Goal: Transaction & Acquisition: Purchase product/service

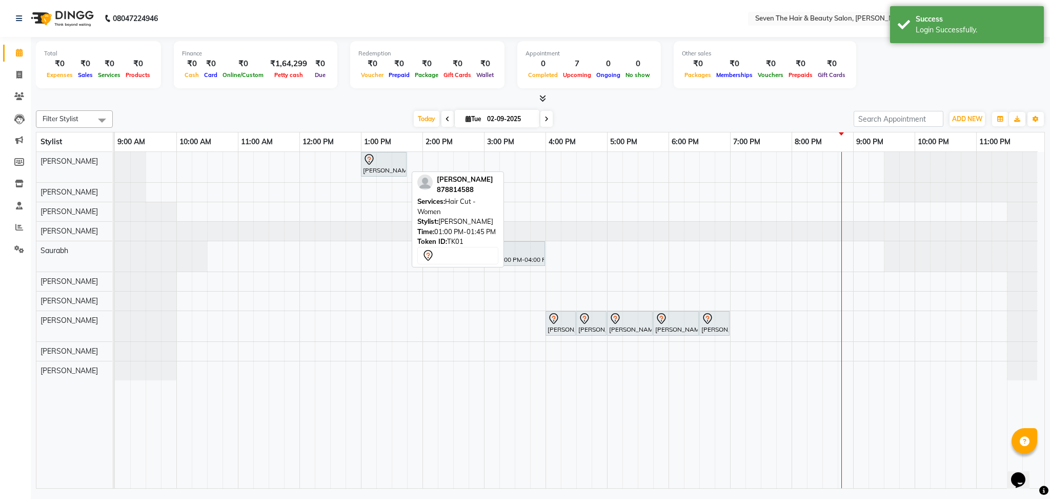
click at [383, 164] on div at bounding box center [384, 159] width 42 height 12
select select "7"
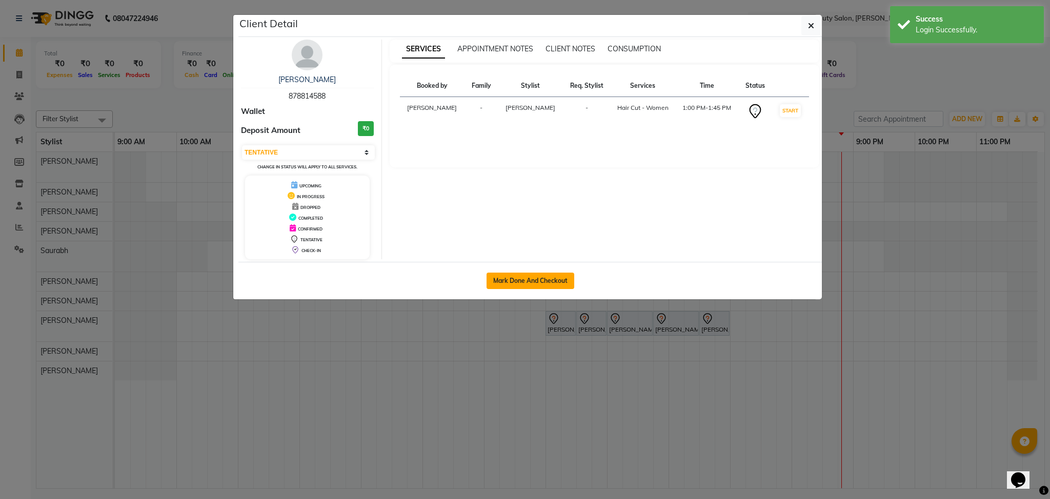
click at [516, 281] on button "Mark Done And Checkout" at bounding box center [531, 280] width 88 height 16
select select "659"
select select "service"
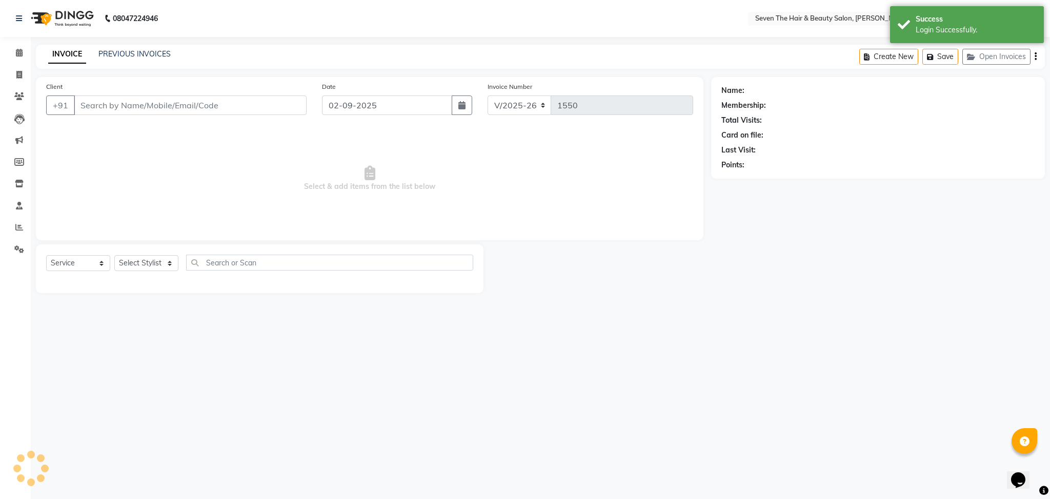
type input "878814588"
select select "9757"
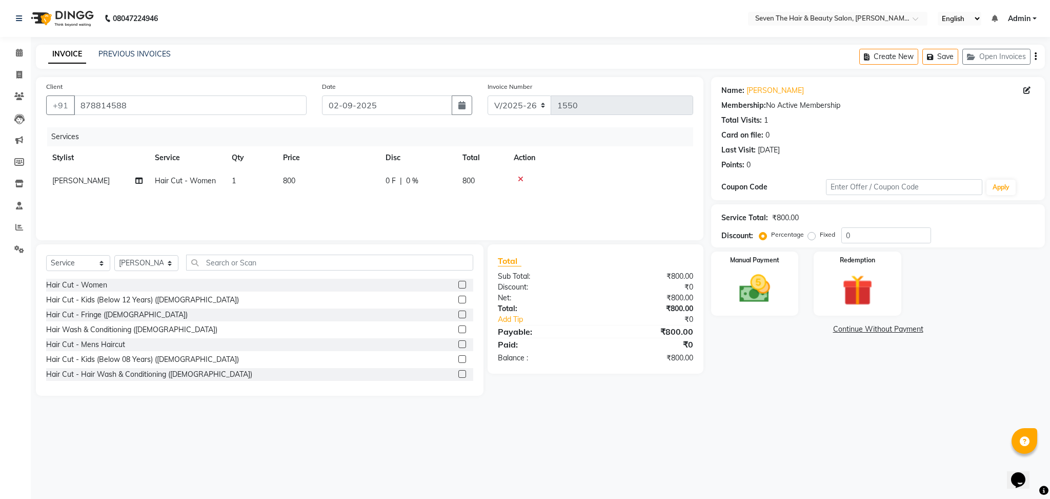
click at [820, 234] on label "Fixed" at bounding box center [827, 234] width 15 height 9
click at [814, 234] on input "Fixed" at bounding box center [813, 234] width 7 height 7
radio input "true"
click at [872, 235] on input "0" at bounding box center [887, 235] width 90 height 16
type input "100"
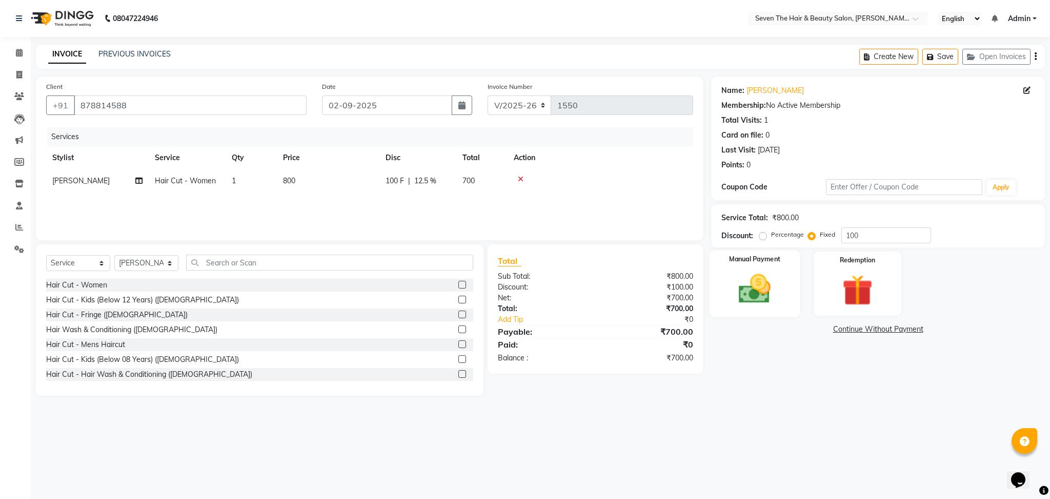
click at [753, 282] on img at bounding box center [755, 288] width 52 height 37
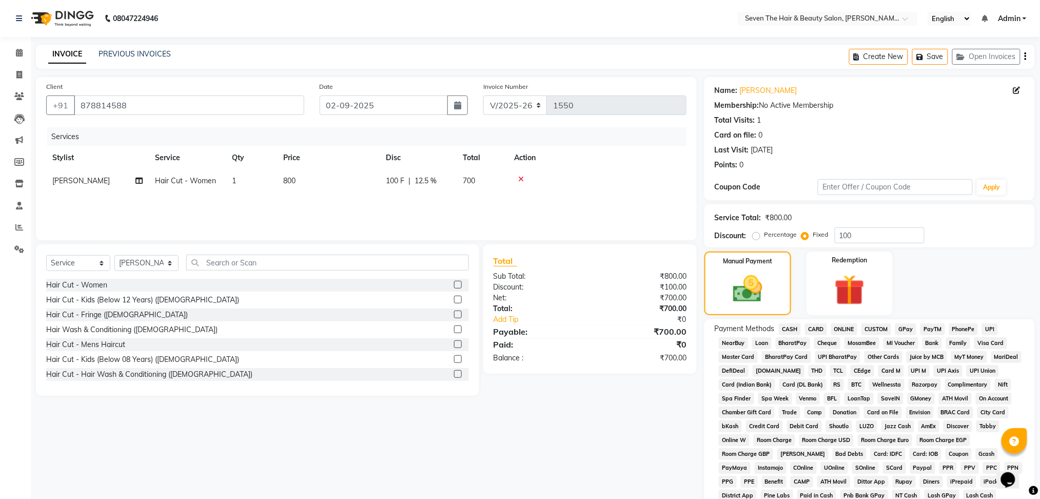
click at [905, 327] on span "GPay" at bounding box center [905, 329] width 21 height 12
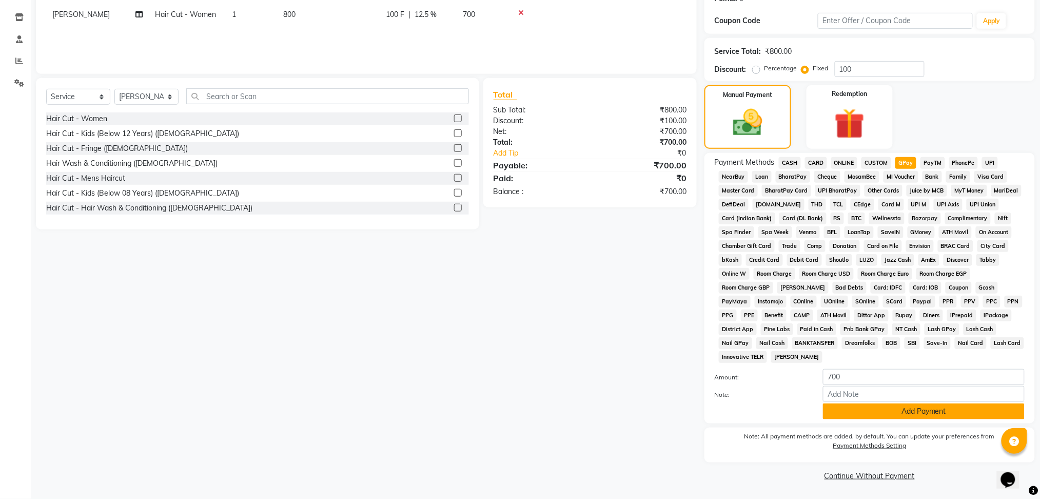
click at [843, 405] on button "Add Payment" at bounding box center [924, 411] width 202 height 16
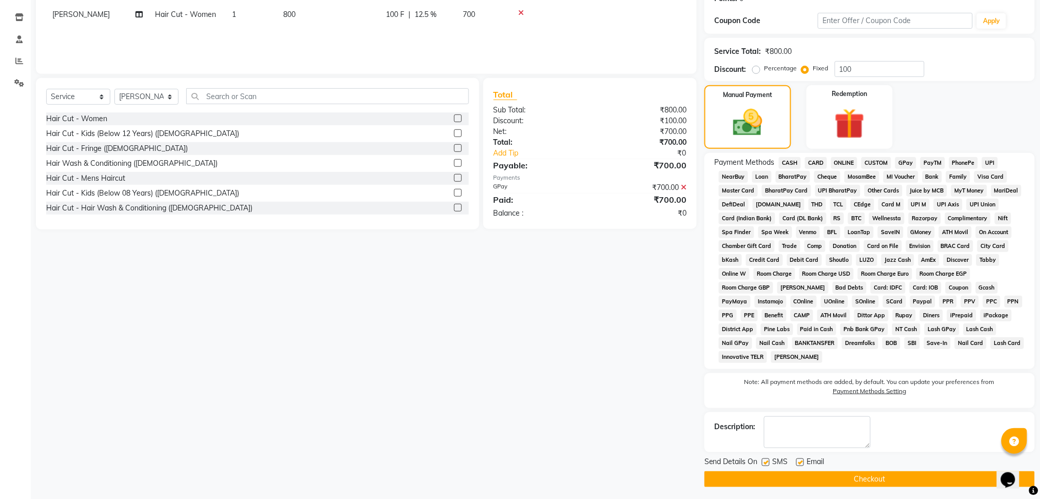
click at [798, 461] on label at bounding box center [800, 462] width 8 height 8
click at [798, 461] on input "checkbox" at bounding box center [799, 462] width 7 height 7
checkbox input "false"
click at [765, 460] on label at bounding box center [766, 462] width 8 height 8
click at [765, 460] on input "checkbox" at bounding box center [765, 462] width 7 height 7
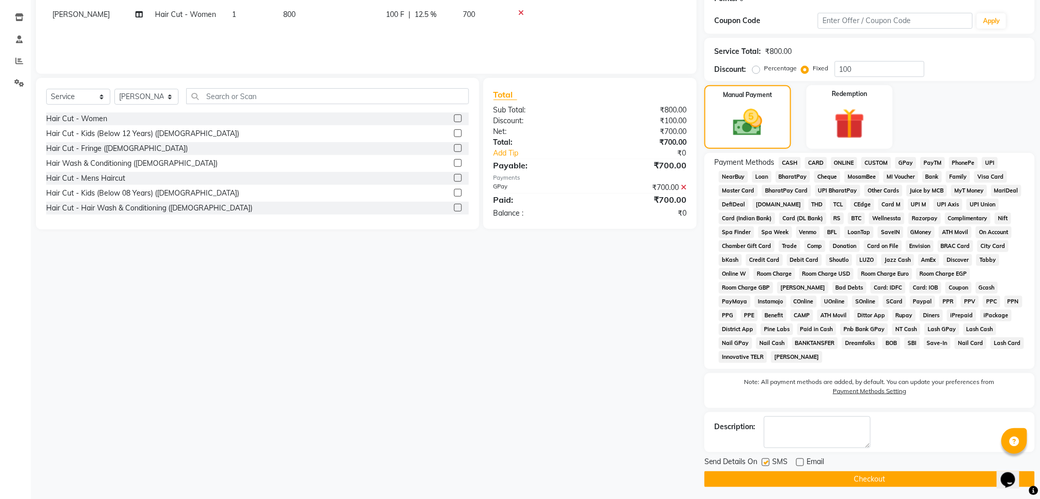
checkbox input "false"
click at [767, 475] on button "Checkout" at bounding box center [869, 479] width 330 height 16
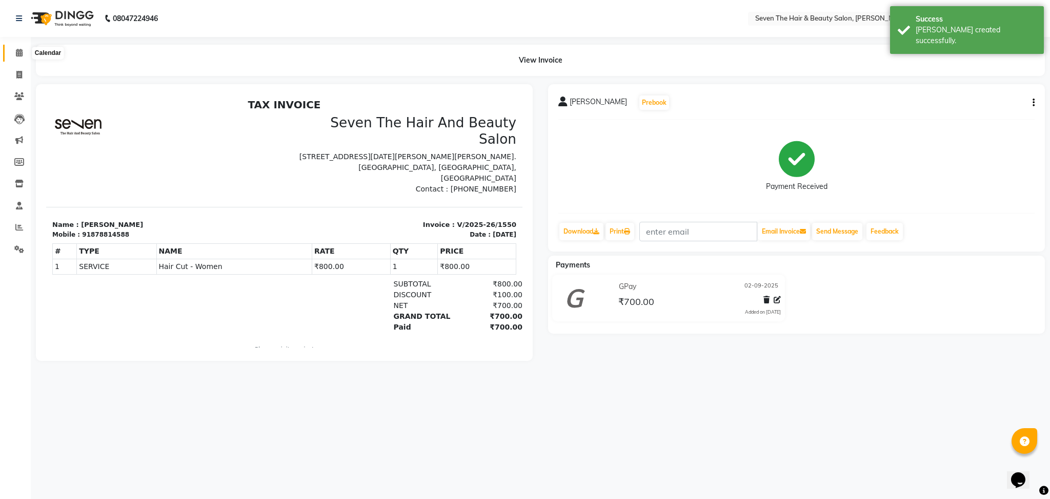
click at [25, 53] on span at bounding box center [19, 53] width 18 height 12
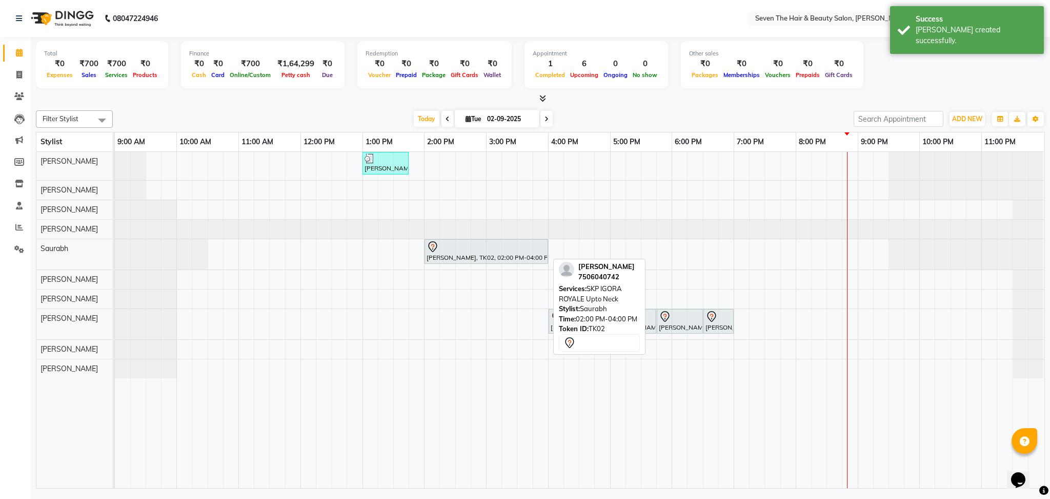
click at [455, 261] on div "[PERSON_NAME], TK02, 02:00 PM-04:00 PM, SKP IGORA ROYALE Upto Neck" at bounding box center [487, 252] width 122 height 22
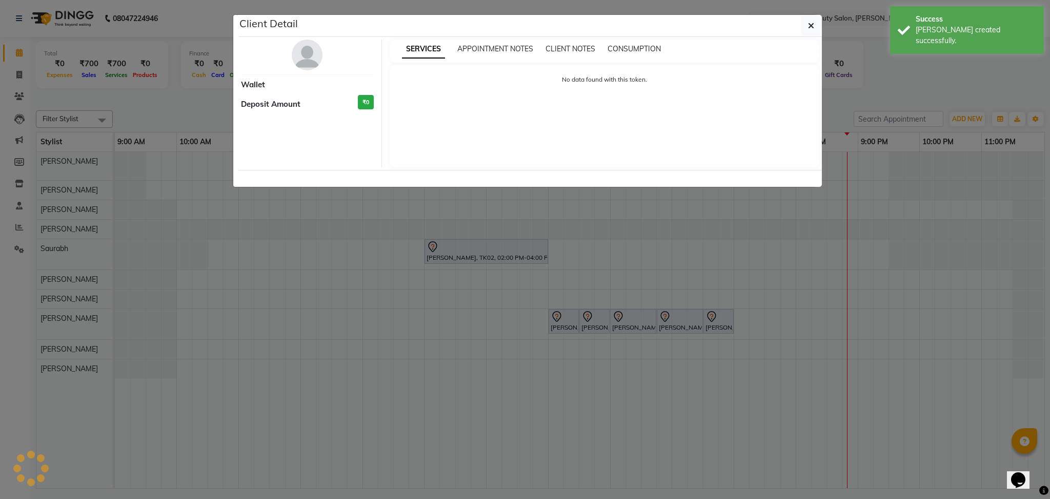
select select "7"
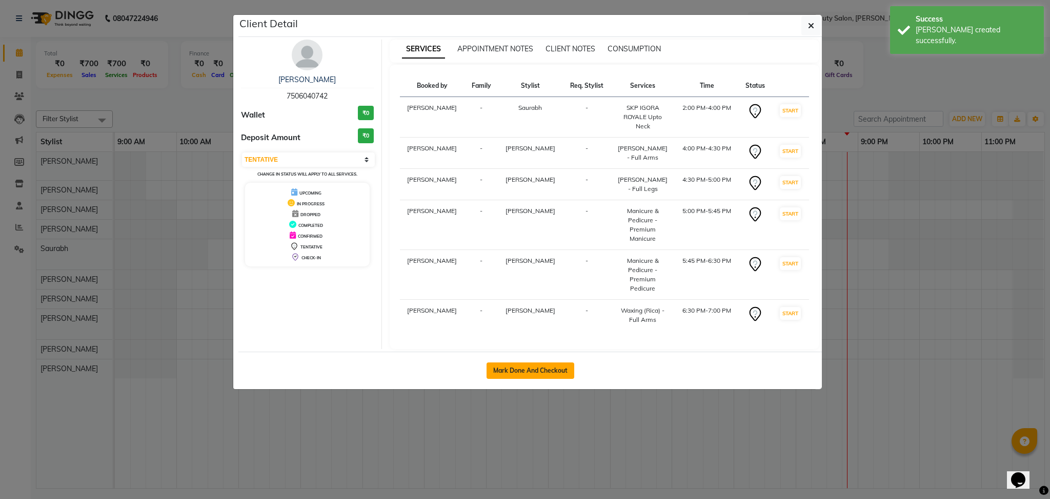
click at [503, 362] on button "Mark Done And Checkout" at bounding box center [531, 370] width 88 height 16
select select "659"
select select "service"
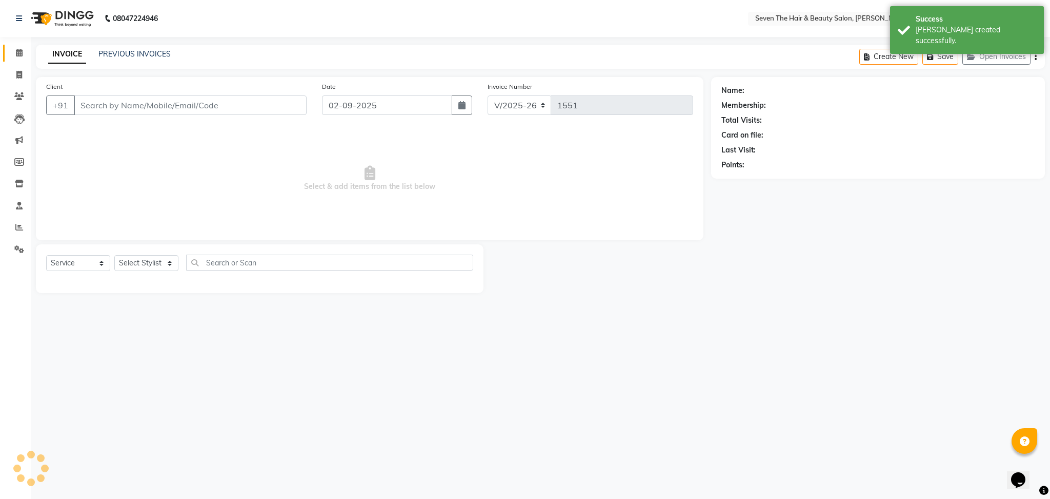
type input "7506040742"
select select "88673"
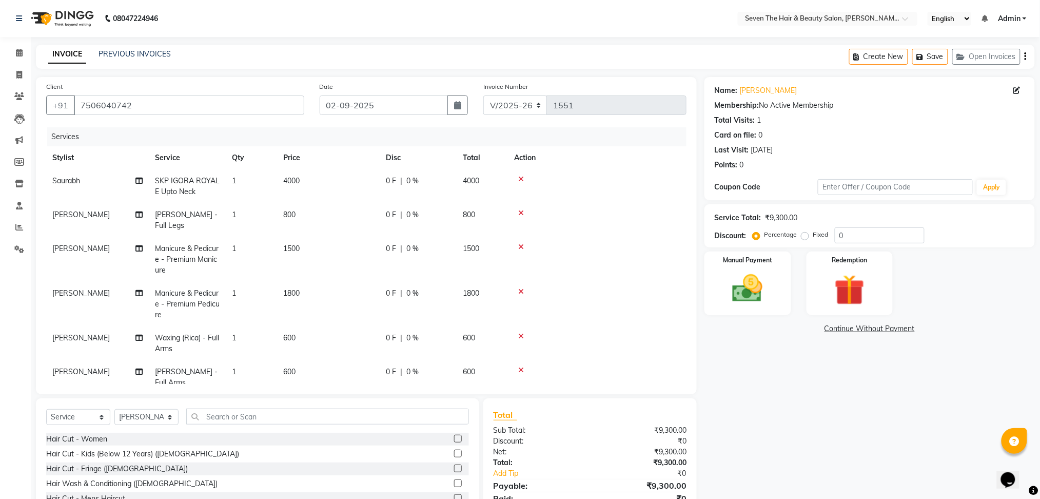
click at [400, 174] on td "0 F | 0 %" at bounding box center [418, 186] width 77 height 34
select select "23728"
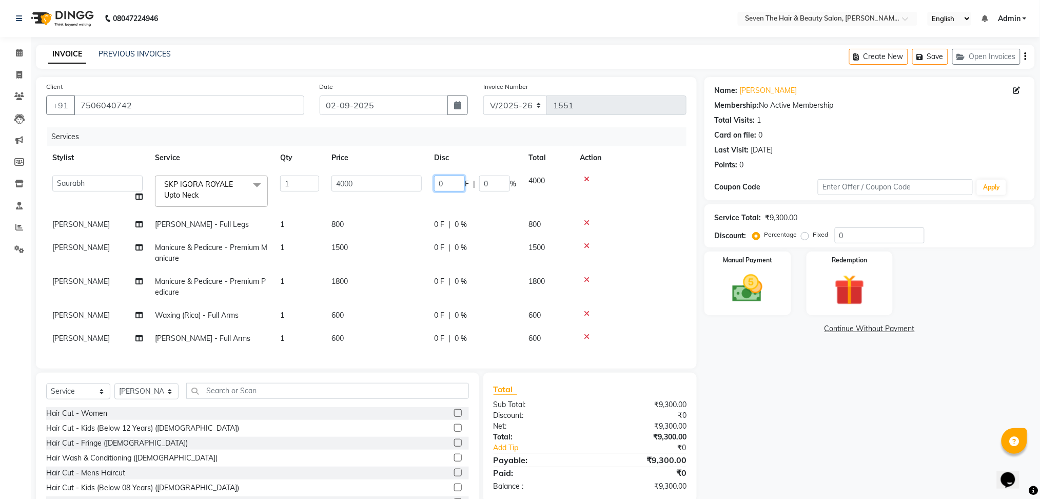
click at [441, 185] on input "0" at bounding box center [449, 183] width 31 height 16
type input "1500"
click at [413, 147] on tr "Stylist Service Qty Price Disc Total Action" at bounding box center [366, 157] width 640 height 23
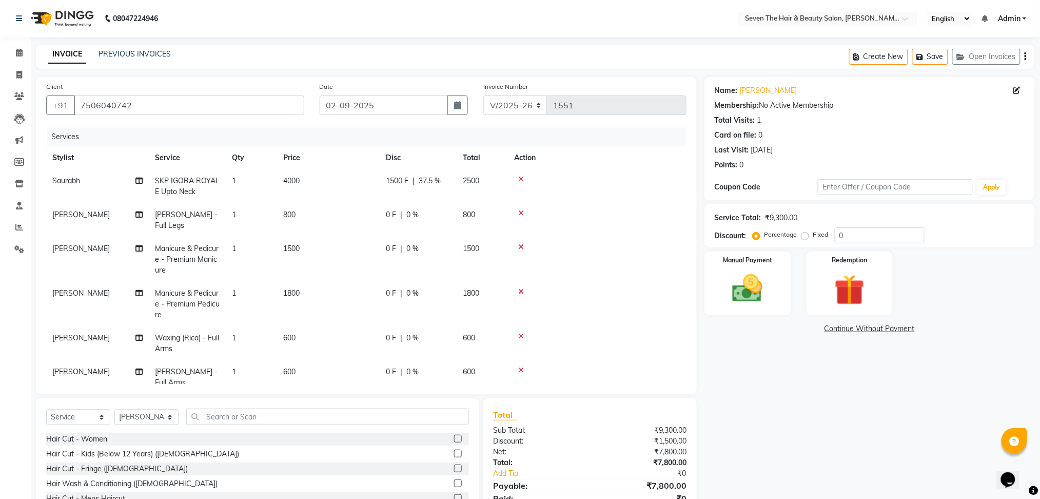
scroll to position [7, 0]
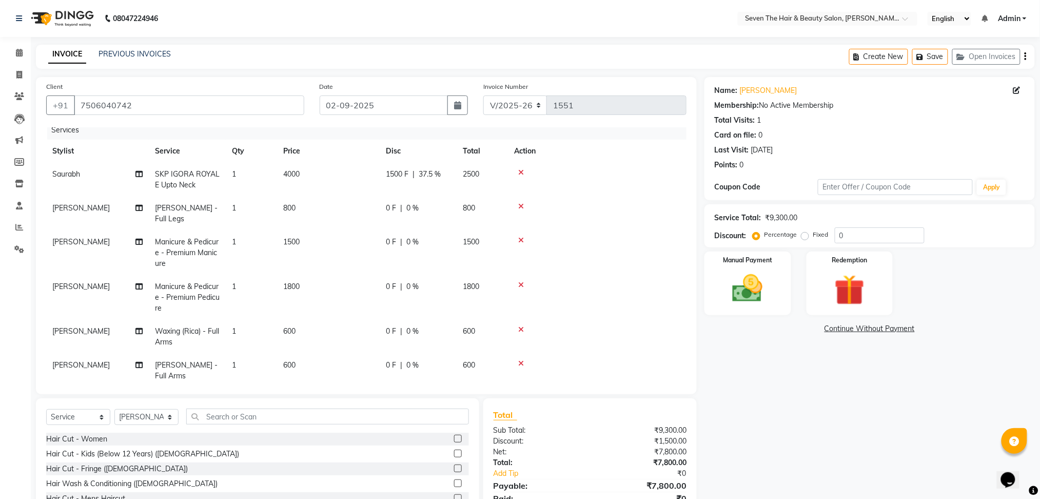
click at [327, 275] on td "1800" at bounding box center [328, 297] width 103 height 45
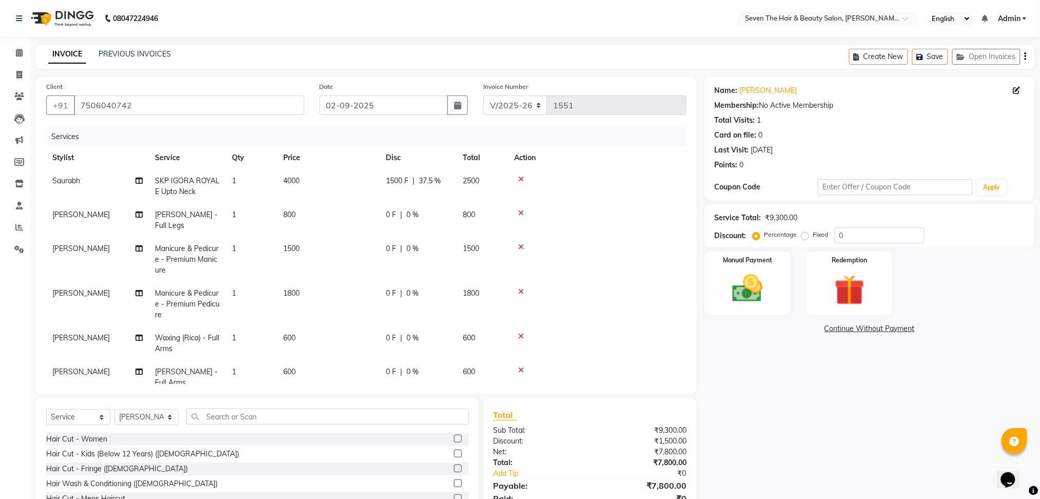
select select "88673"
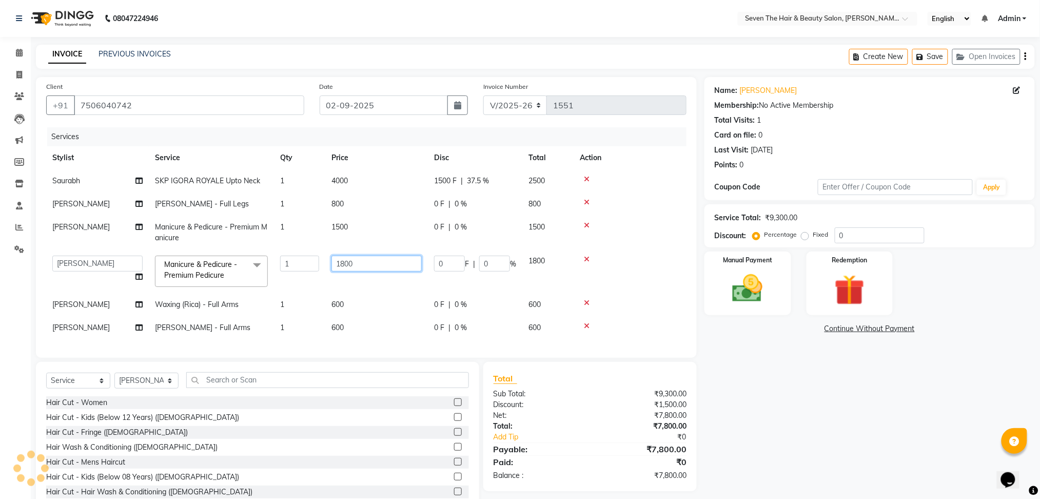
click at [351, 266] on input "1800" at bounding box center [376, 263] width 90 height 16
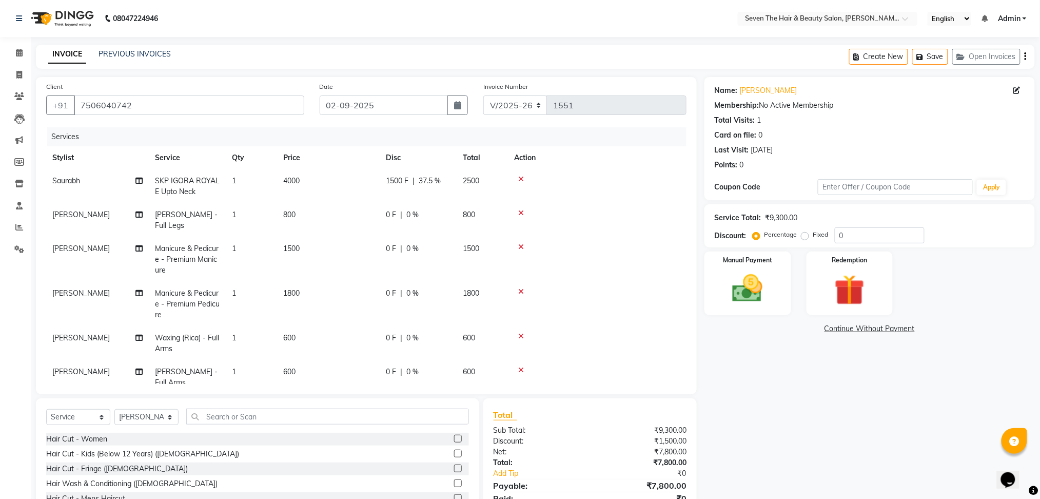
click at [441, 225] on tbody "Saurabh SKP IGORA ROYALE Upto Neck 1 4000 1500 F | 37.5 % 2500 [PERSON_NAME] - …" at bounding box center [366, 281] width 640 height 225
click at [441, 225] on td "0 F | 0 %" at bounding box center [418, 220] width 77 height 34
select select "88673"
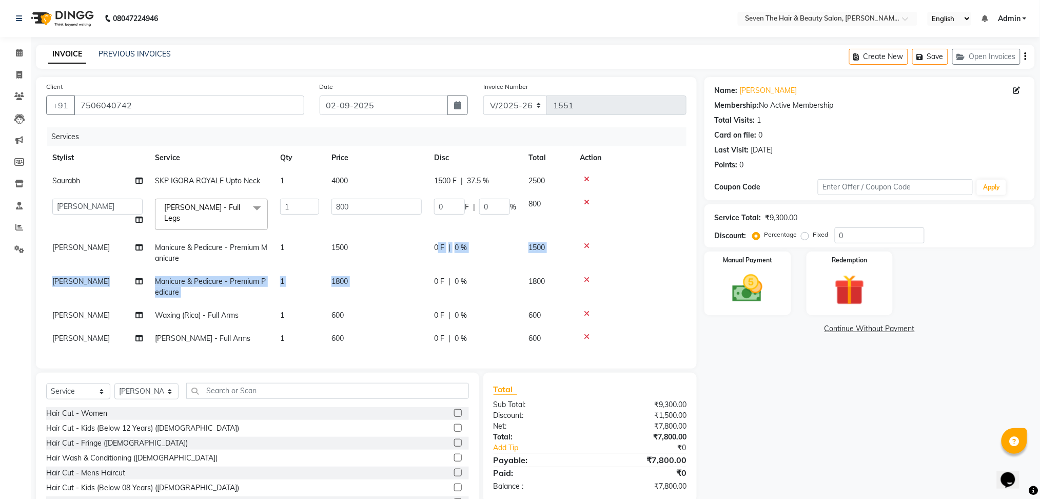
drag, startPoint x: 431, startPoint y: 268, endPoint x: 438, endPoint y: 242, distance: 27.0
click at [438, 242] on tbody "Saurabh SKP IGORA ROYALE Upto Neck 1 4000 1500 F | 37.5 % 2500 [PERSON_NAME] [P…" at bounding box center [366, 259] width 640 height 181
click at [438, 242] on span "0 F" at bounding box center [439, 247] width 10 height 11
select select "88673"
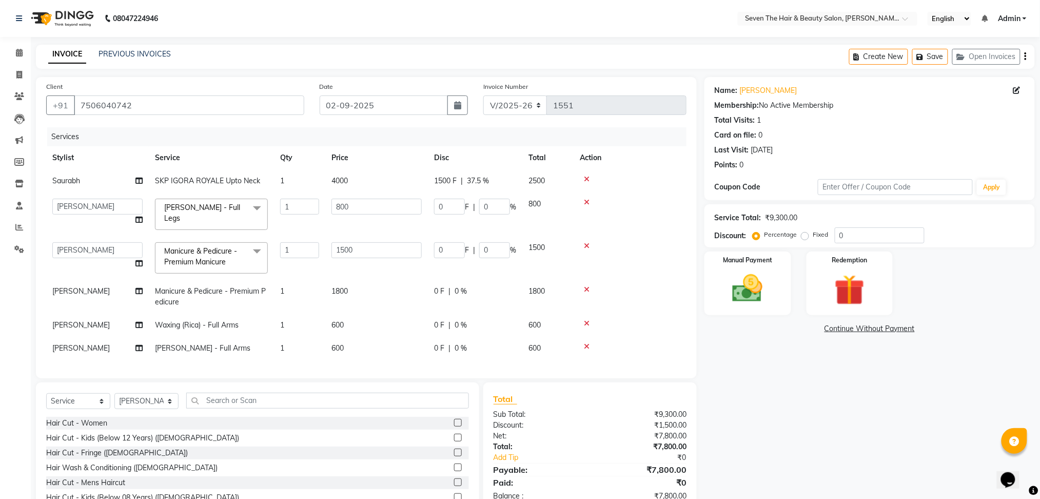
click at [438, 242] on input "0" at bounding box center [449, 250] width 31 height 16
type input "300"
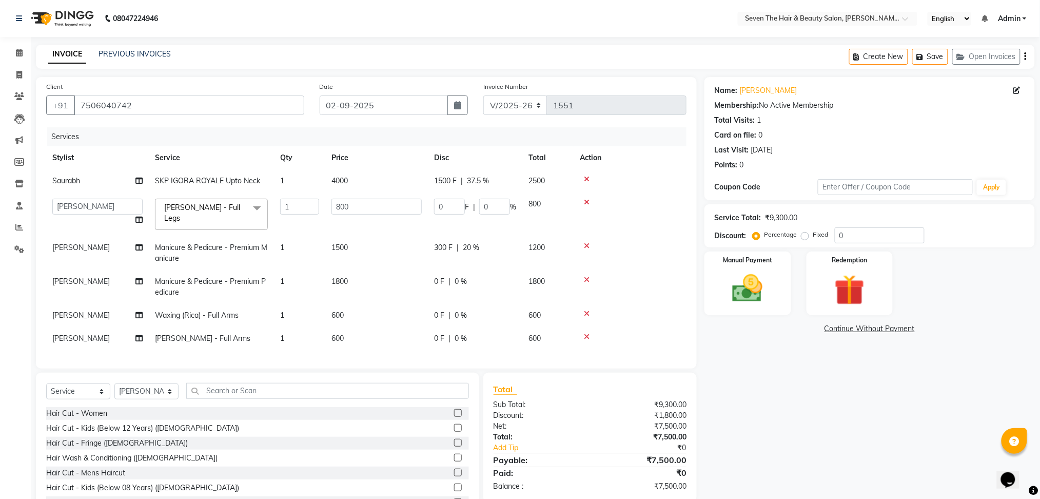
click at [436, 283] on td "0 F | 0 %" at bounding box center [475, 287] width 94 height 34
select select "88673"
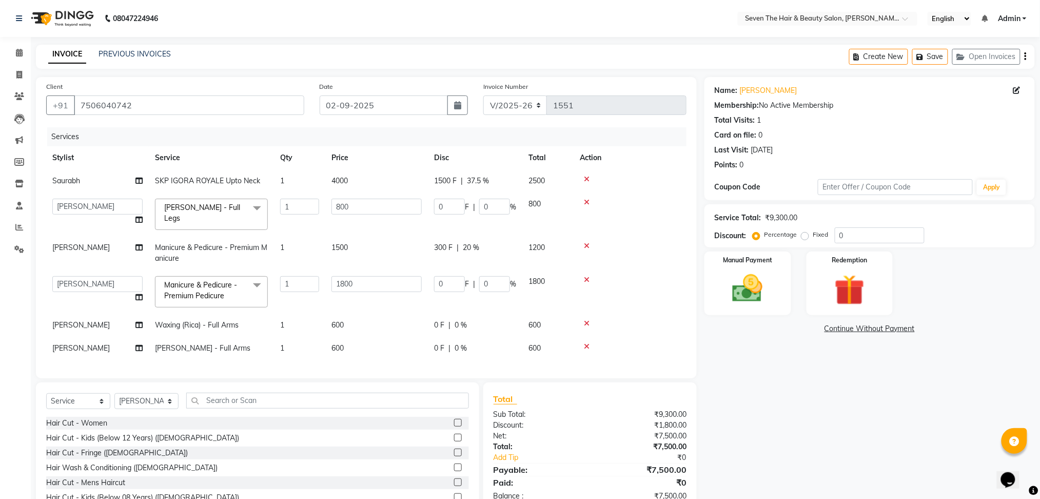
click at [436, 283] on input "0" at bounding box center [449, 284] width 31 height 16
type input "300"
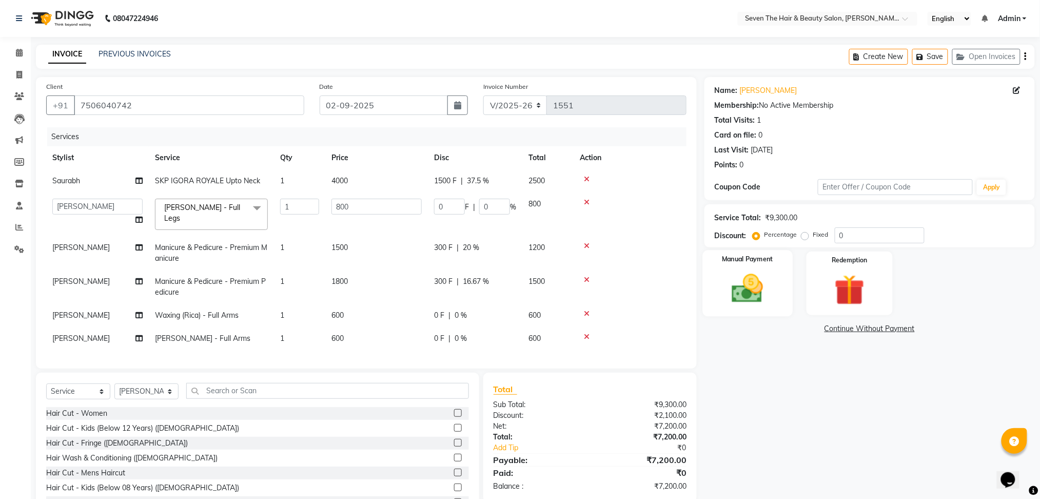
click at [756, 282] on img at bounding box center [747, 288] width 51 height 36
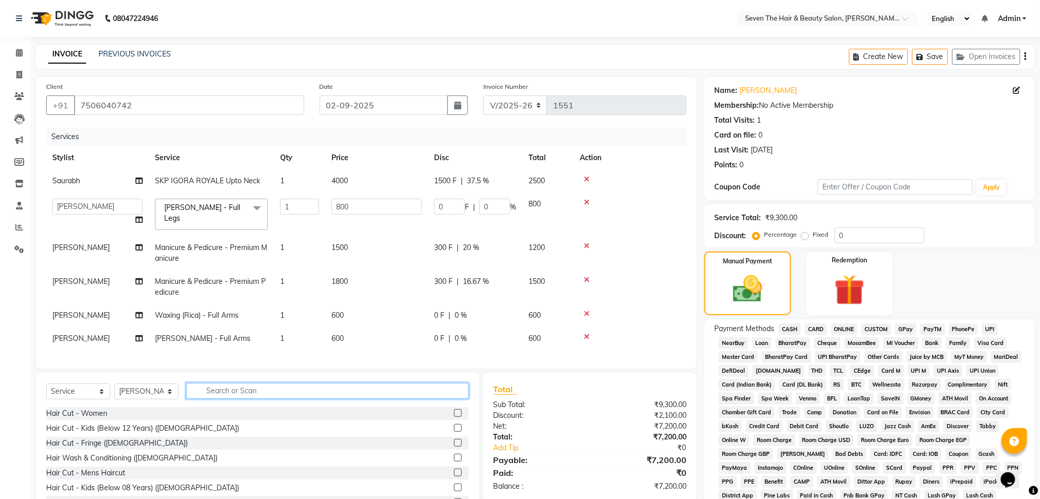
click at [243, 392] on input "text" at bounding box center [327, 391] width 283 height 16
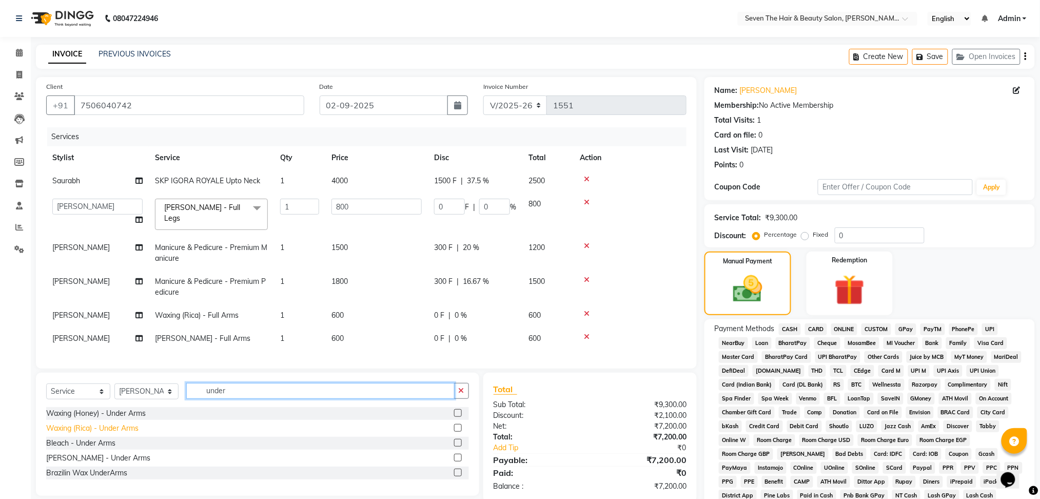
type input "under"
click at [111, 433] on div "Waxing (Rica) - Under Arms" at bounding box center [92, 428] width 92 height 11
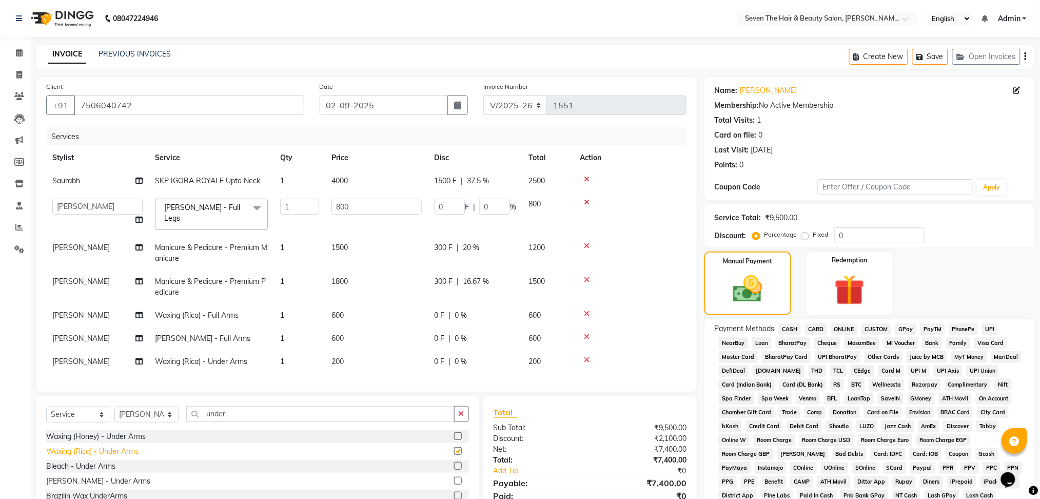
checkbox input "false"
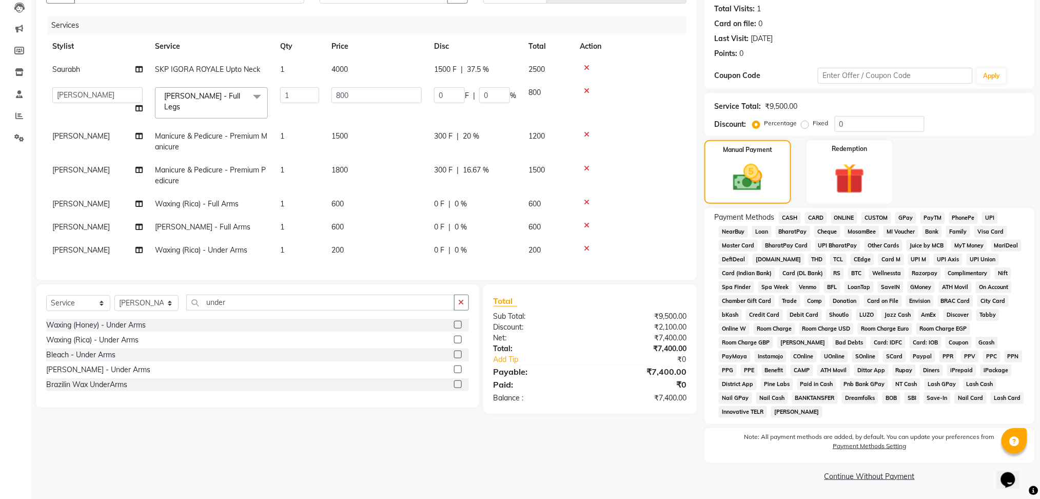
click at [906, 220] on span "GPay" at bounding box center [905, 218] width 21 height 12
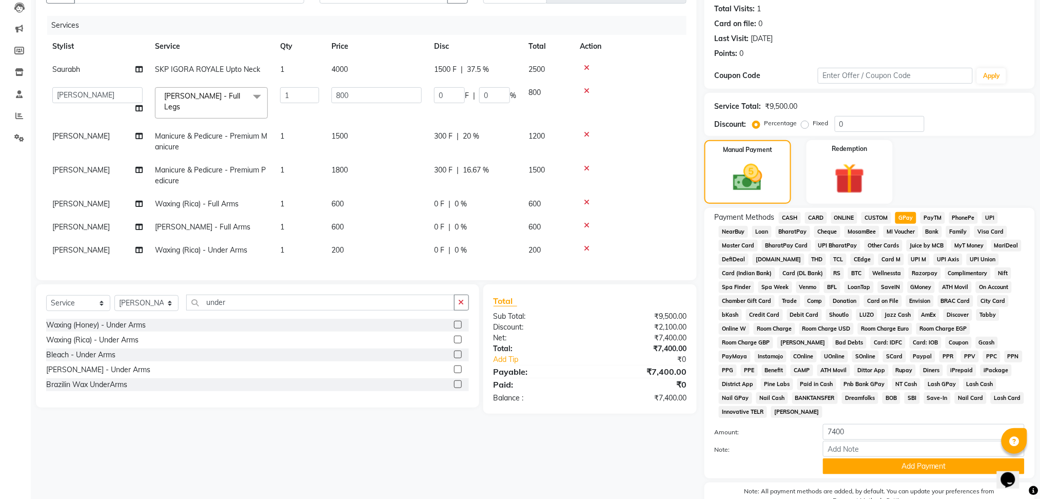
scroll to position [166, 0]
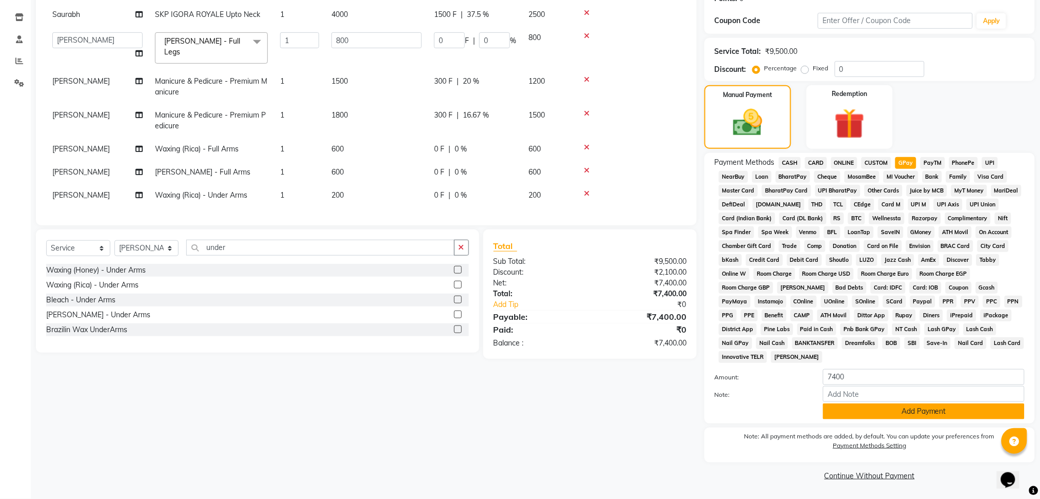
click at [880, 404] on button "Add Payment" at bounding box center [924, 411] width 202 height 16
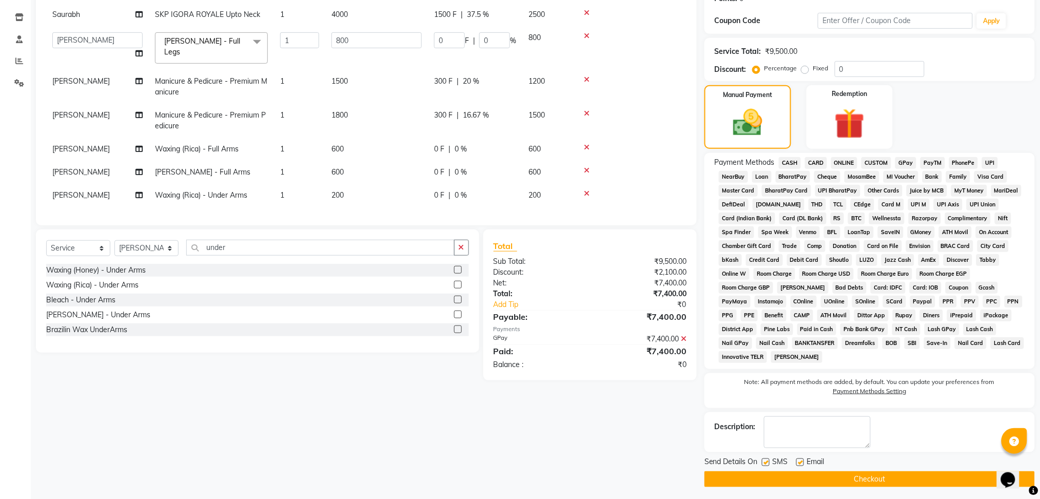
click at [801, 463] on label at bounding box center [800, 462] width 8 height 8
click at [801, 463] on input "checkbox" at bounding box center [799, 462] width 7 height 7
checkbox input "false"
click at [767, 460] on label at bounding box center [766, 462] width 8 height 8
click at [767, 460] on input "checkbox" at bounding box center [765, 462] width 7 height 7
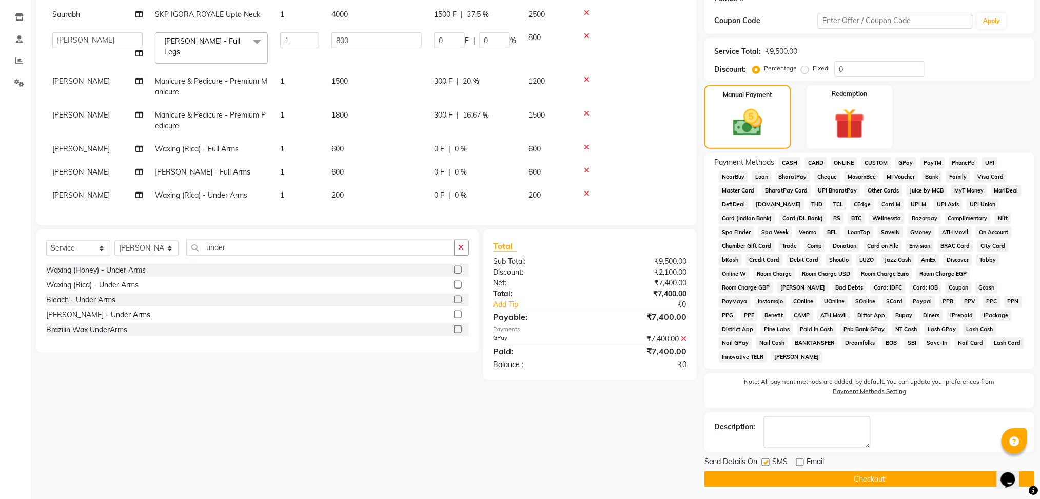
checkbox input "false"
click at [776, 472] on button "Checkout" at bounding box center [869, 479] width 330 height 16
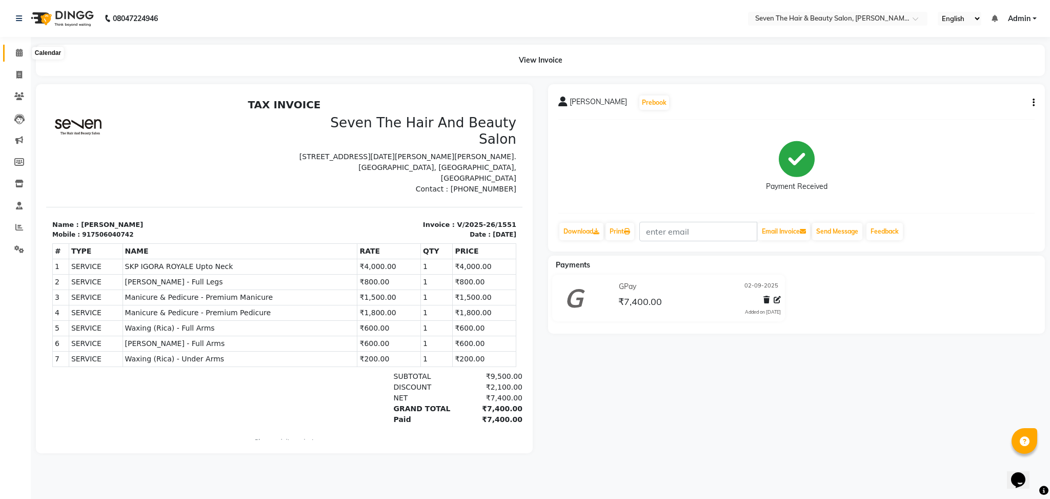
click at [16, 49] on icon at bounding box center [19, 53] width 7 height 8
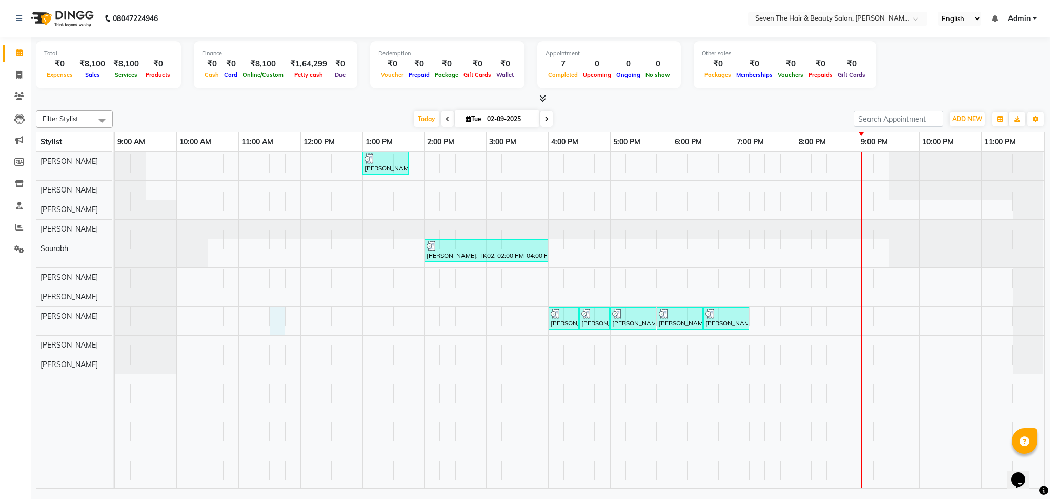
click at [277, 316] on div "[PERSON_NAME], TK01, 01:00 PM-01:45 PM, Hair Cut - Women [PERSON_NAME], TK02, 0…" at bounding box center [580, 320] width 930 height 336
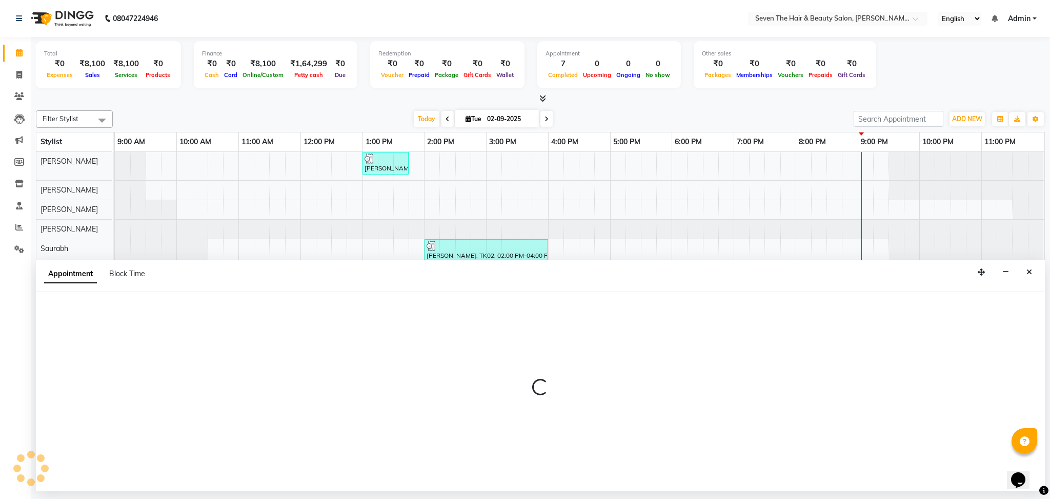
select select "88673"
select select "690"
select select "tentative"
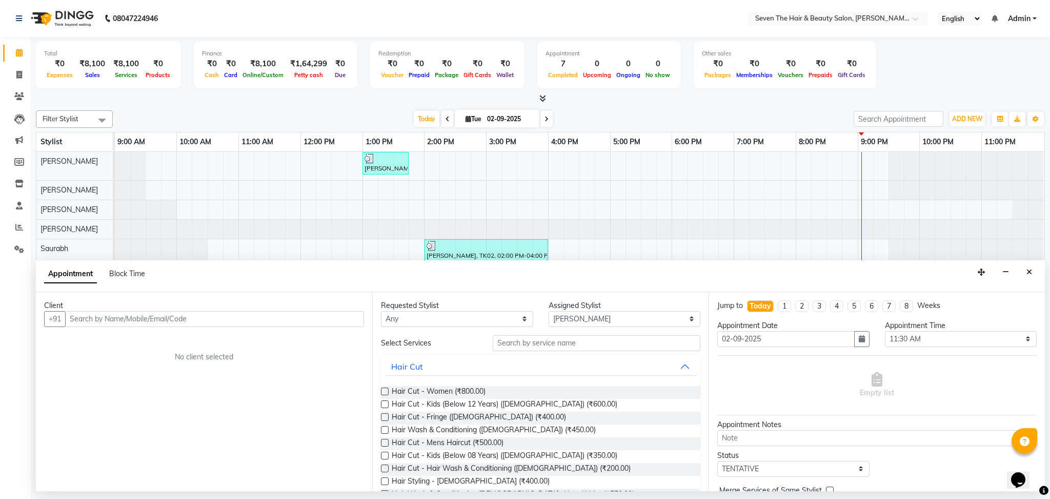
click at [181, 321] on input "text" at bounding box center [214, 319] width 299 height 16
type input "u"
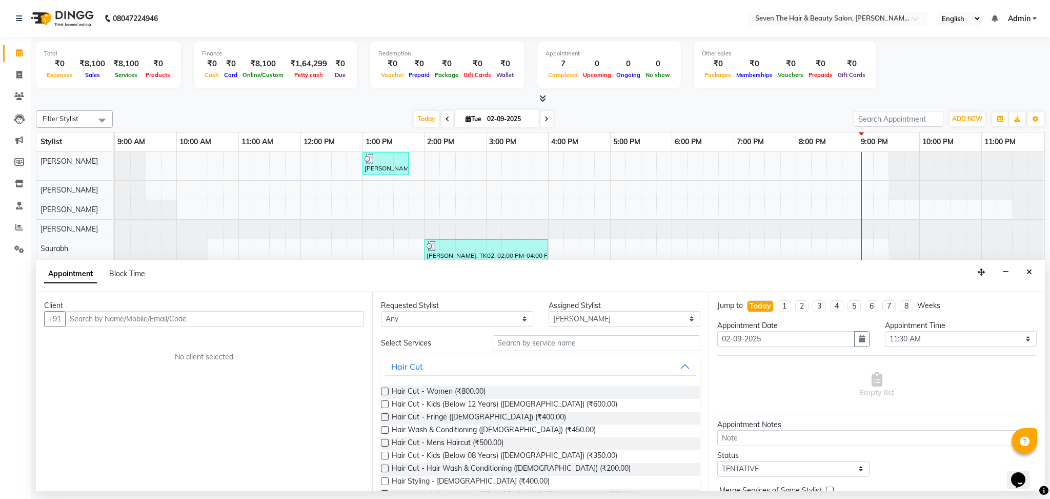
click at [545, 118] on icon at bounding box center [547, 119] width 4 height 6
type input "[DATE]"
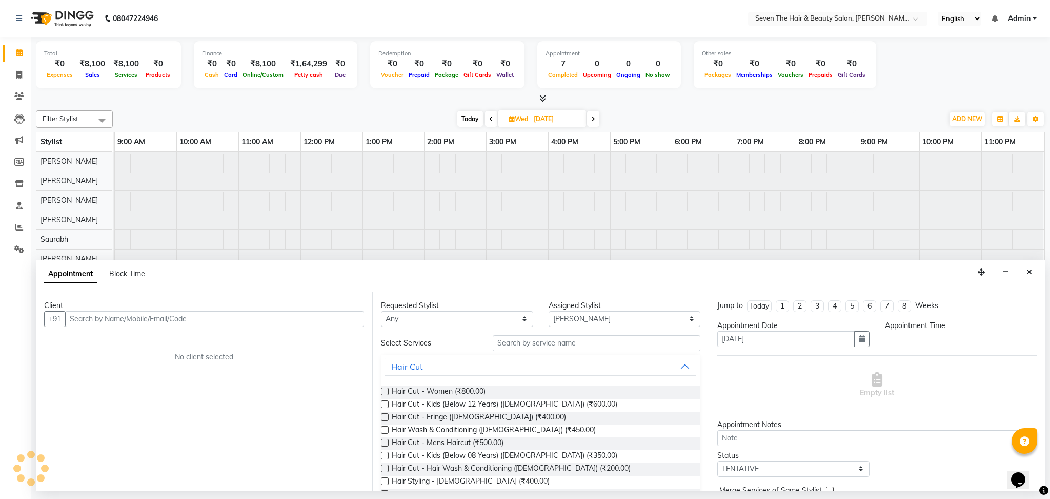
select select "690"
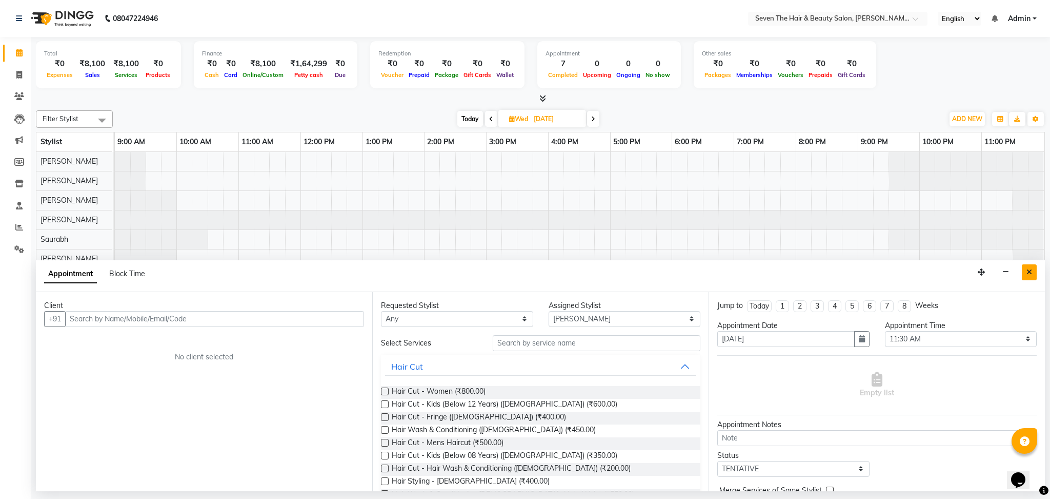
click at [1032, 273] on icon "Close" at bounding box center [1030, 271] width 6 height 7
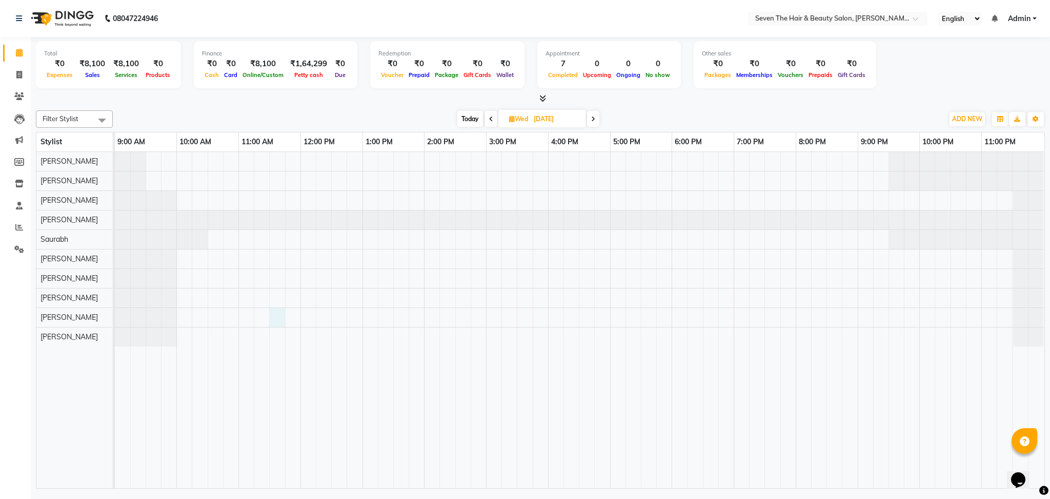
click at [280, 314] on div at bounding box center [580, 320] width 930 height 336
select select "56734"
select select "690"
select select "tentative"
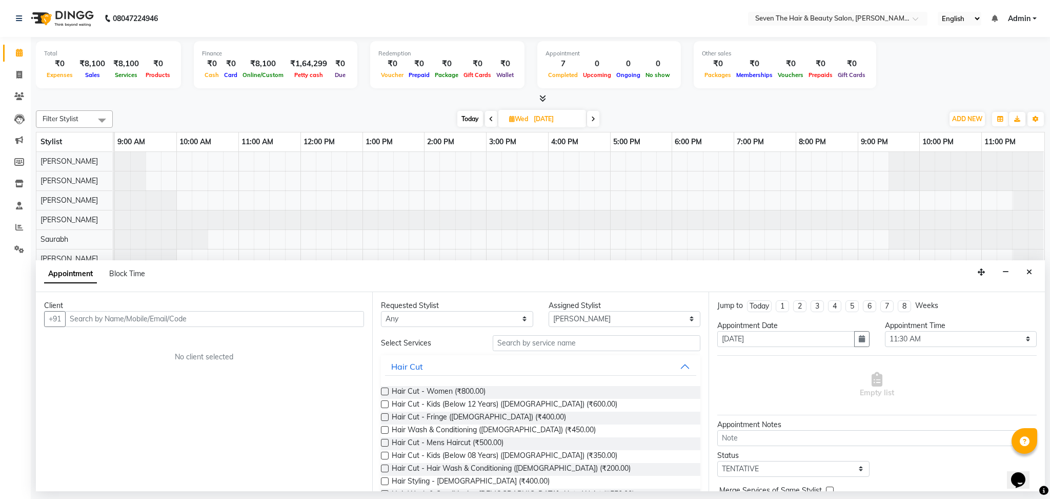
click at [168, 311] on input "text" at bounding box center [214, 319] width 299 height 16
click at [162, 336] on ngb-highlight "9136130166" at bounding box center [172, 340] width 51 height 10
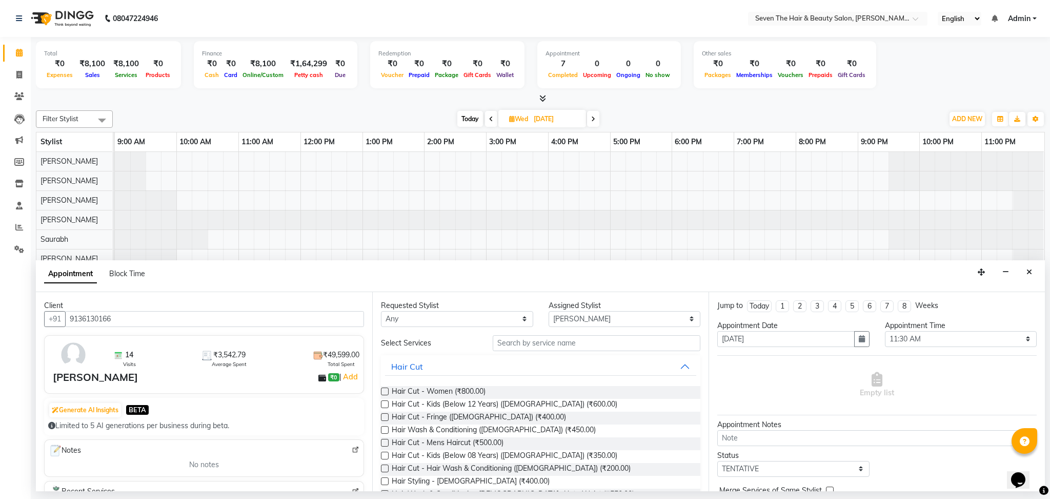
type input "9136130166"
click at [515, 335] on input "text" at bounding box center [597, 343] width 208 height 16
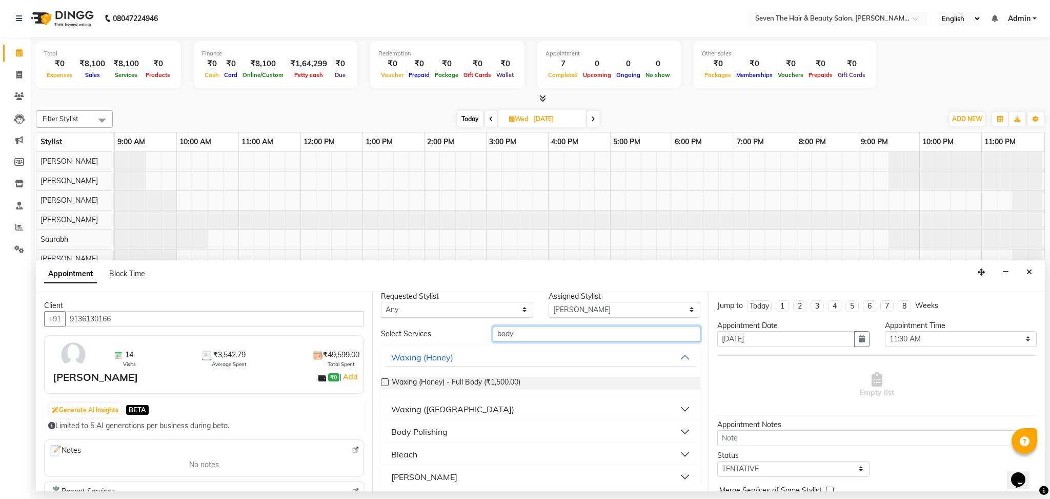
scroll to position [14, 0]
type input "body"
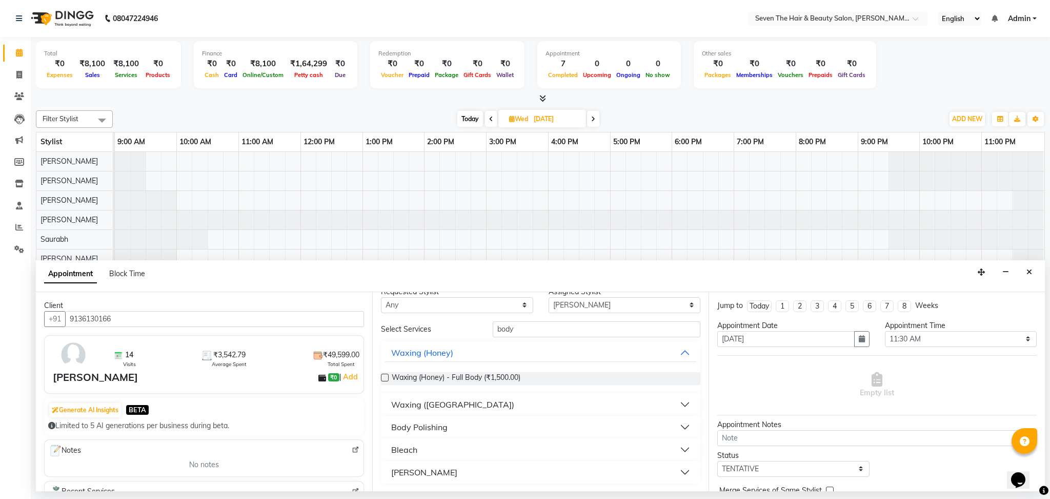
click at [485, 429] on button "Body Polishing" at bounding box center [540, 426] width 311 height 18
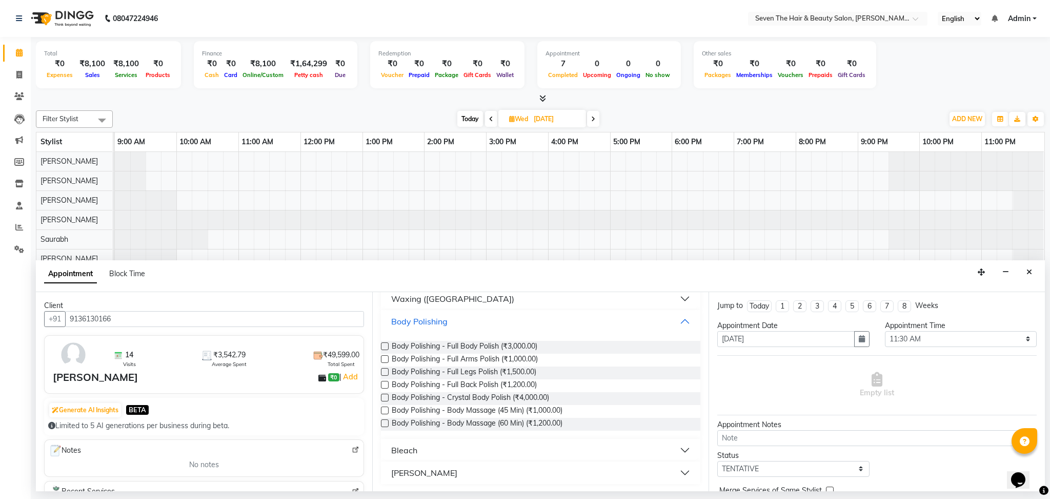
scroll to position [120, 0]
click at [499, 410] on span "Body Polishing - Body Massage (45 Min) (₹1,000.00)" at bounding box center [477, 410] width 171 height 13
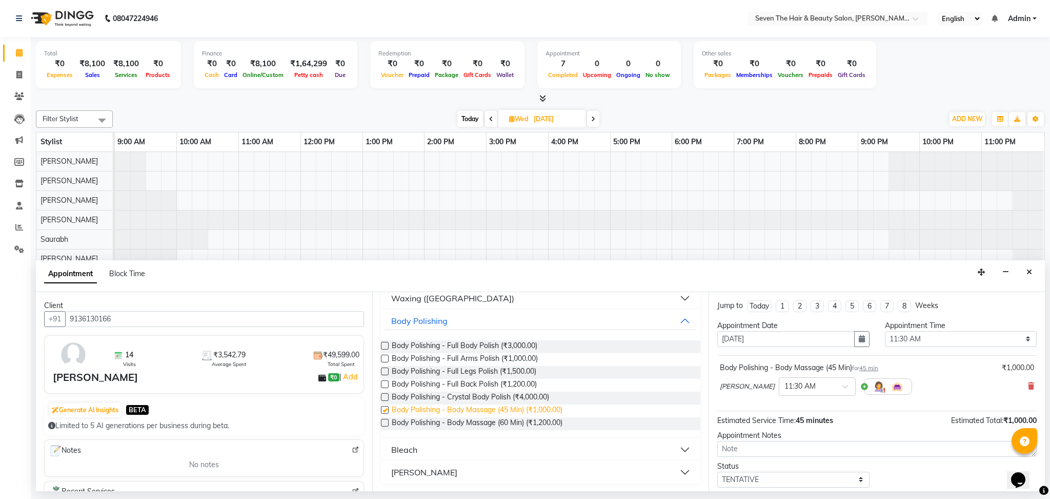
checkbox input "false"
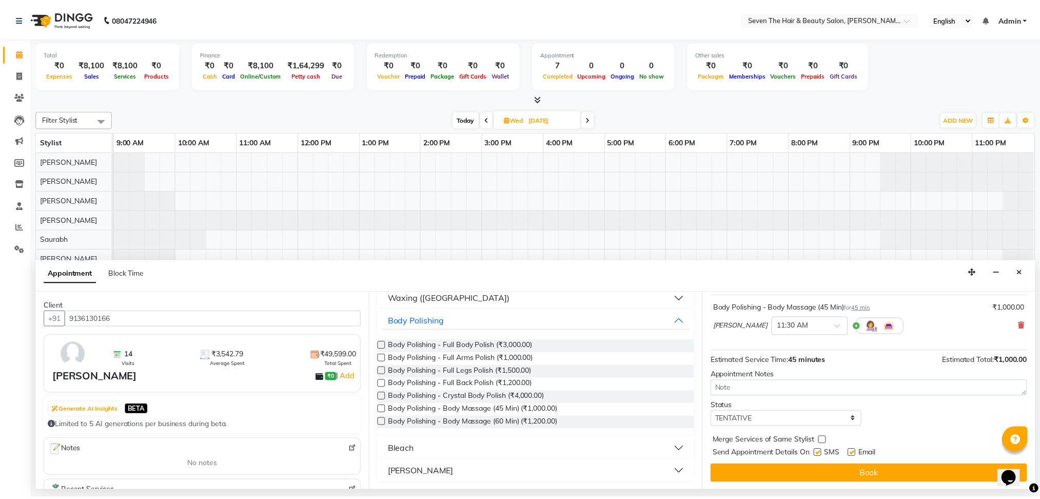
scroll to position [61, 0]
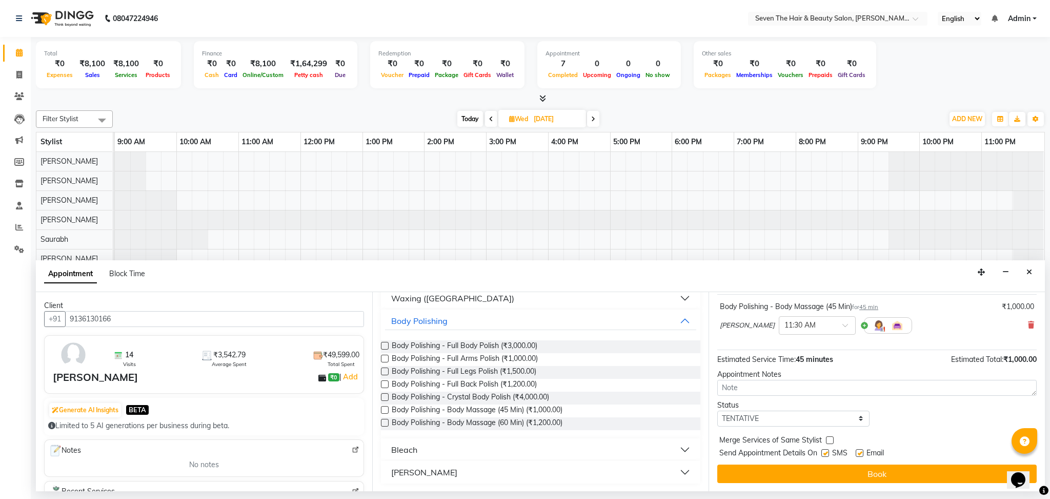
click at [862, 450] on label at bounding box center [860, 453] width 8 height 8
click at [862, 450] on input "checkbox" at bounding box center [859, 453] width 7 height 7
checkbox input "false"
click at [823, 450] on label at bounding box center [826, 453] width 8 height 8
click at [823, 450] on input "checkbox" at bounding box center [825, 453] width 7 height 7
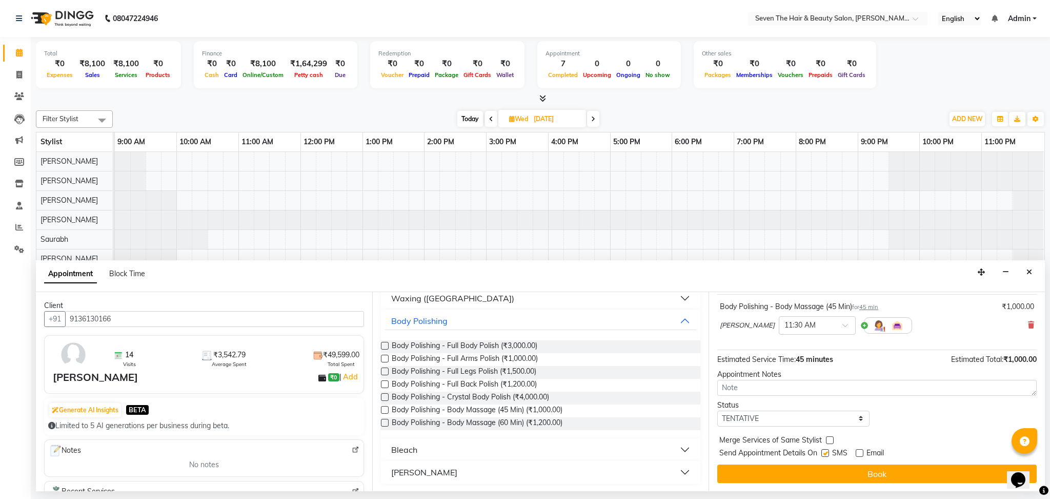
checkbox input "false"
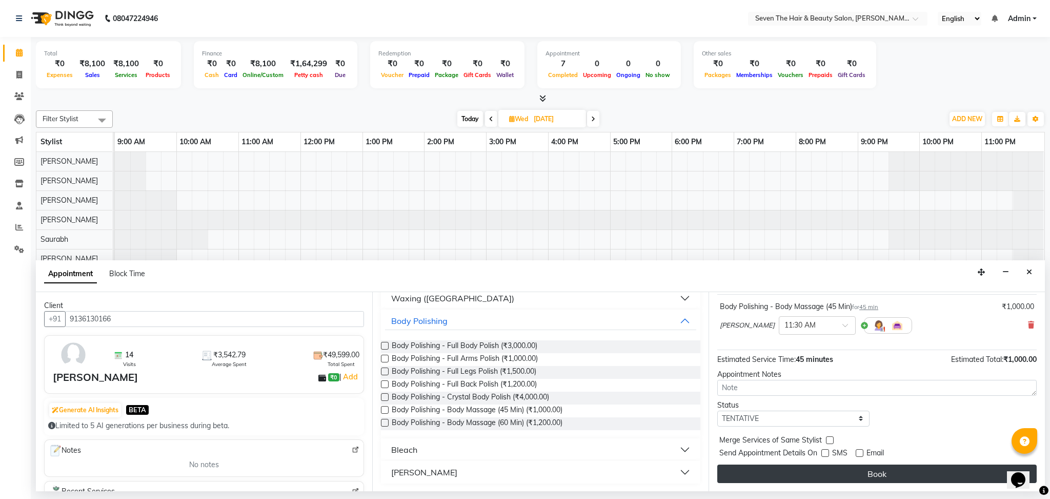
click at [826, 467] on button "Book" at bounding box center [877, 473] width 320 height 18
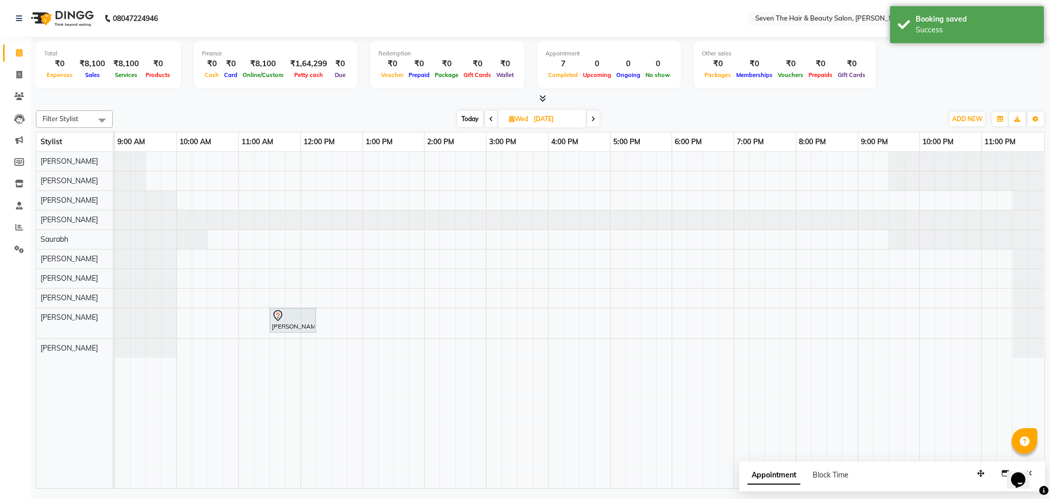
click at [471, 117] on span "Today" at bounding box center [470, 119] width 26 height 16
type input "02-09-2025"
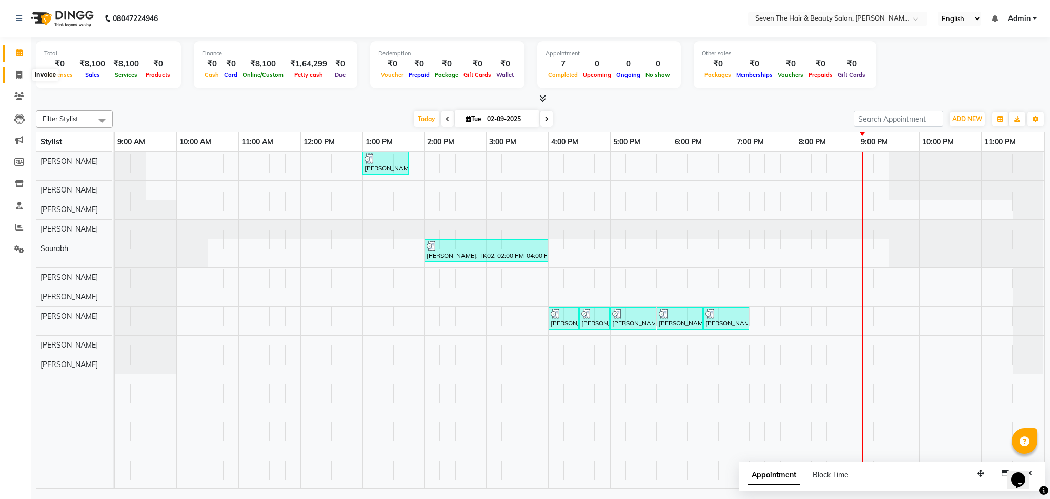
click at [12, 71] on span at bounding box center [19, 75] width 18 height 12
select select "service"
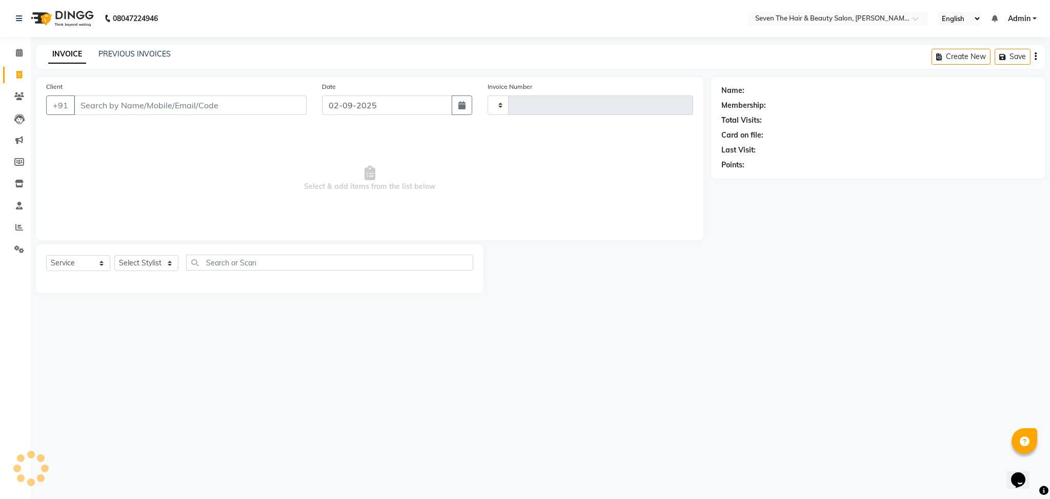
type input "1552"
select select "659"
click at [13, 54] on span at bounding box center [19, 53] width 18 height 12
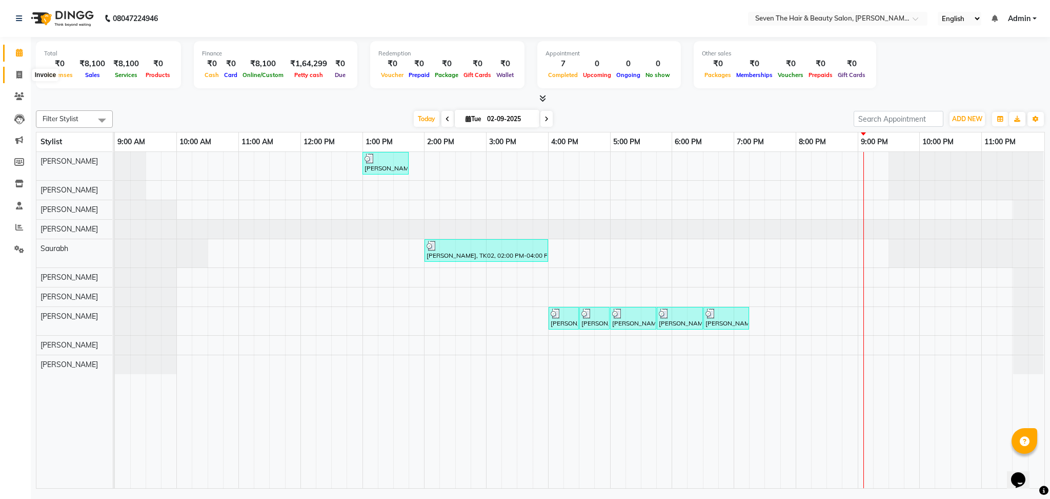
click at [15, 79] on span at bounding box center [19, 75] width 18 height 12
select select "service"
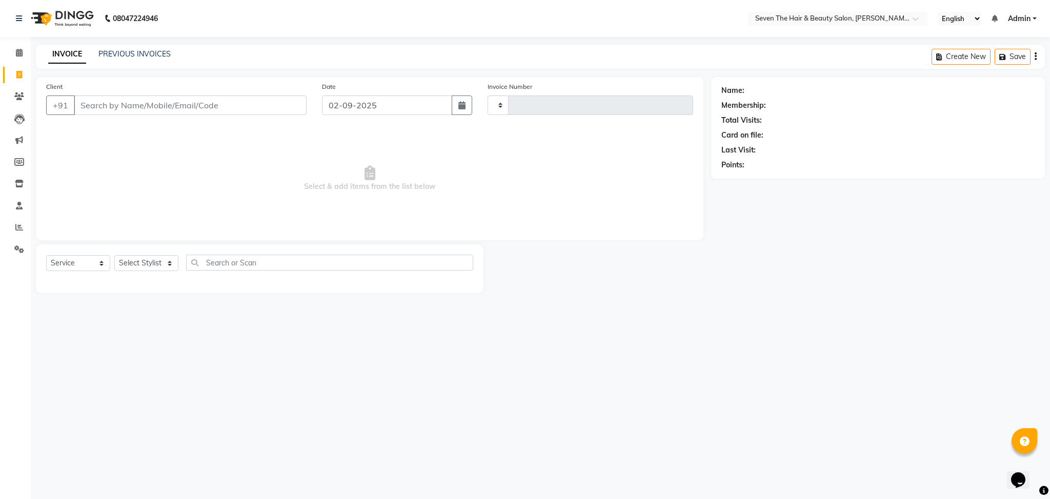
type input "1552"
select select "659"
click at [113, 113] on input "Client" at bounding box center [190, 104] width 233 height 19
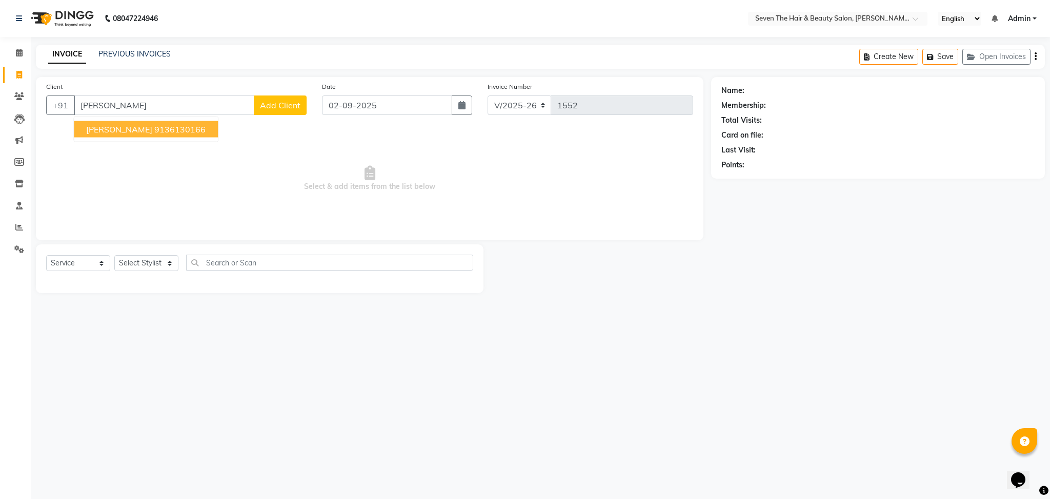
click at [112, 133] on span "[PERSON_NAME]" at bounding box center [119, 129] width 66 height 10
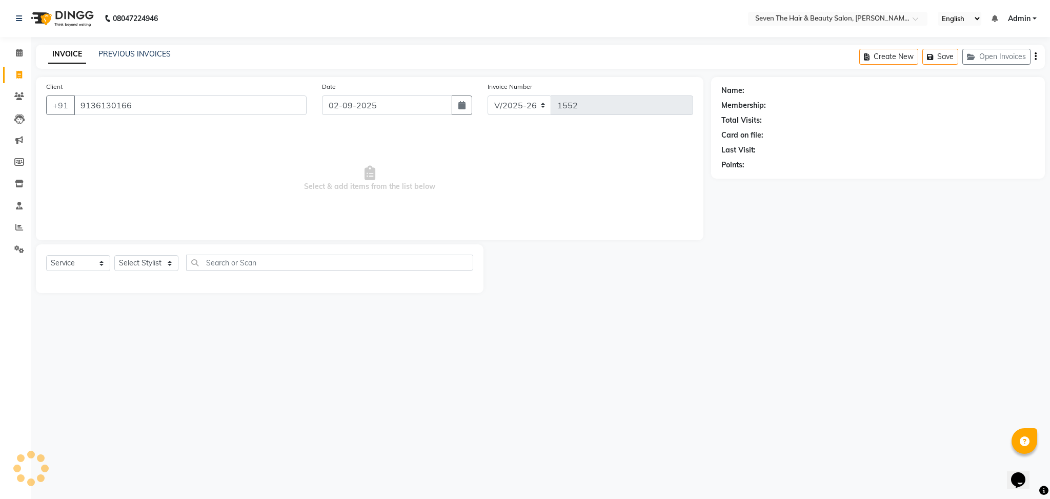
type input "9136130166"
click at [135, 256] on select "Select Stylist [PERSON_NAME] [PERSON_NAME] Pooja [PERSON_NAME] [PERSON_NAME] [P…" at bounding box center [146, 263] width 64 height 16
select select "9757"
click at [114, 255] on select "Select Stylist [PERSON_NAME] [PERSON_NAME] Pooja [PERSON_NAME] [PERSON_NAME] [P…" at bounding box center [146, 263] width 64 height 16
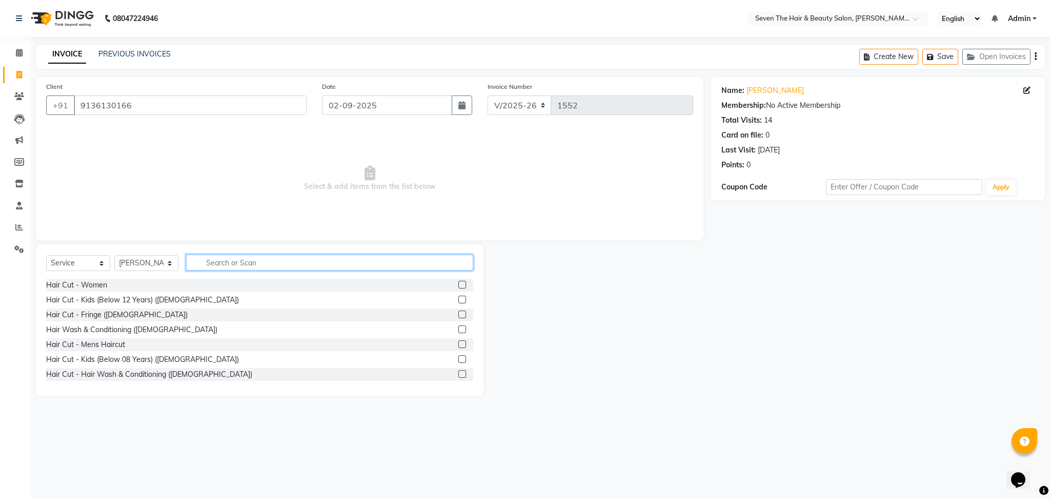
click at [229, 265] on input "text" at bounding box center [329, 262] width 287 height 16
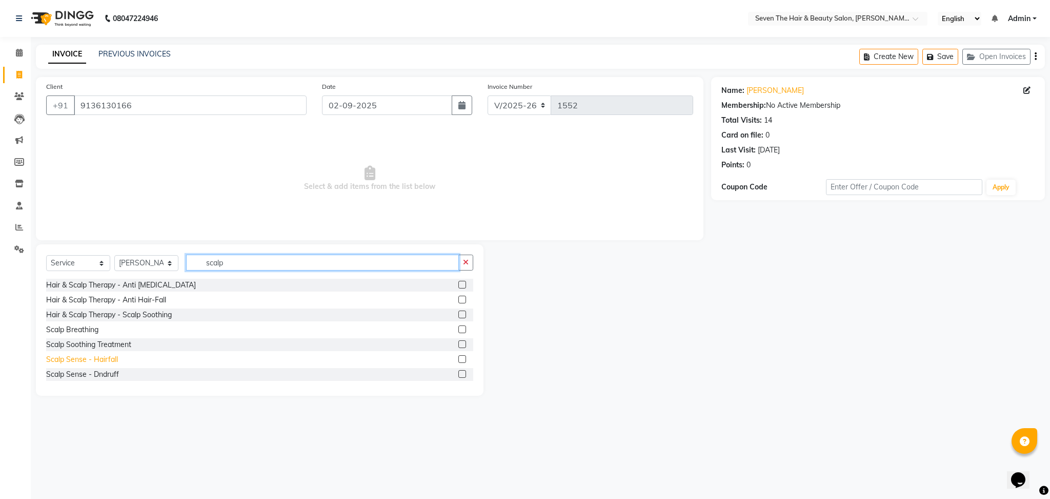
type input "scalp"
click at [102, 358] on div "Scalp Sense - Hairfall" at bounding box center [82, 359] width 72 height 11
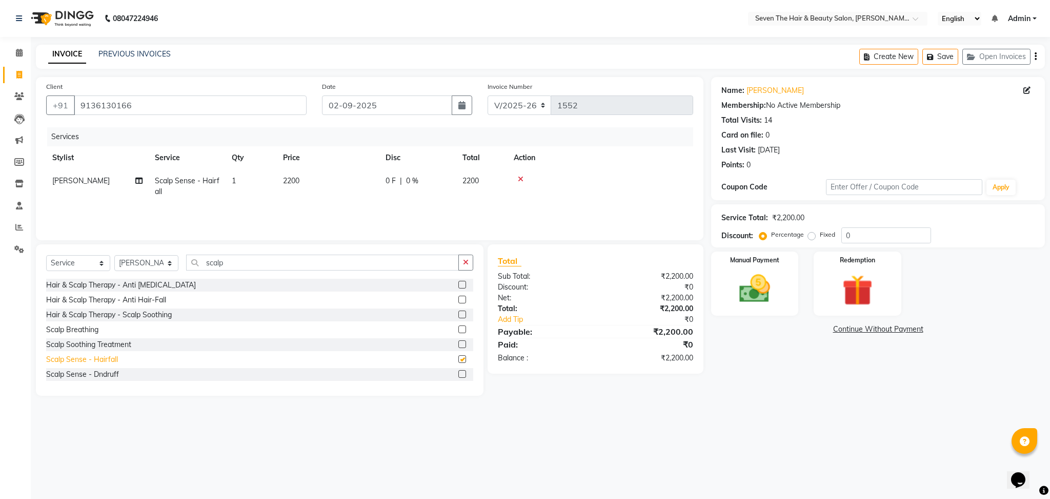
checkbox input "false"
click at [323, 189] on td "2200" at bounding box center [328, 186] width 103 height 34
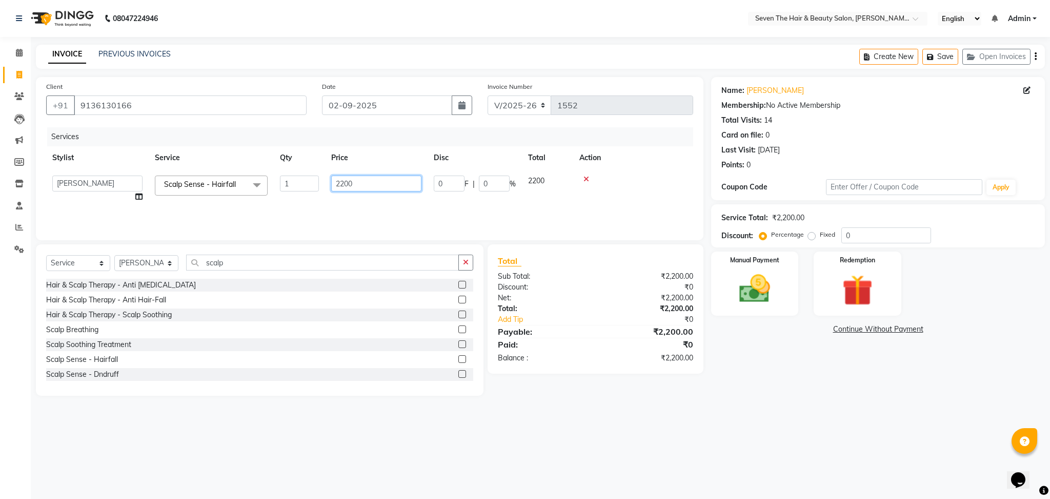
click at [348, 185] on input "2200" at bounding box center [376, 183] width 90 height 16
type input "2"
type input "3000"
click at [456, 182] on td "3000" at bounding box center [481, 186] width 51 height 34
click at [456, 182] on input "0" at bounding box center [449, 183] width 31 height 16
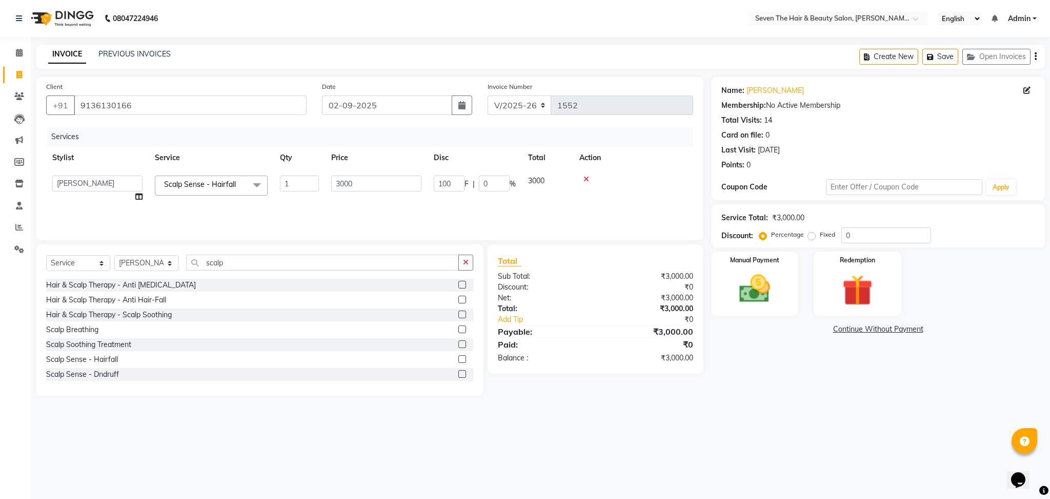
type input "1000"
click at [742, 272] on img at bounding box center [755, 288] width 52 height 37
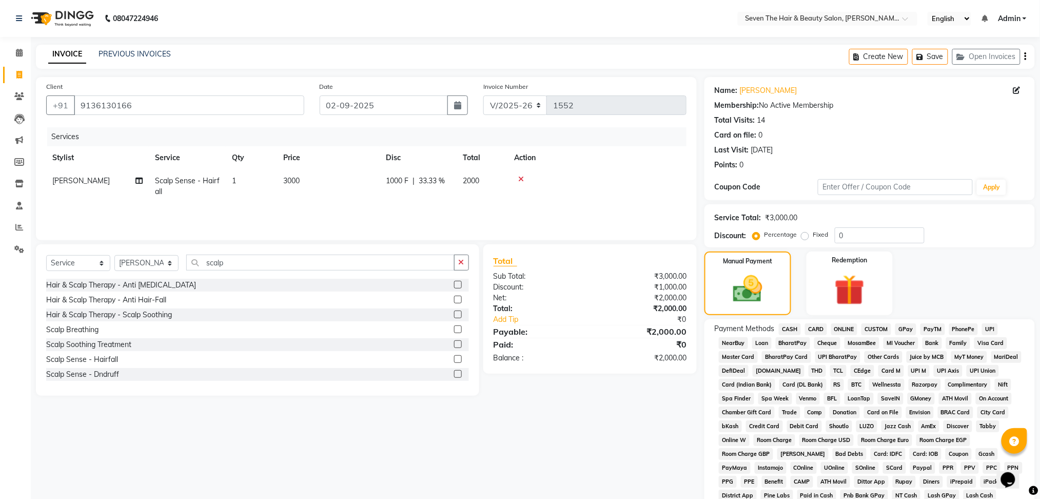
click at [906, 328] on span "GPay" at bounding box center [905, 329] width 21 height 12
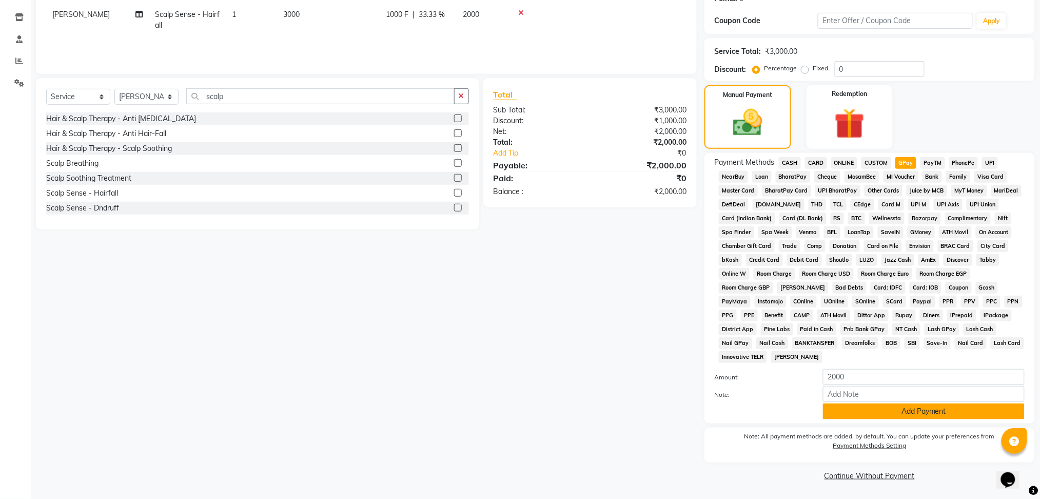
click at [909, 414] on button "Add Payment" at bounding box center [924, 411] width 202 height 16
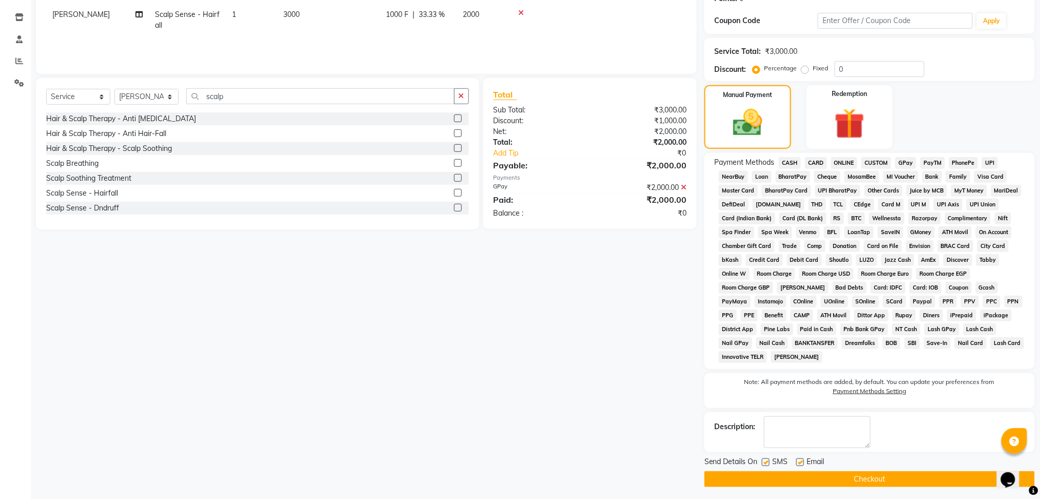
click at [799, 462] on label at bounding box center [800, 462] width 8 height 8
click at [799, 462] on input "checkbox" at bounding box center [799, 462] width 7 height 7
checkbox input "false"
click at [766, 463] on label at bounding box center [766, 462] width 8 height 8
click at [766, 463] on input "checkbox" at bounding box center [765, 462] width 7 height 7
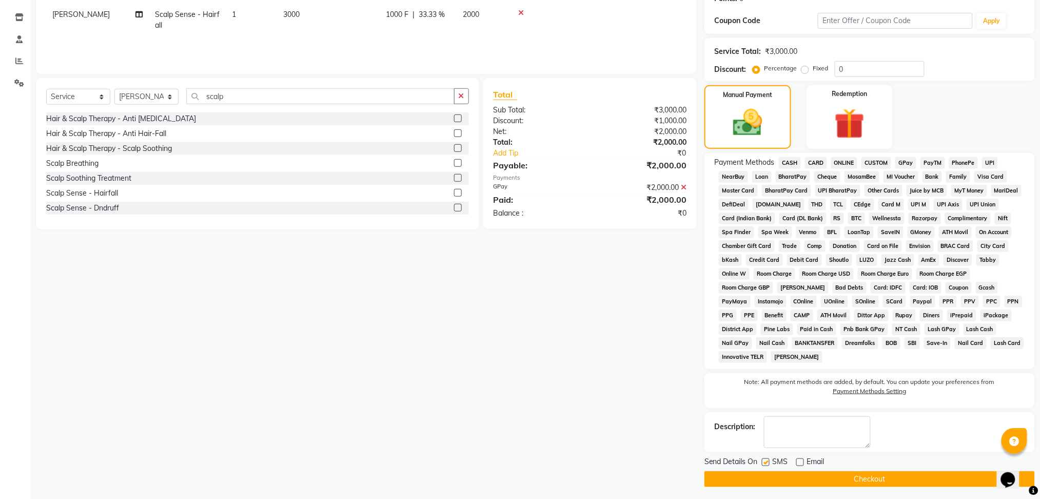
checkbox input "false"
click at [766, 476] on button "Checkout" at bounding box center [869, 479] width 330 height 16
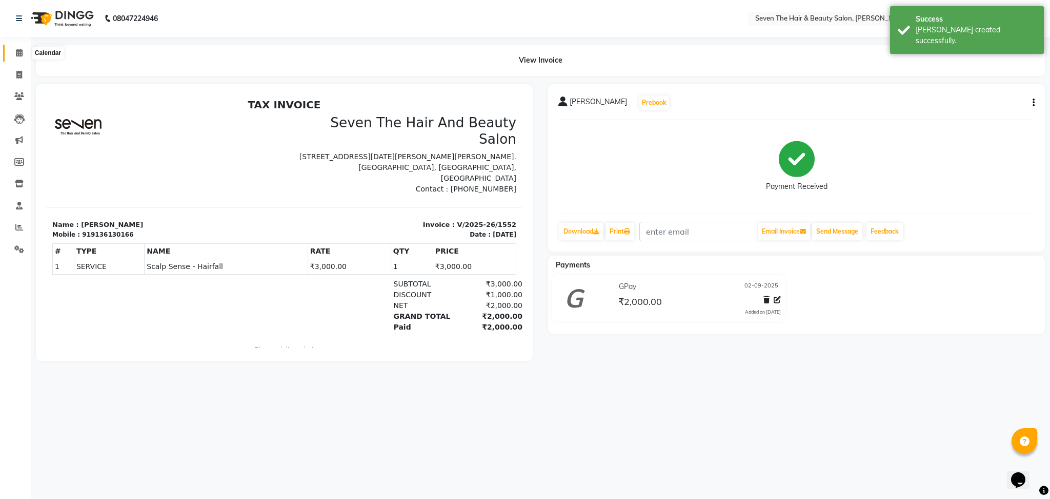
click at [22, 50] on span at bounding box center [19, 53] width 18 height 12
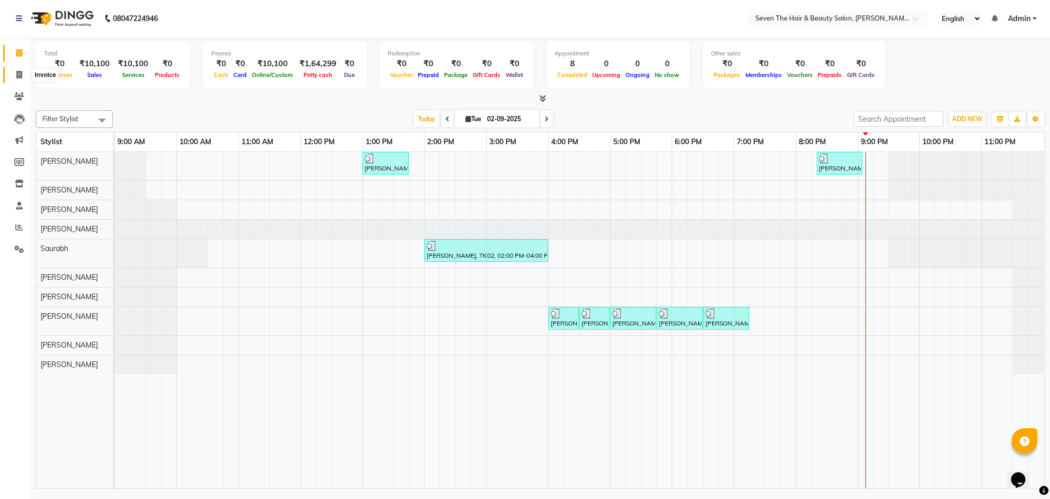
click at [20, 77] on icon at bounding box center [19, 75] width 6 height 8
select select "service"
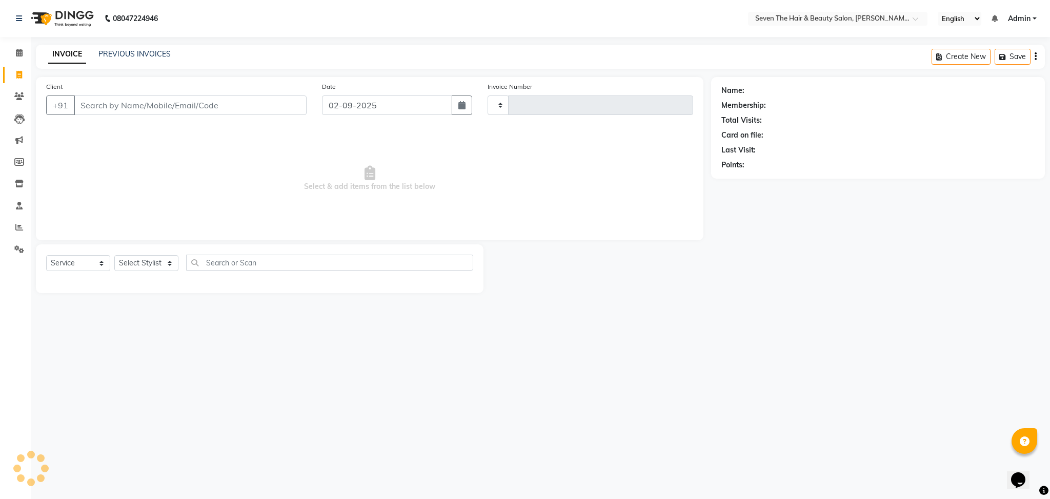
type input "1553"
select select "659"
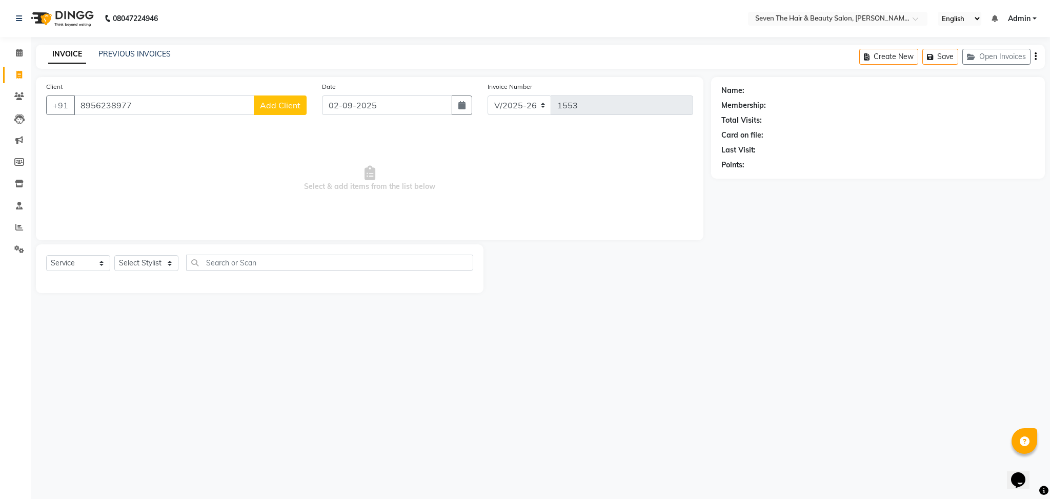
type input "8956238977"
click at [288, 100] on span "Add Client" at bounding box center [280, 105] width 41 height 10
select select "22"
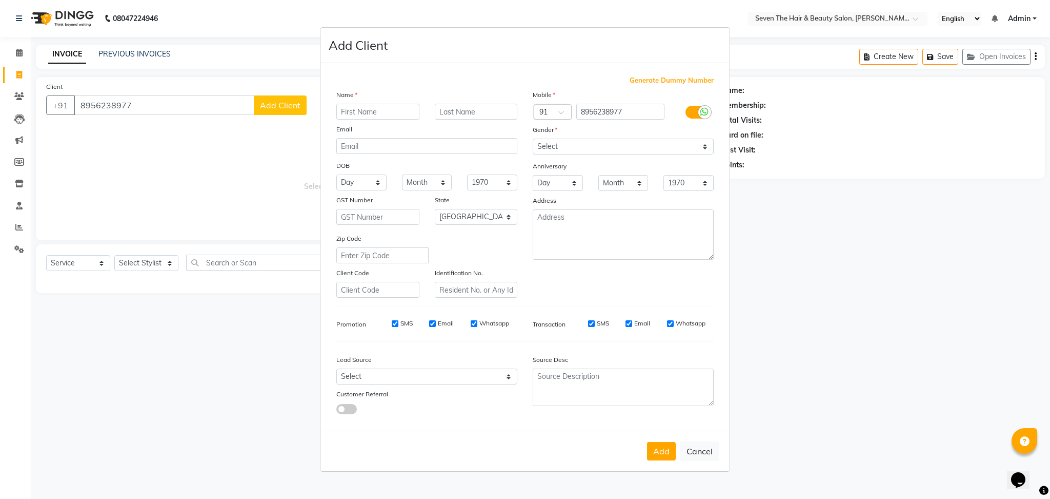
click at [372, 110] on input "text" at bounding box center [377, 112] width 83 height 16
type input "Asmi"
click at [457, 115] on input "text" at bounding box center [476, 112] width 83 height 16
type input "[PERSON_NAME]"
click at [563, 139] on select "Select [DEMOGRAPHIC_DATA] [DEMOGRAPHIC_DATA] Other Prefer Not To Say" at bounding box center [623, 146] width 181 height 16
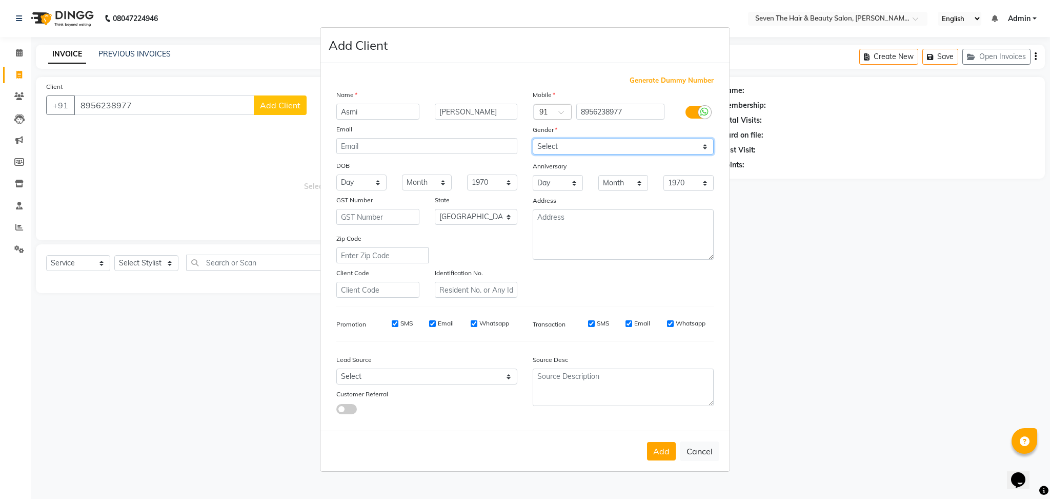
select select "[DEMOGRAPHIC_DATA]"
click at [533, 138] on select "Select [DEMOGRAPHIC_DATA] [DEMOGRAPHIC_DATA] Other Prefer Not To Say" at bounding box center [623, 146] width 181 height 16
click at [658, 451] on button "Add" at bounding box center [661, 451] width 29 height 18
select select
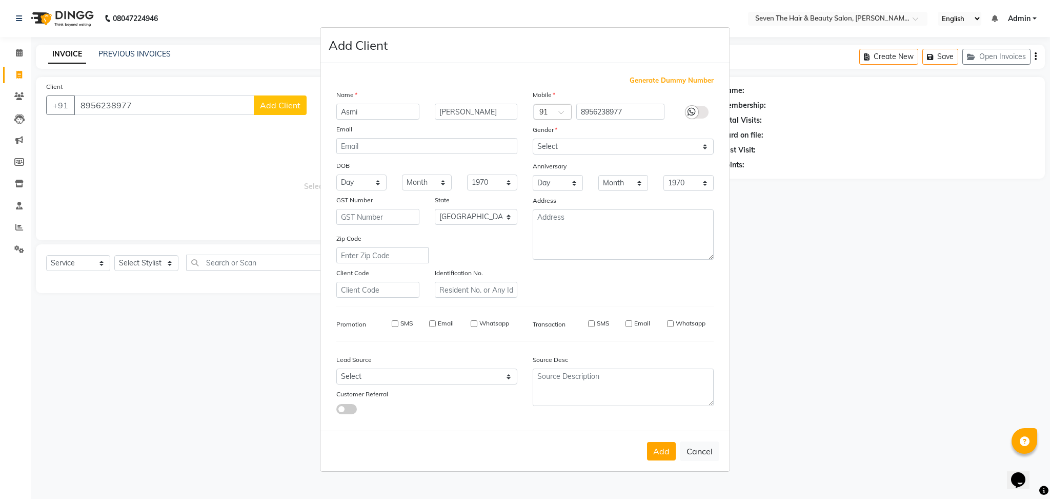
select select
select select "null"
select select
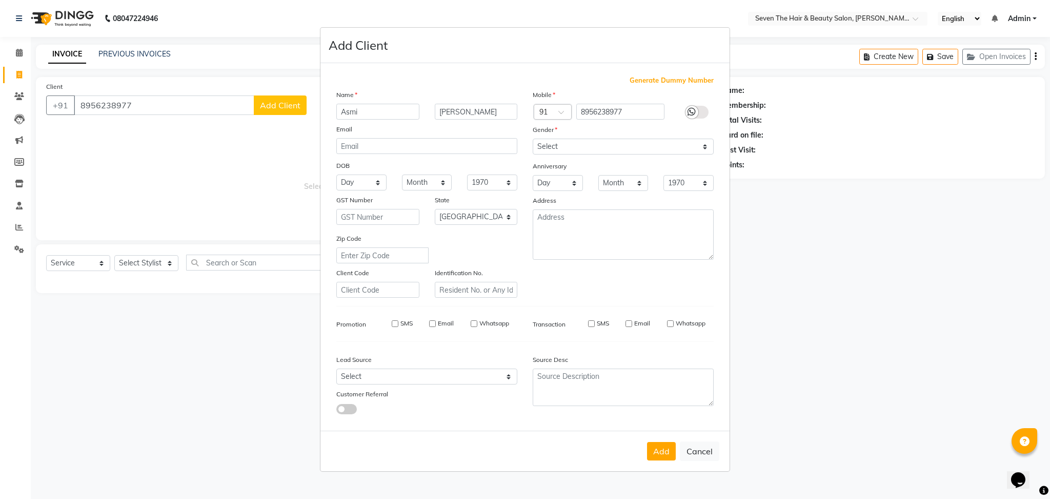
select select
checkbox input "false"
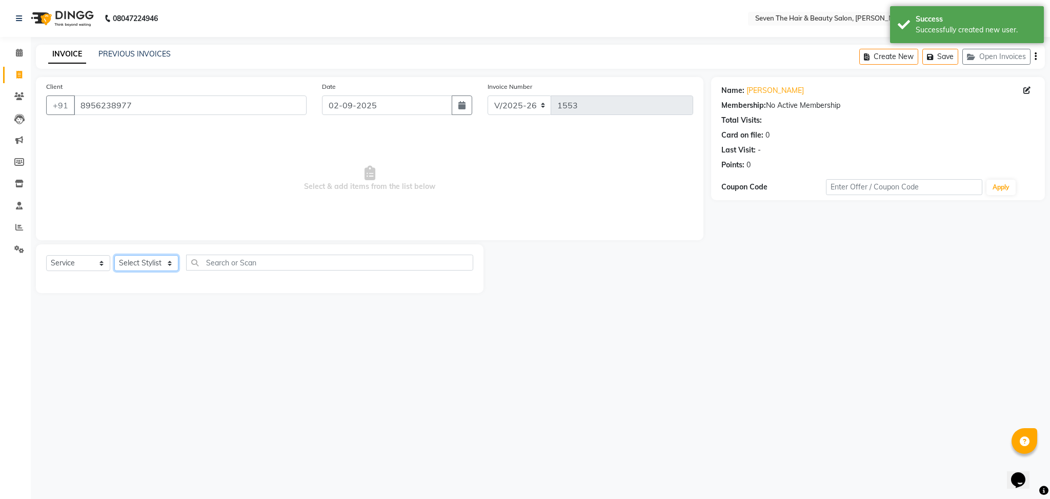
click at [143, 265] on select "Select Stylist [PERSON_NAME] [PERSON_NAME] Pooja [PERSON_NAME] [PERSON_NAME] [P…" at bounding box center [146, 263] width 64 height 16
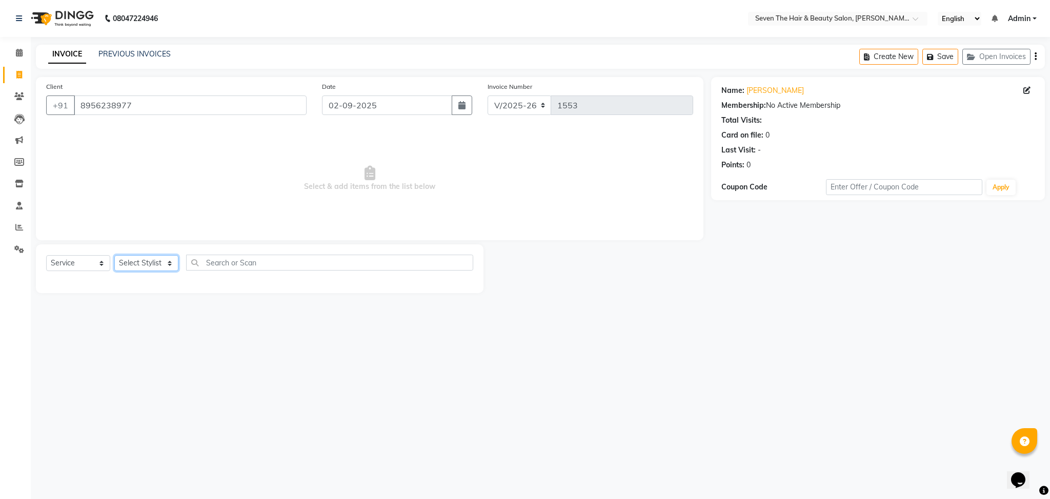
select select "23728"
click at [114, 255] on select "Select Stylist [PERSON_NAME] [PERSON_NAME] Pooja [PERSON_NAME] [PERSON_NAME] [P…" at bounding box center [146, 263] width 64 height 16
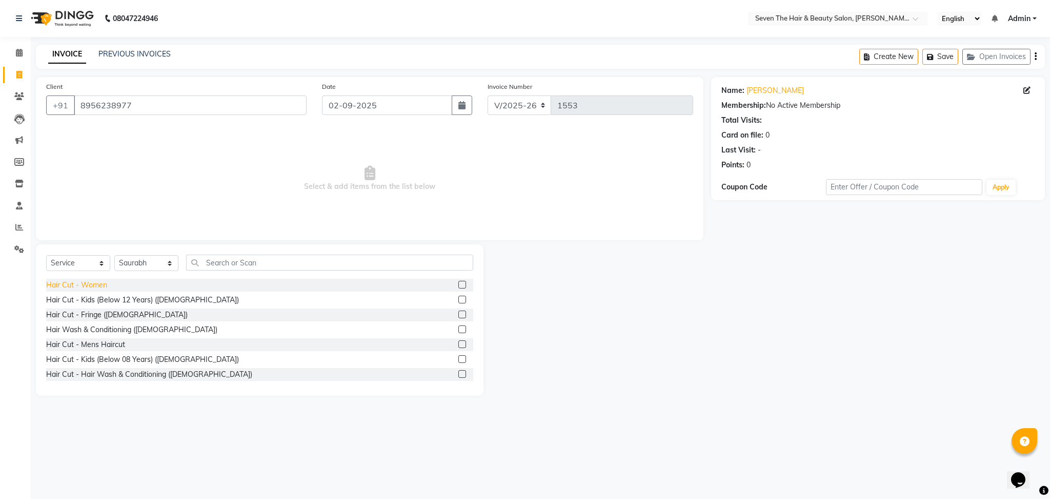
click at [88, 286] on div "Hair Cut - Women" at bounding box center [76, 285] width 61 height 11
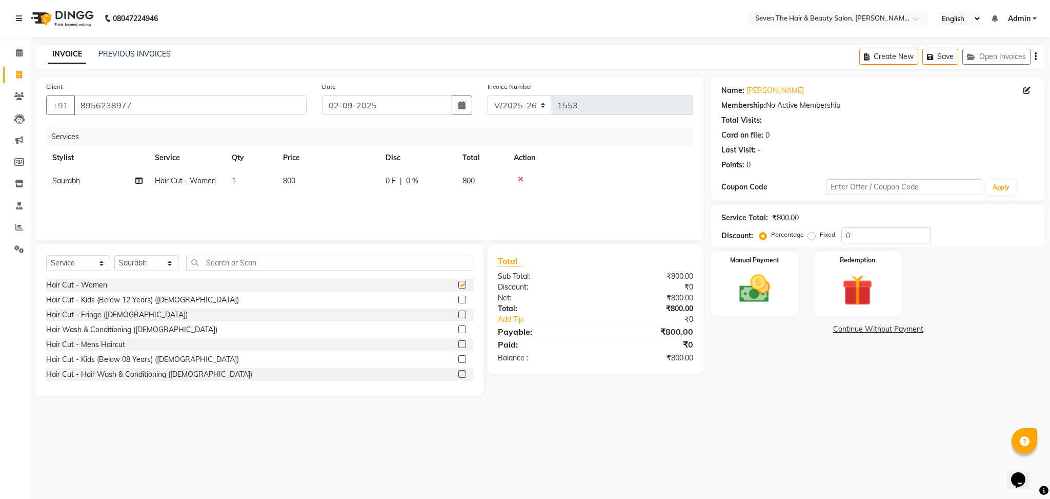
checkbox input "false"
click at [395, 173] on td "0 F | 0 %" at bounding box center [418, 180] width 77 height 23
select select "23728"
click at [441, 183] on input "0" at bounding box center [449, 183] width 31 height 16
type input "100"
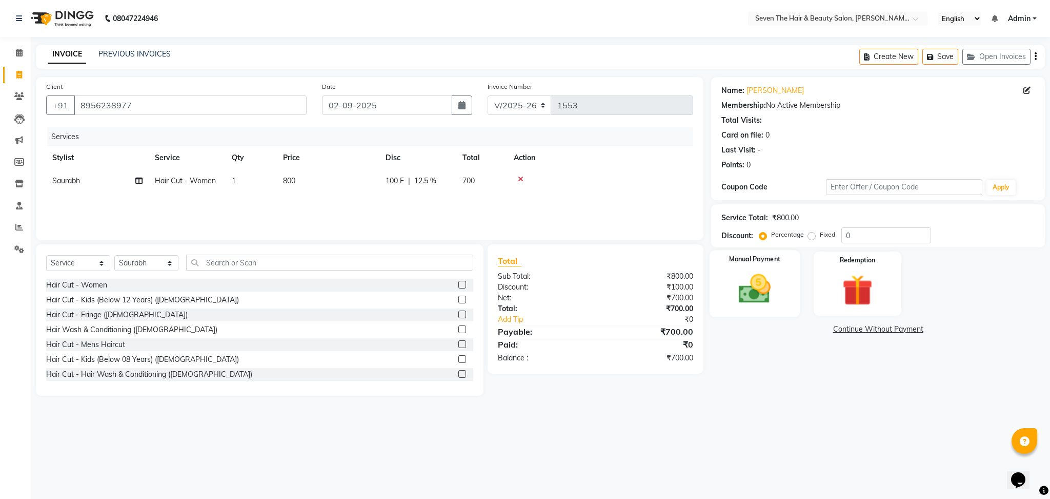
click at [756, 284] on img at bounding box center [755, 288] width 52 height 37
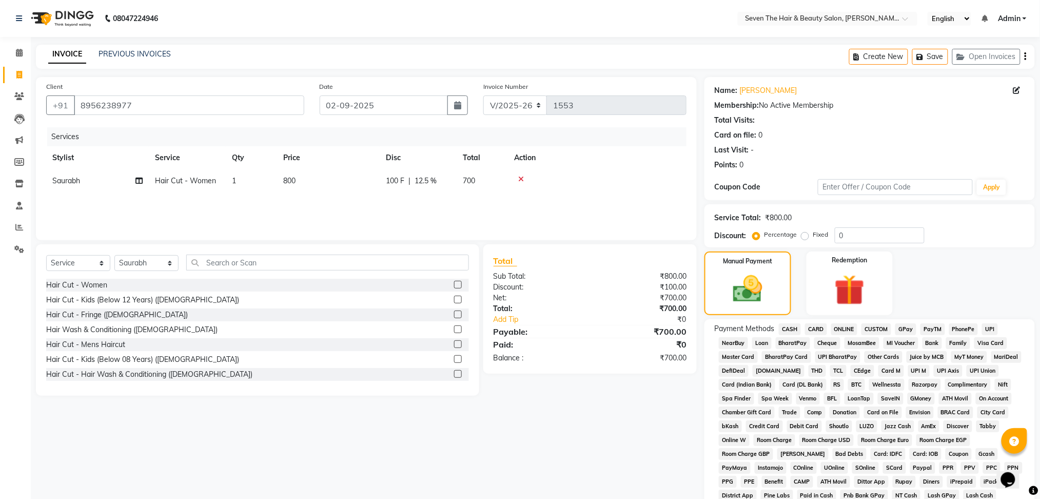
click at [910, 327] on span "GPay" at bounding box center [905, 329] width 21 height 12
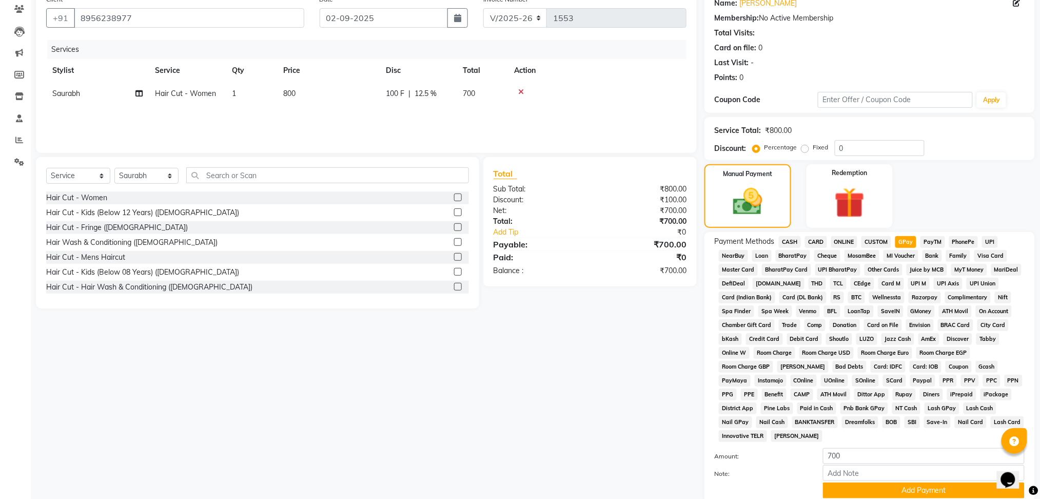
scroll to position [166, 0]
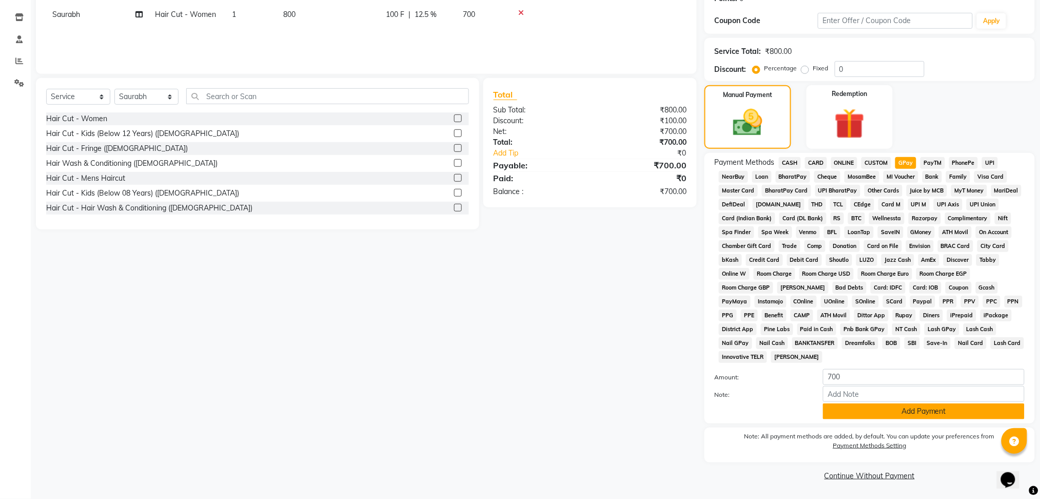
click at [876, 405] on button "Add Payment" at bounding box center [924, 411] width 202 height 16
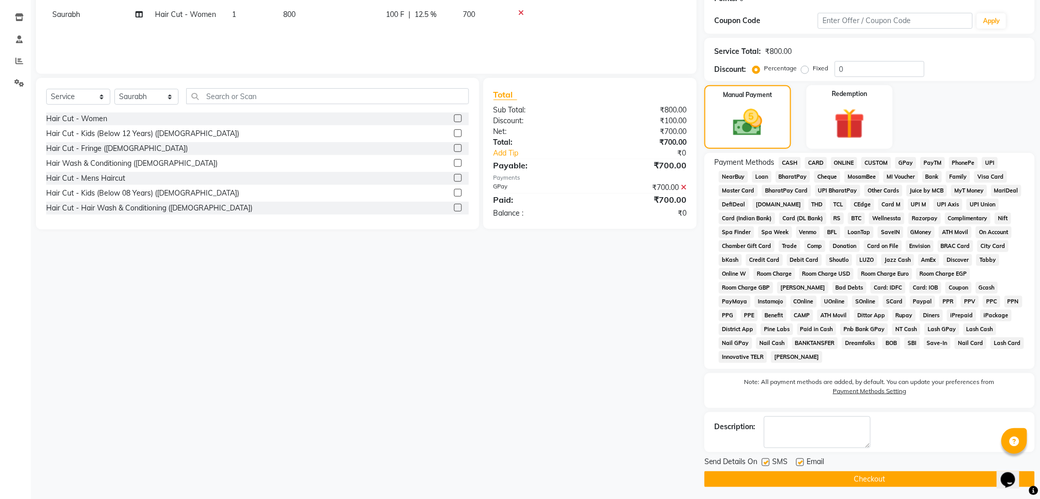
click at [800, 461] on label at bounding box center [800, 462] width 8 height 8
click at [800, 461] on input "checkbox" at bounding box center [799, 462] width 7 height 7
checkbox input "false"
click at [765, 463] on label at bounding box center [766, 462] width 8 height 8
click at [765, 463] on input "checkbox" at bounding box center [765, 462] width 7 height 7
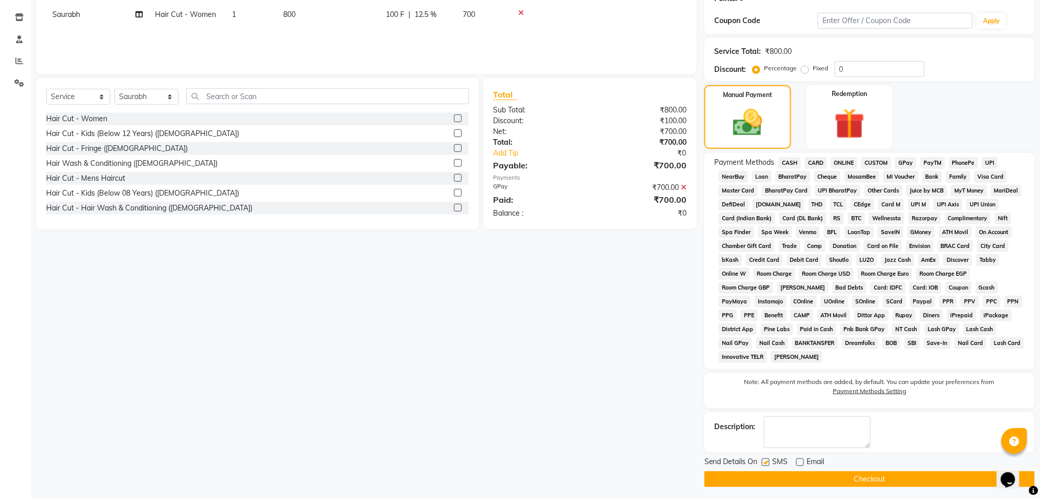
checkbox input "false"
click at [771, 475] on button "Checkout" at bounding box center [869, 479] width 330 height 16
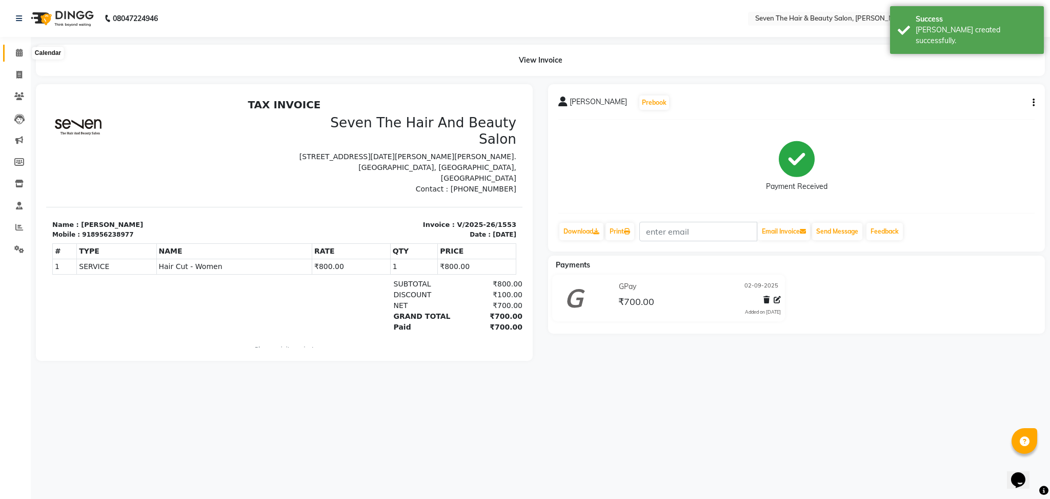
click at [17, 54] on icon at bounding box center [19, 53] width 7 height 8
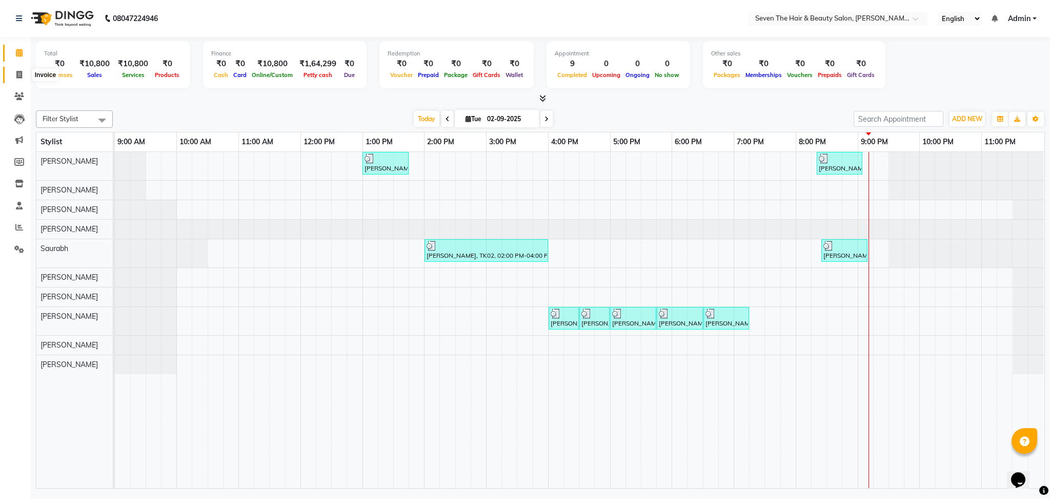
click at [18, 76] on icon at bounding box center [19, 75] width 6 height 8
select select "659"
select select "service"
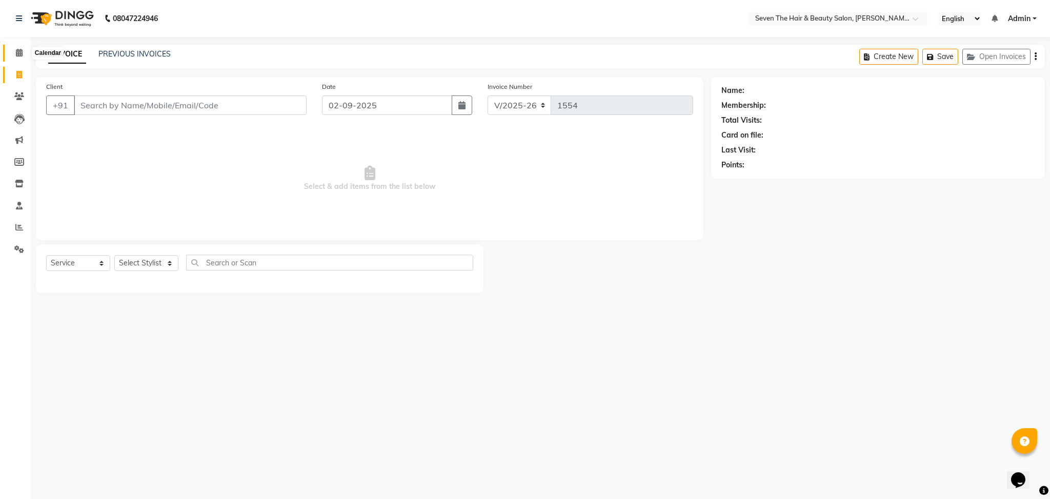
click at [17, 50] on icon at bounding box center [19, 53] width 7 height 8
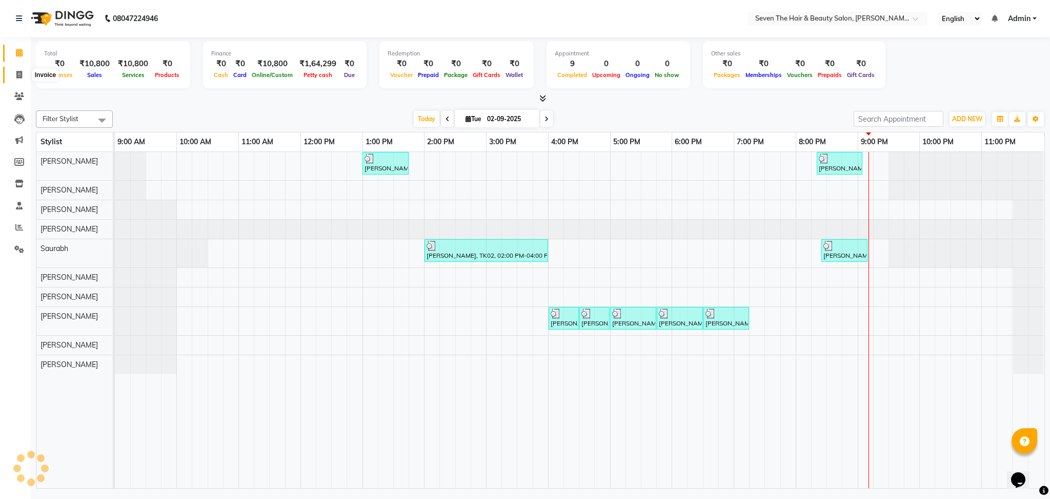
click at [14, 73] on span at bounding box center [19, 75] width 18 height 12
select select "659"
select select "service"
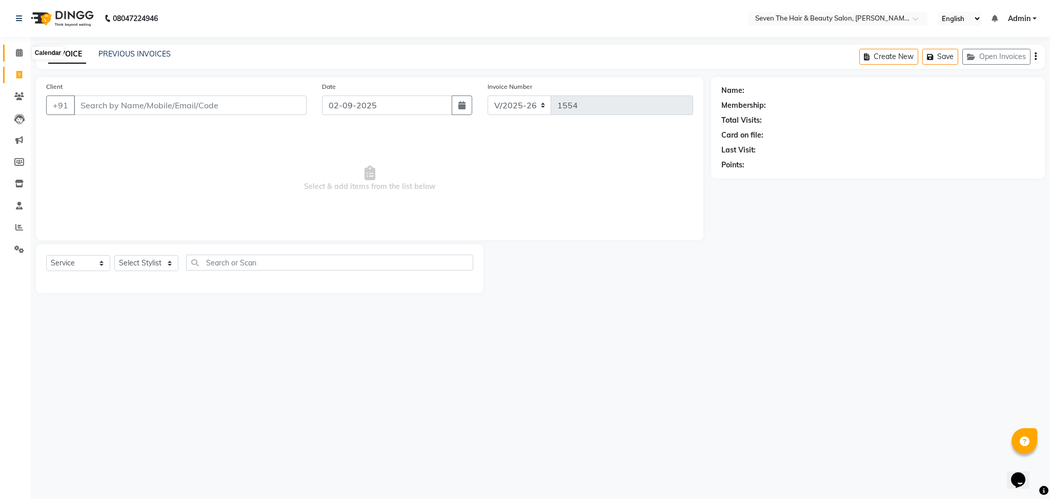
click at [22, 53] on icon at bounding box center [19, 53] width 7 height 8
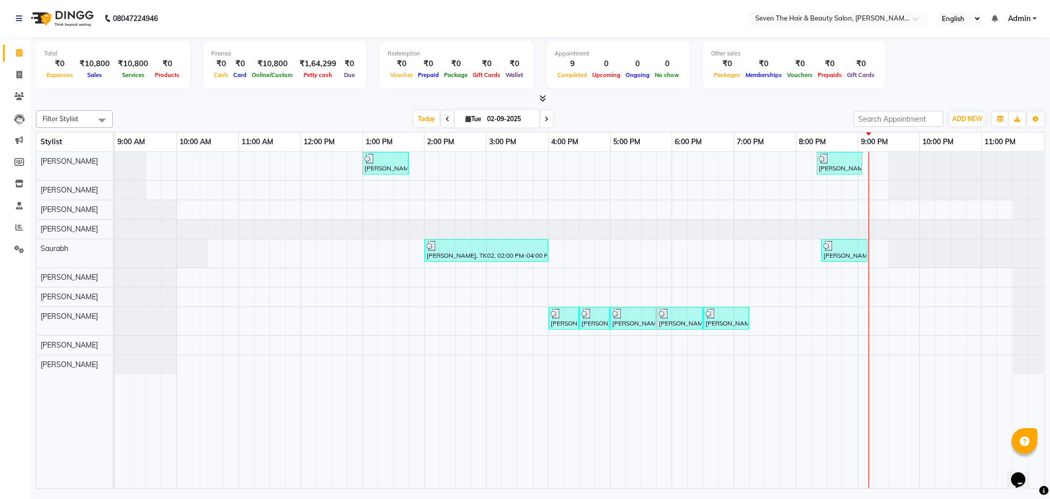
click at [584, 116] on div "[DATE] [DATE]" at bounding box center [483, 118] width 731 height 15
click at [22, 75] on span at bounding box center [19, 75] width 18 height 12
select select "659"
select select "service"
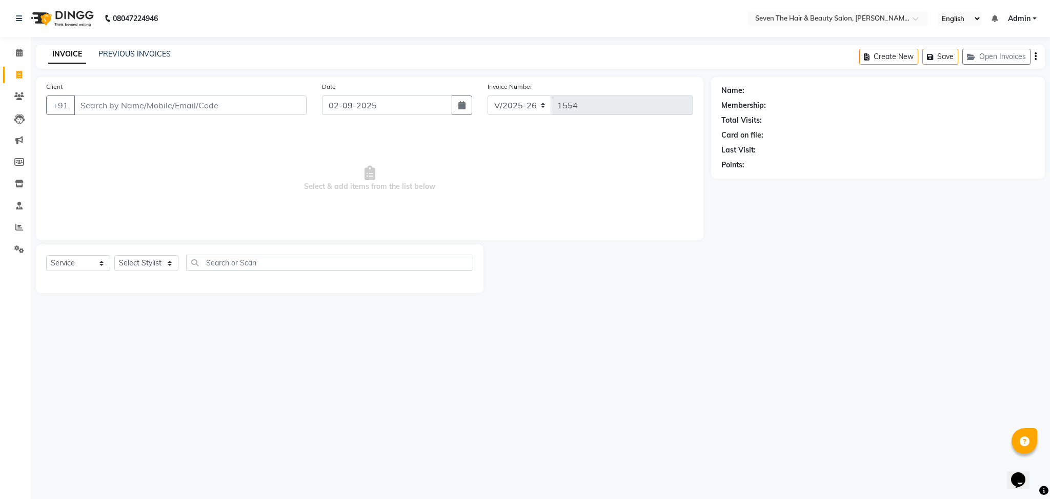
click at [186, 110] on input "Client" at bounding box center [190, 104] width 233 height 19
click at [174, 121] on button "Siddhesh 928496 1587" at bounding box center [131, 129] width 115 height 16
type input "9284961587"
click at [148, 257] on select "Select Stylist [PERSON_NAME] [PERSON_NAME] Pooja [PERSON_NAME] [PERSON_NAME] [P…" at bounding box center [146, 263] width 64 height 16
select select "23728"
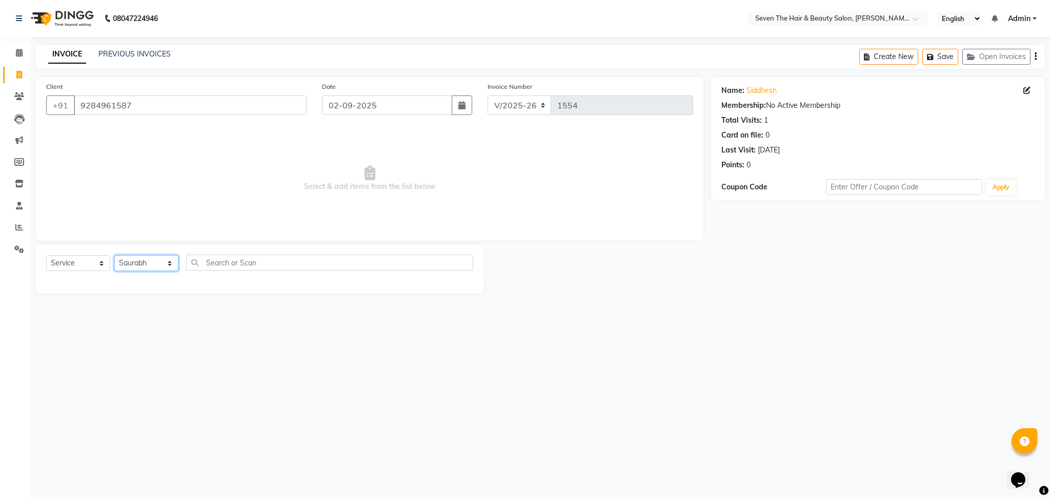
click at [114, 255] on select "Select Stylist [PERSON_NAME] [PERSON_NAME] Pooja [PERSON_NAME] [PERSON_NAME] [P…" at bounding box center [146, 263] width 64 height 16
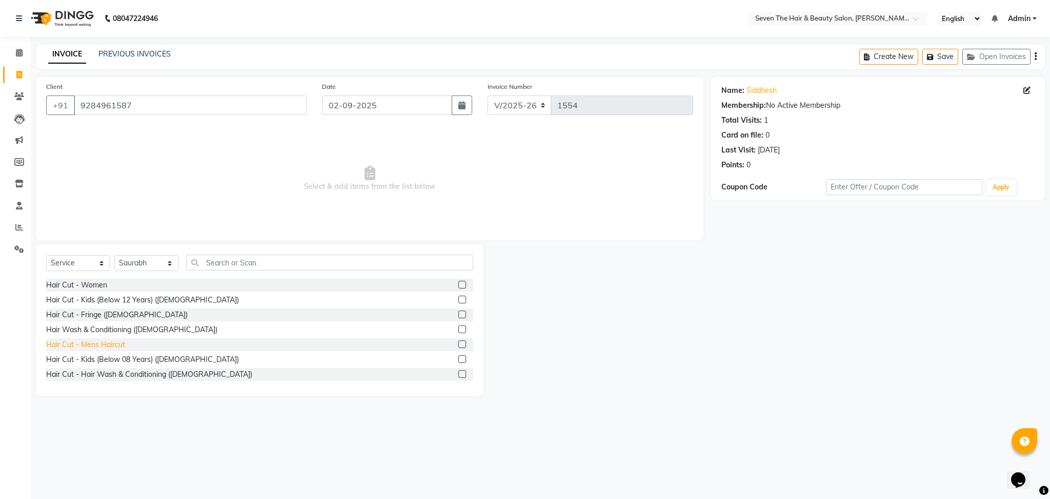
click at [96, 340] on div "Hair Cut - Mens Haircut" at bounding box center [85, 344] width 79 height 11
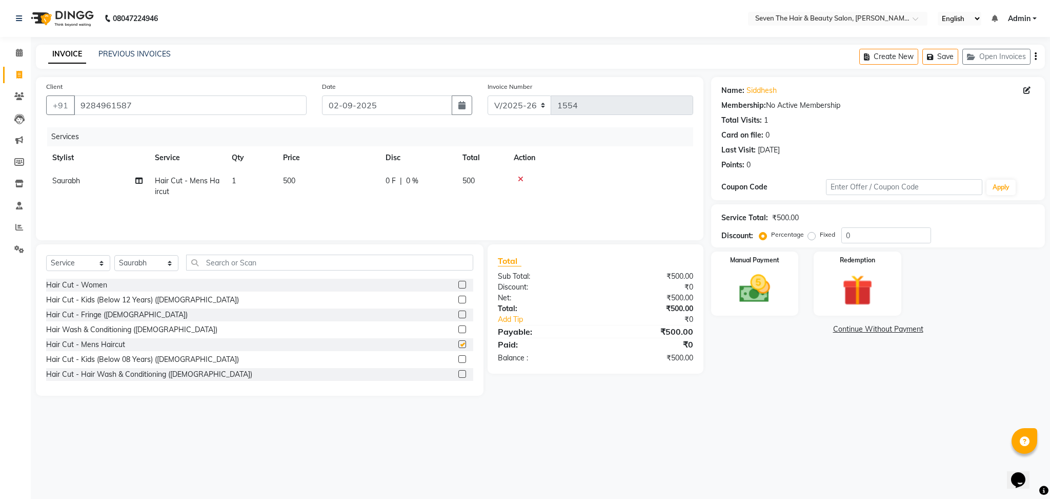
checkbox input "false"
click at [225, 256] on input "text" at bounding box center [329, 262] width 287 height 16
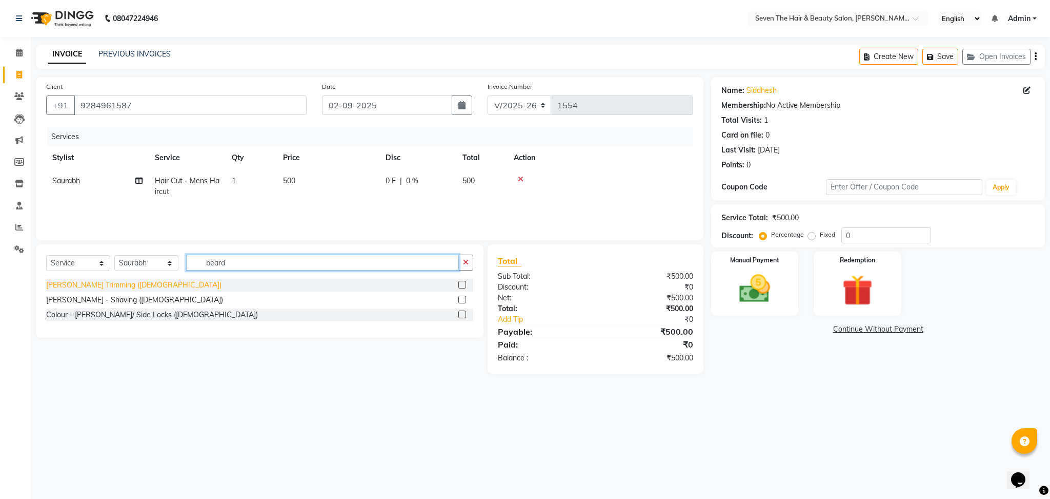
type input "beard"
click at [137, 283] on div "[PERSON_NAME] Trimming ([DEMOGRAPHIC_DATA])" at bounding box center [133, 285] width 175 height 11
checkbox input "false"
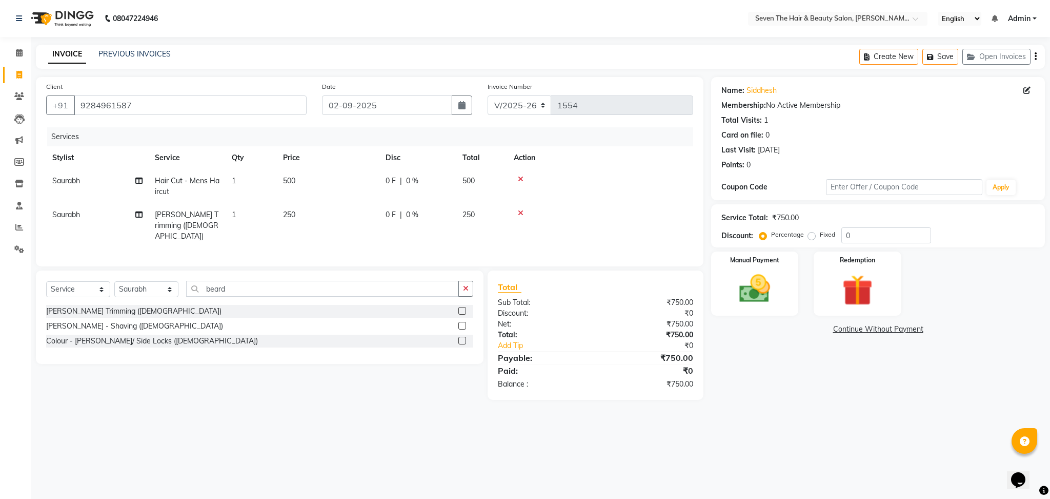
click at [820, 234] on label "Fixed" at bounding box center [827, 234] width 15 height 9
click at [810, 234] on input "Fixed" at bounding box center [813, 234] width 7 height 7
radio input "true"
click at [387, 180] on span "0 F" at bounding box center [391, 180] width 10 height 11
select select "23728"
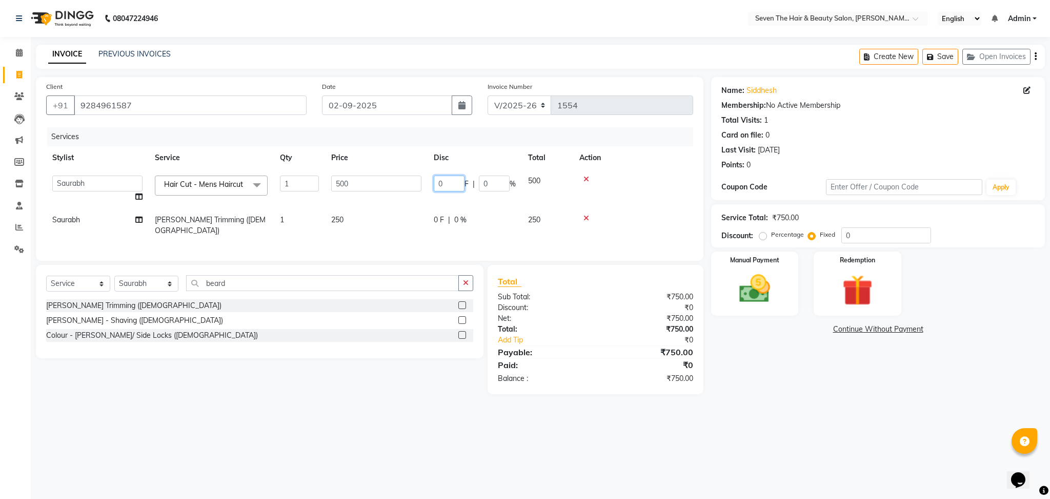
click at [439, 189] on input "0" at bounding box center [449, 183] width 31 height 16
type input "100"
click at [425, 224] on tr "[PERSON_NAME] Trimming ([DEMOGRAPHIC_DATA]) 1 250 0 F | 0 % 250" at bounding box center [369, 225] width 647 height 34
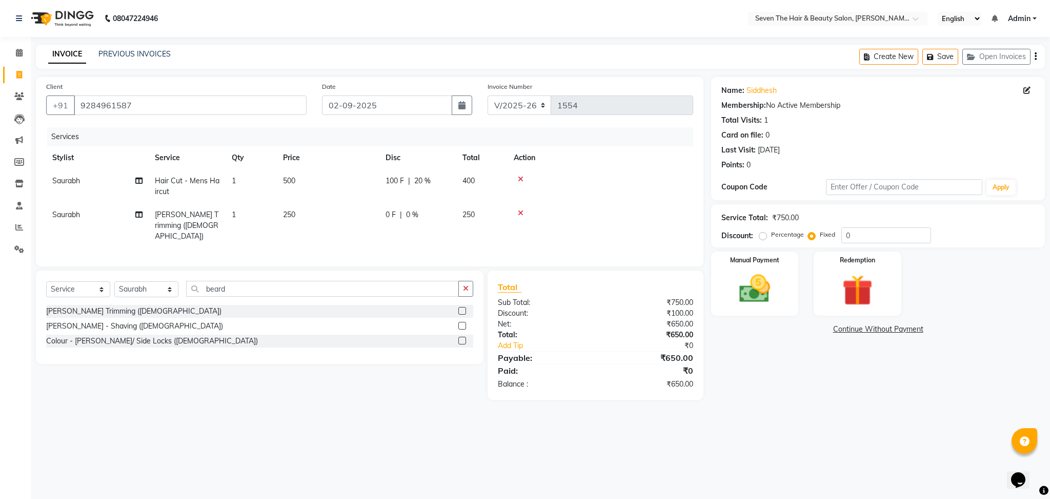
click at [425, 224] on td "0 F | 0 %" at bounding box center [418, 225] width 77 height 45
select select "23728"
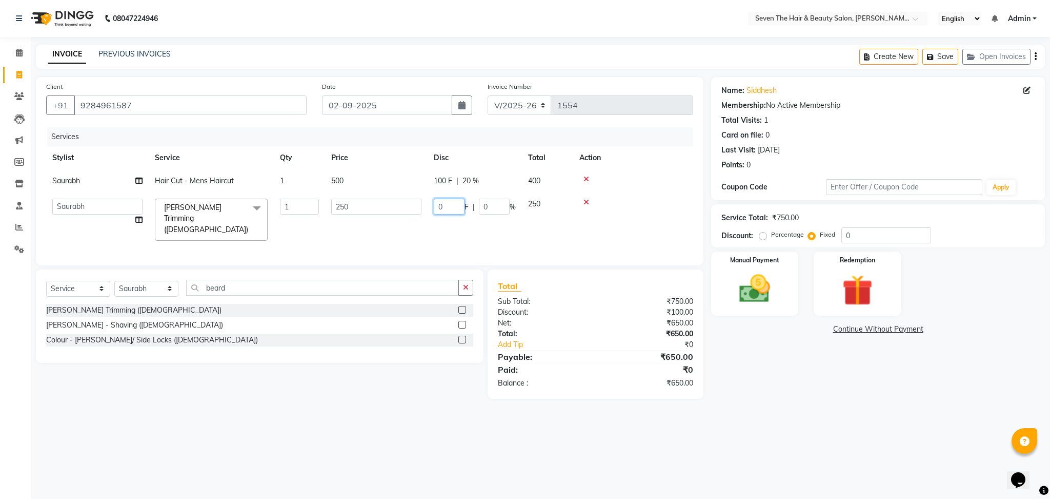
click at [443, 209] on input "0" at bounding box center [449, 206] width 31 height 16
type input "100"
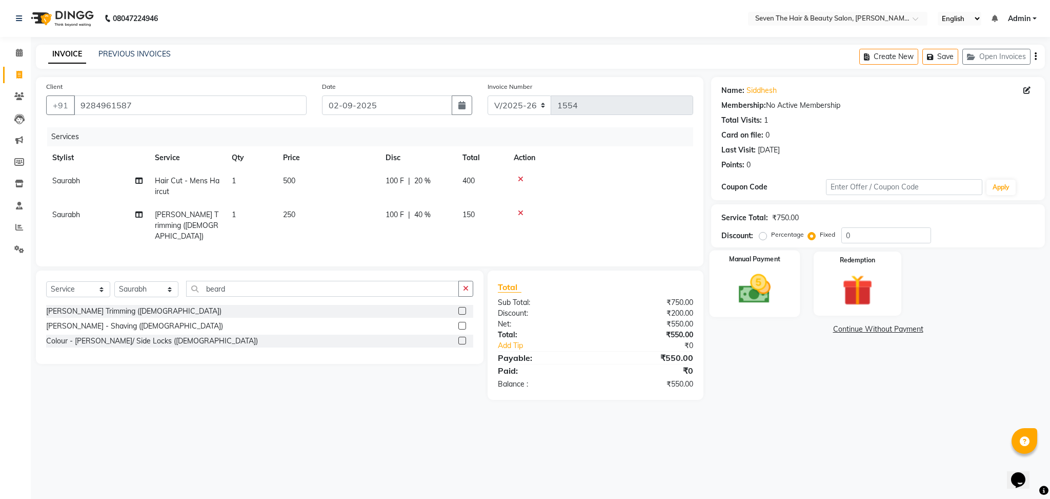
click at [747, 287] on img at bounding box center [755, 288] width 52 height 37
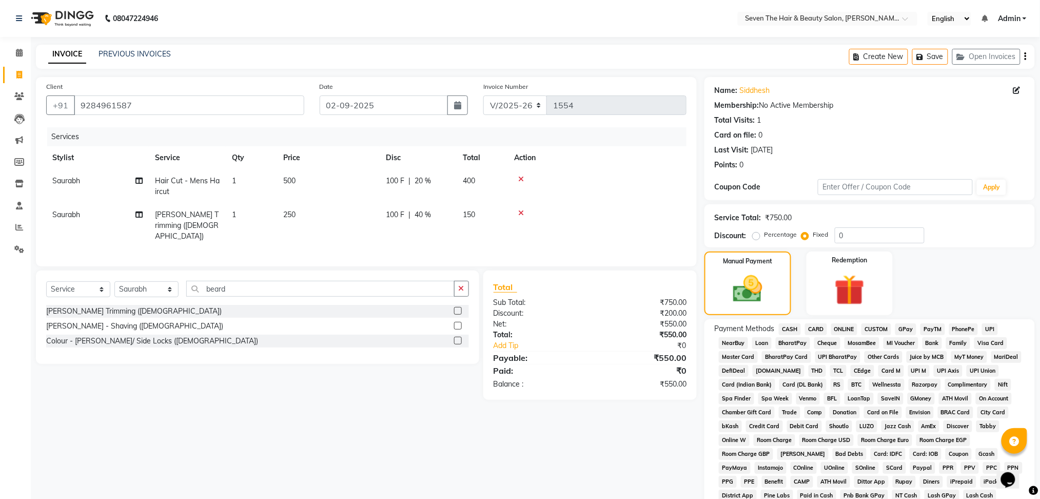
click at [901, 327] on span "GPay" at bounding box center [905, 329] width 21 height 12
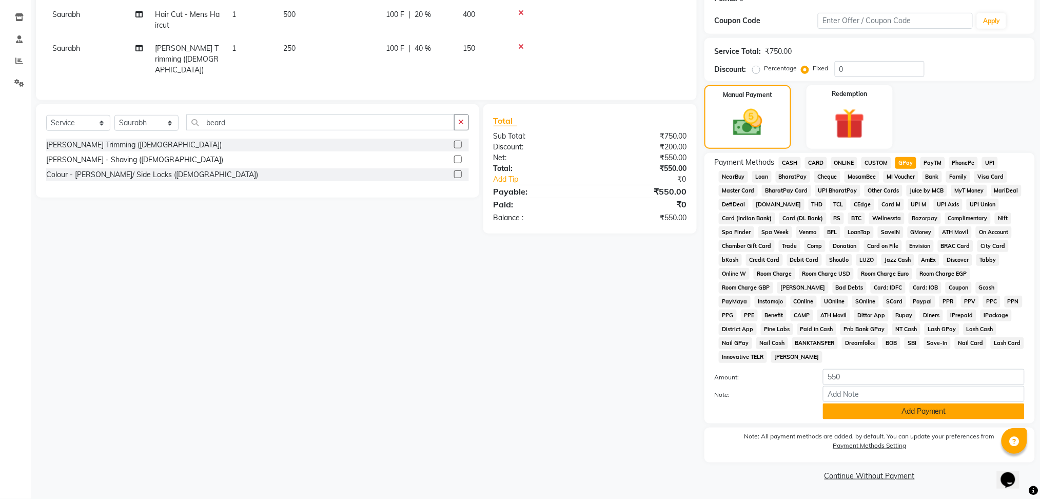
click at [865, 406] on button "Add Payment" at bounding box center [924, 411] width 202 height 16
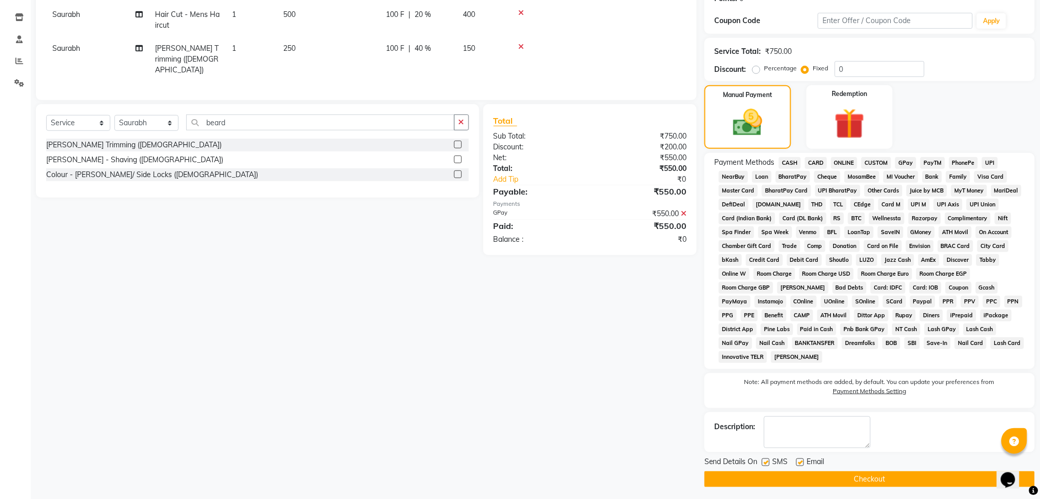
click at [799, 460] on label at bounding box center [800, 462] width 8 height 8
click at [799, 460] on input "checkbox" at bounding box center [799, 462] width 7 height 7
checkbox input "false"
click at [766, 462] on label at bounding box center [766, 462] width 8 height 8
click at [766, 462] on input "checkbox" at bounding box center [765, 462] width 7 height 7
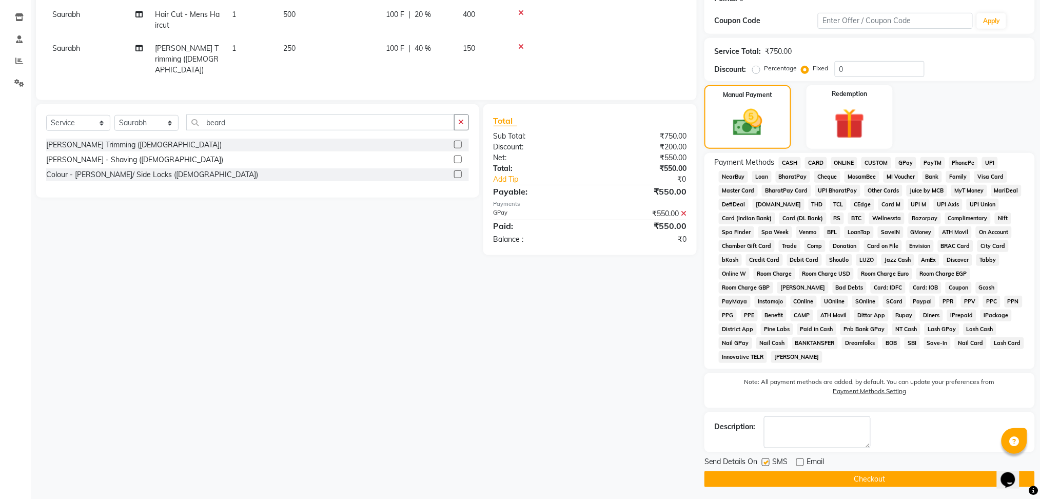
checkbox input "false"
click at [775, 485] on button "Checkout" at bounding box center [869, 479] width 330 height 16
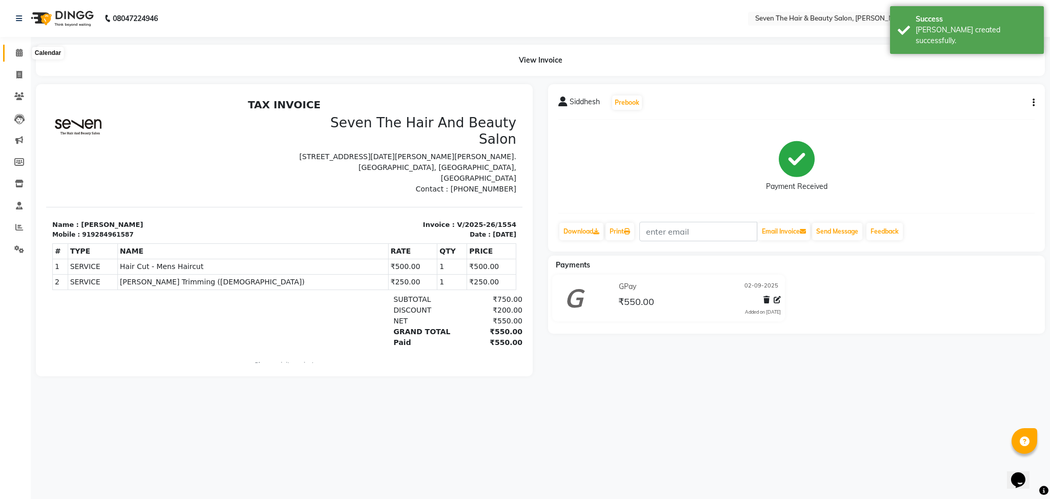
click at [21, 53] on icon at bounding box center [19, 53] width 7 height 8
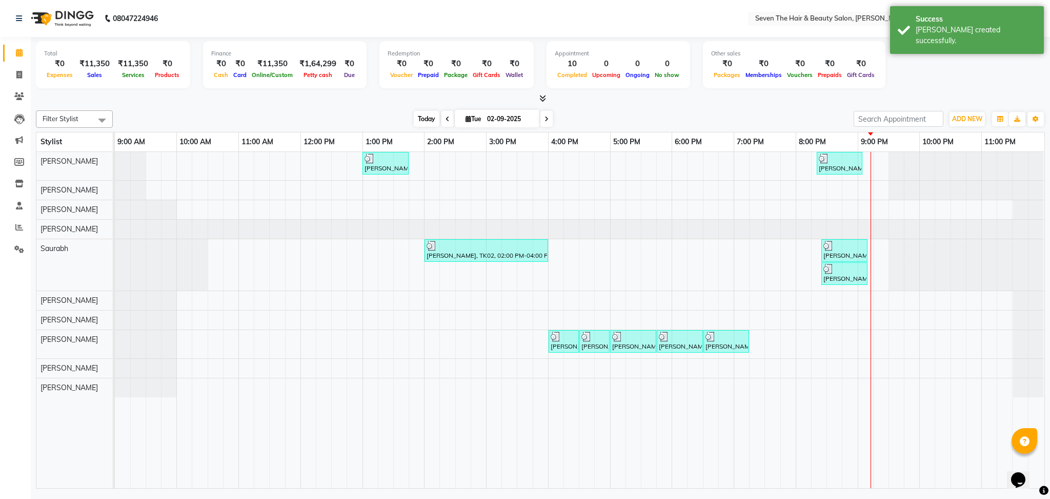
click at [432, 116] on span "Today" at bounding box center [427, 119] width 26 height 16
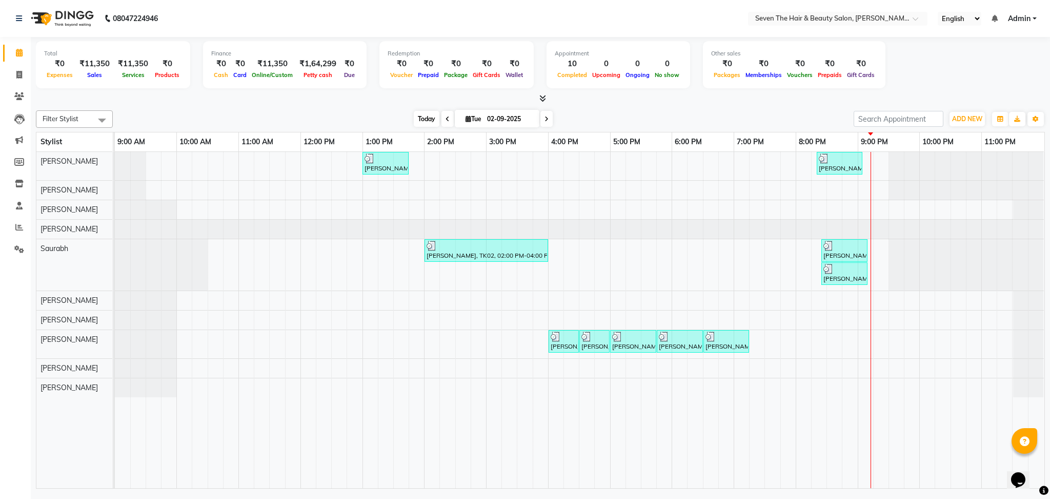
click at [414, 113] on span "Today" at bounding box center [427, 119] width 26 height 16
click at [337, 110] on div "Filter Stylist Select All [PERSON_NAME] [PERSON_NAME] [PERSON_NAME] Saurabh [PE…" at bounding box center [540, 118] width 1009 height 17
click at [612, 111] on div "[DATE] [DATE]" at bounding box center [483, 118] width 731 height 15
click at [371, 91] on div "Total ₹0 Expenses ₹11,350 Sales ₹11,350 Services ₹0 Products Finance ₹0 Cash ₹0…" at bounding box center [540, 70] width 1009 height 67
click at [18, 71] on icon at bounding box center [19, 75] width 6 height 8
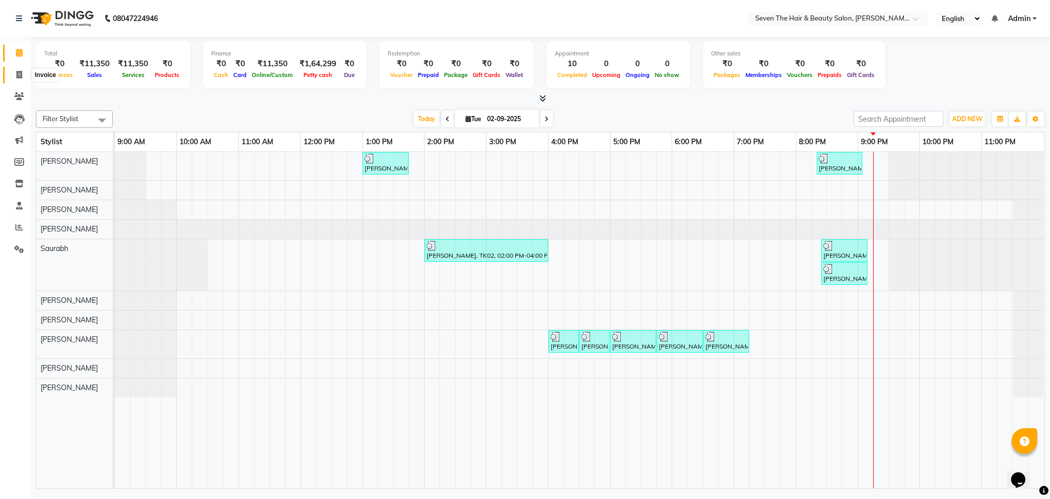
select select "service"
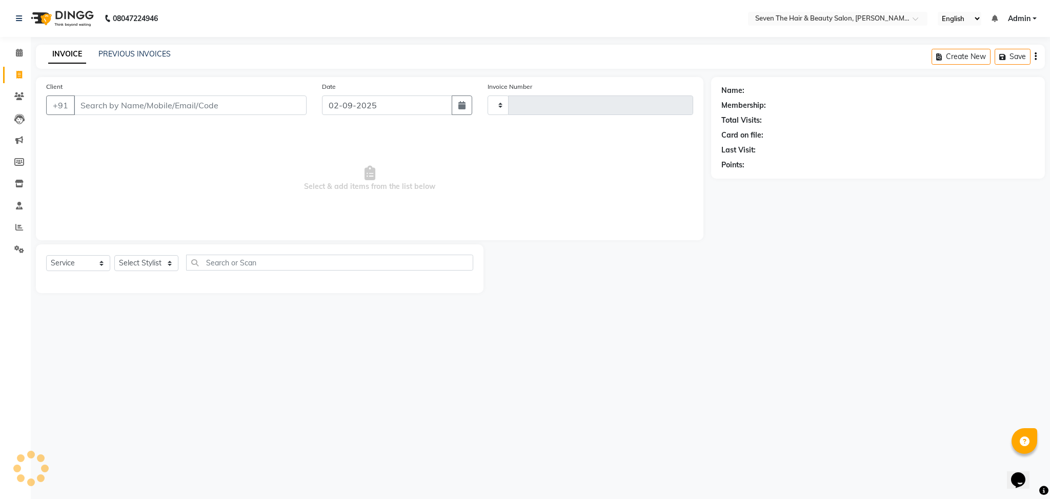
type input "1555"
select select "659"
click at [22, 52] on icon at bounding box center [19, 53] width 7 height 8
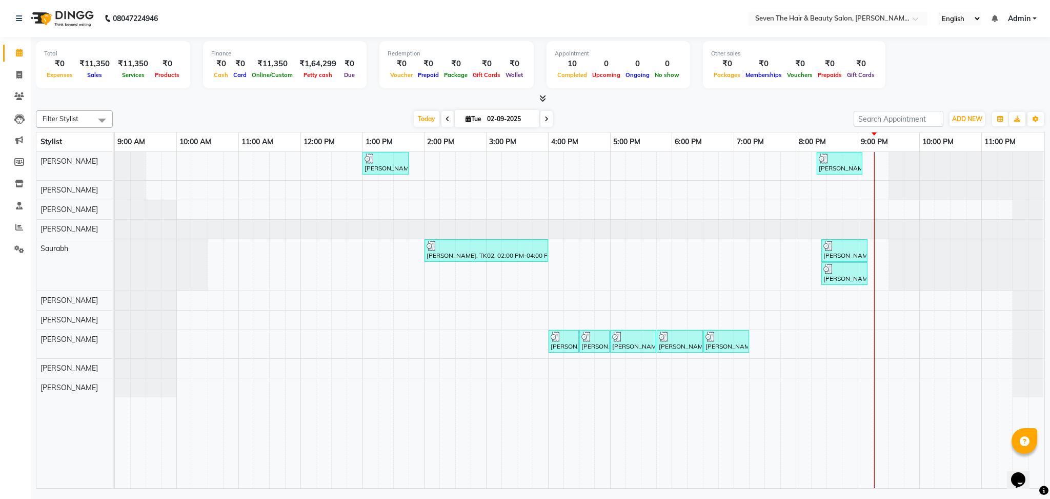
click at [384, 109] on div "Filter Stylist Select All [PERSON_NAME] [PERSON_NAME] [PERSON_NAME] Saurabh [PE…" at bounding box center [540, 297] width 1009 height 382
click at [14, 70] on span at bounding box center [19, 75] width 18 height 12
select select "service"
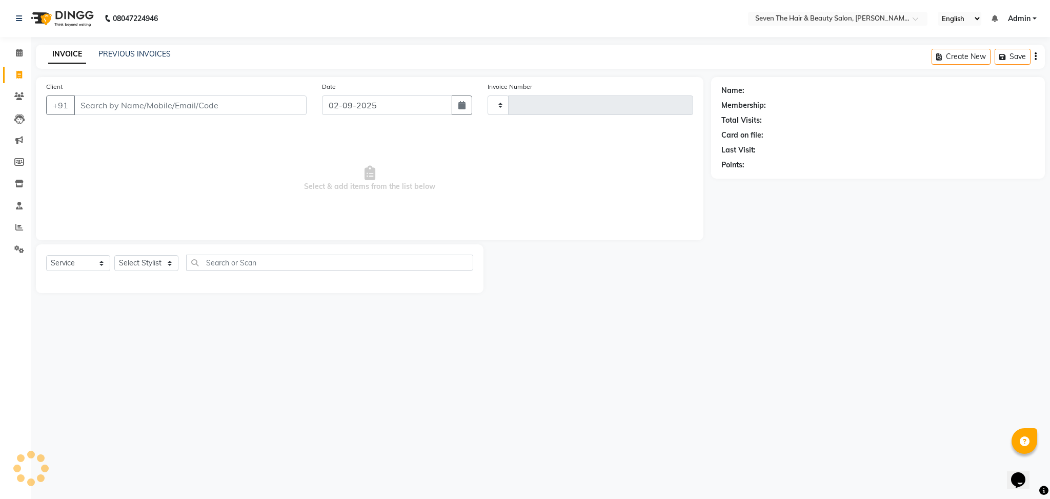
type input "1555"
select select "659"
click at [101, 270] on select "Select Service Product Membership Package Voucher Prepaid Gift Card" at bounding box center [78, 263] width 64 height 16
select select "product"
click at [46, 255] on select "Select Service Product Membership Package Voucher Prepaid Gift Card" at bounding box center [78, 263] width 64 height 16
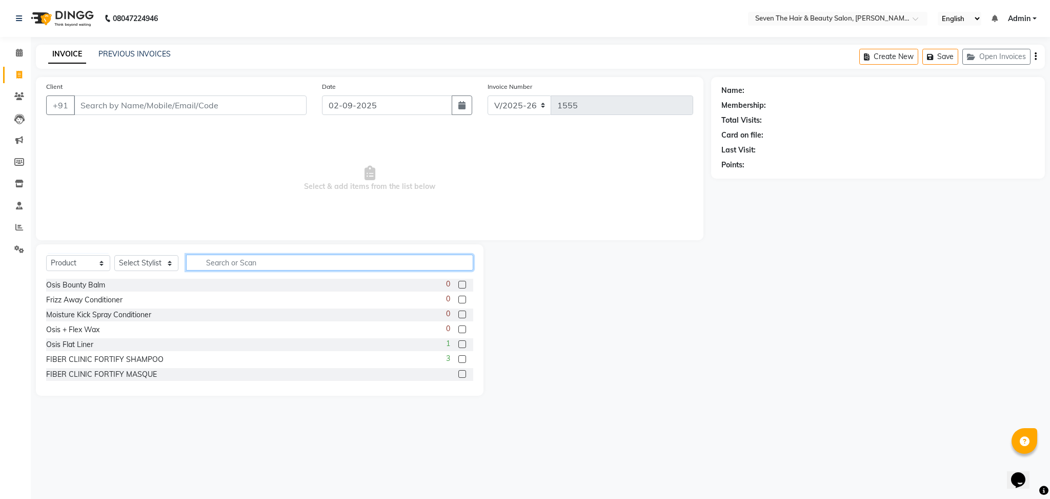
click at [214, 270] on input "text" at bounding box center [329, 262] width 287 height 16
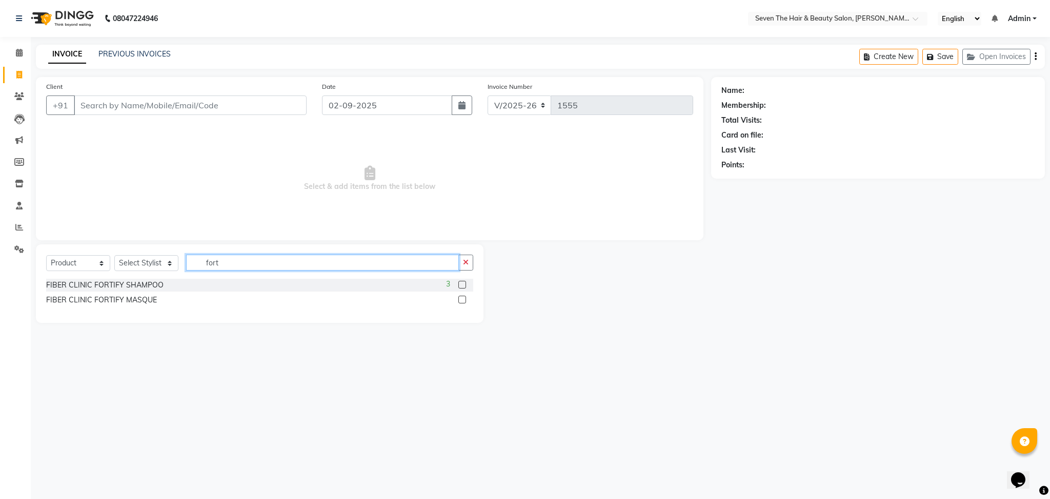
type input "fort"
click at [460, 287] on label at bounding box center [463, 285] width 8 height 8
click at [460, 287] on input "checkbox" at bounding box center [462, 285] width 7 height 7
checkbox input "false"
click at [459, 301] on label at bounding box center [463, 299] width 8 height 8
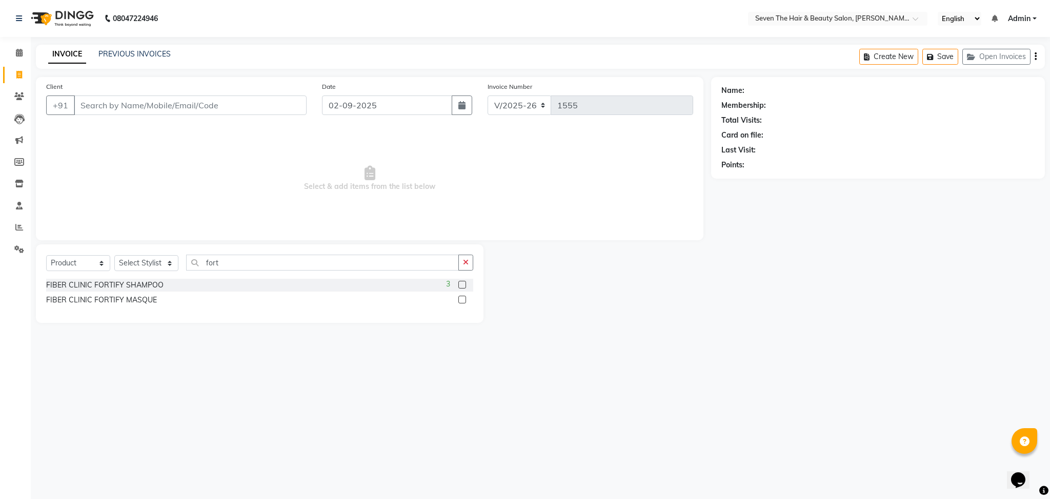
click at [459, 301] on input "checkbox" at bounding box center [462, 299] width 7 height 7
checkbox input "false"
click at [160, 262] on select "Select Stylist [PERSON_NAME] [PERSON_NAME] Pooja [PERSON_NAME] [PERSON_NAME] [P…" at bounding box center [146, 263] width 64 height 16
select select "9757"
click at [114, 255] on select "Select Stylist [PERSON_NAME] [PERSON_NAME] Pooja [PERSON_NAME] [PERSON_NAME] [P…" at bounding box center [146, 263] width 64 height 16
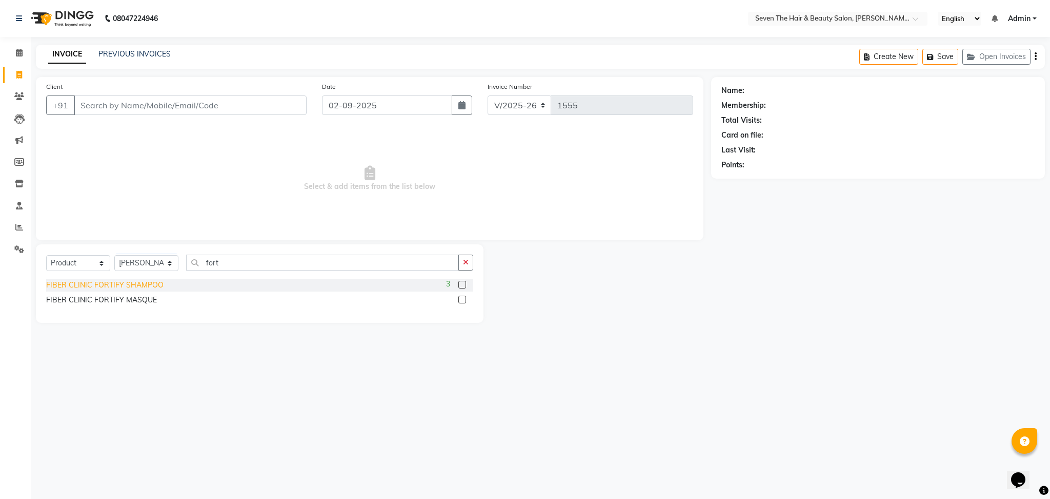
click at [149, 283] on div "FIBER CLINIC FORTIFY SHAMPOO" at bounding box center [104, 285] width 117 height 11
checkbox input "false"
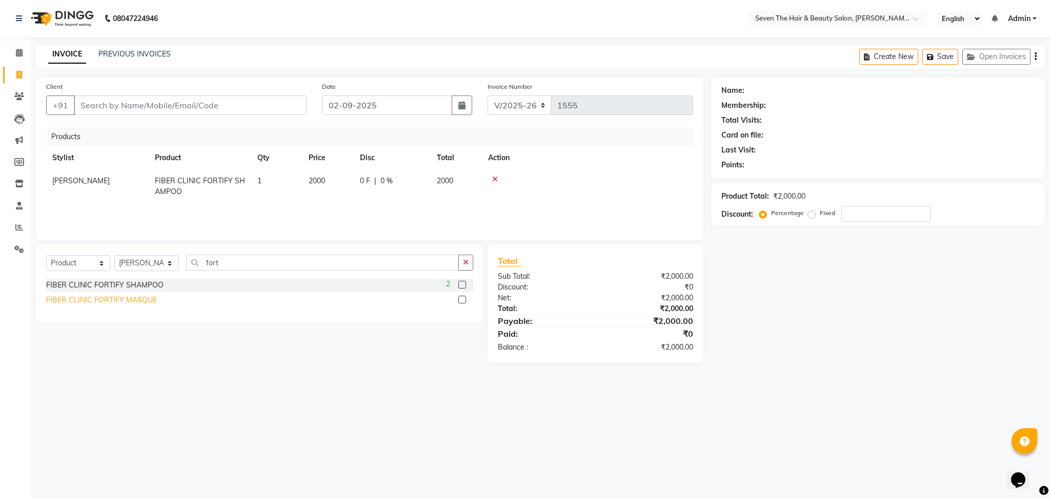
click at [140, 295] on div "FIBER CLINIC FORTIFY MASQUE" at bounding box center [101, 299] width 111 height 11
checkbox input "false"
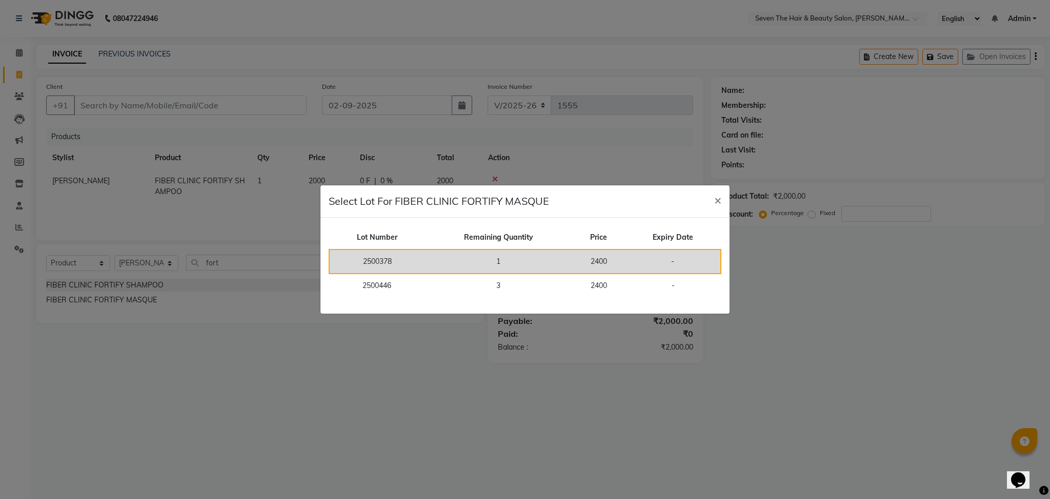
click at [438, 264] on td "1" at bounding box center [499, 261] width 148 height 24
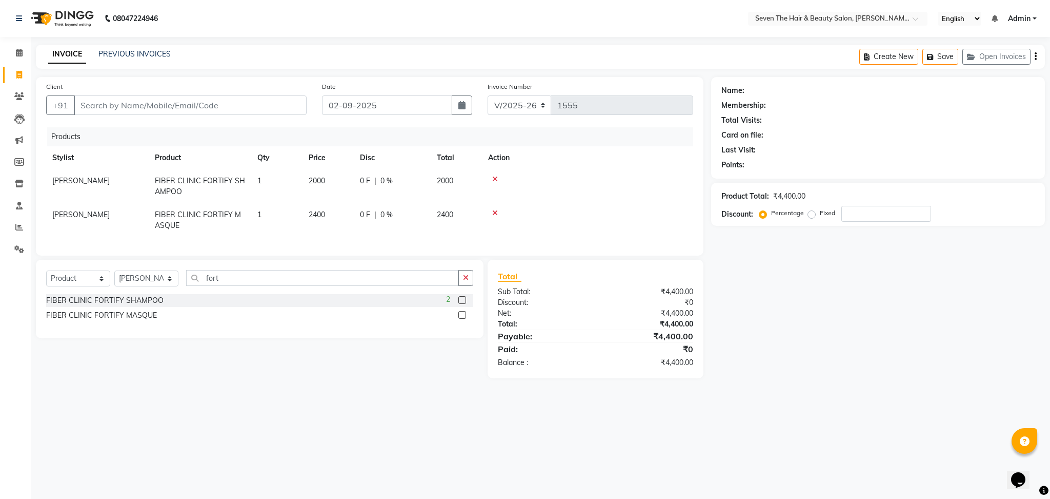
click at [329, 185] on td "2000" at bounding box center [328, 186] width 51 height 34
click at [329, 185] on input "2000" at bounding box center [328, 183] width 39 height 16
type input "2200"
click at [266, 80] on div "Client +91 Date [DATE] Invoice Number V/2025 V/[PHONE_NUMBER] Products Stylist …" at bounding box center [370, 166] width 668 height 178
click at [130, 286] on select "Select Stylist [PERSON_NAME] [PERSON_NAME] Pooja [PERSON_NAME] [PERSON_NAME] [P…" at bounding box center [146, 278] width 64 height 16
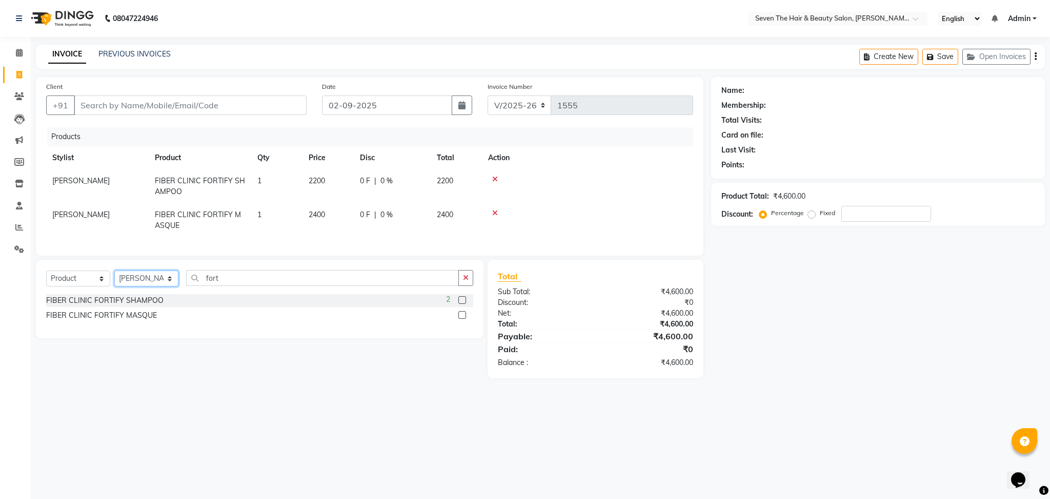
select select "74172"
click at [114, 281] on select "Select Stylist [PERSON_NAME] [PERSON_NAME] Pooja [PERSON_NAME] [PERSON_NAME] [P…" at bounding box center [146, 278] width 64 height 16
click at [86, 286] on select "Select Service Product Membership Package Voucher Prepaid Gift Card" at bounding box center [78, 278] width 64 height 16
select select "service"
click at [46, 281] on select "Select Service Product Membership Package Voucher Prepaid Gift Card" at bounding box center [78, 278] width 64 height 16
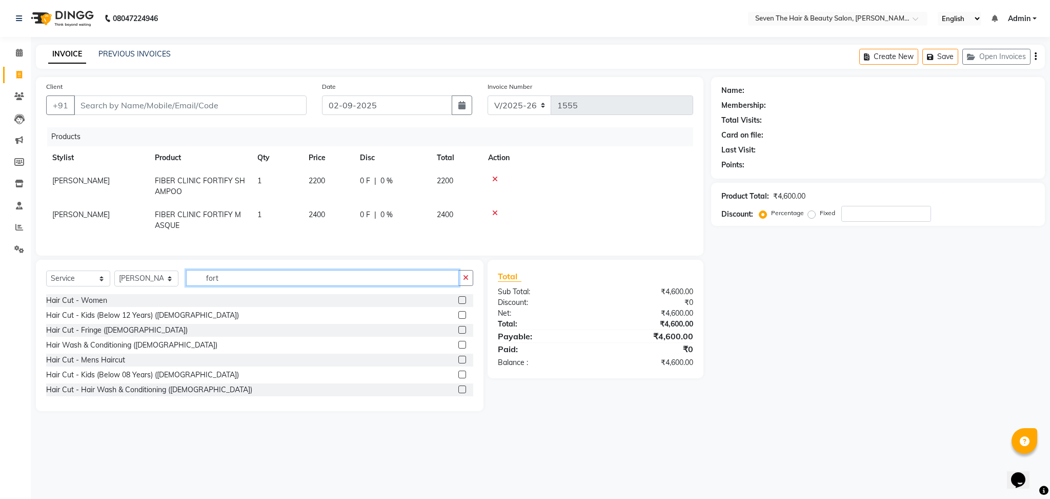
click at [222, 286] on input "fort" at bounding box center [322, 278] width 273 height 16
click at [93, 306] on div "Hair Cut - Women" at bounding box center [76, 300] width 61 height 11
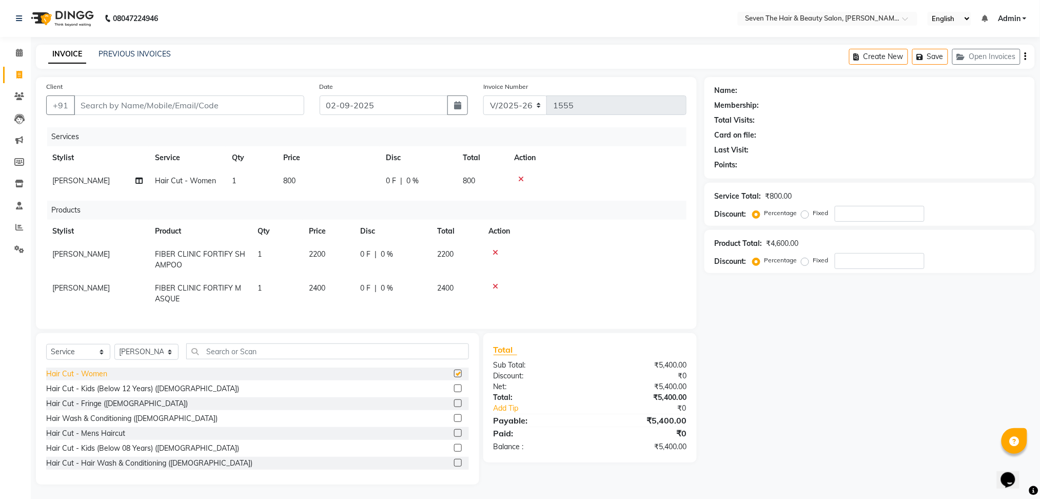
checkbox input "false"
click at [395, 178] on span "0 F" at bounding box center [391, 180] width 10 height 11
select select "74172"
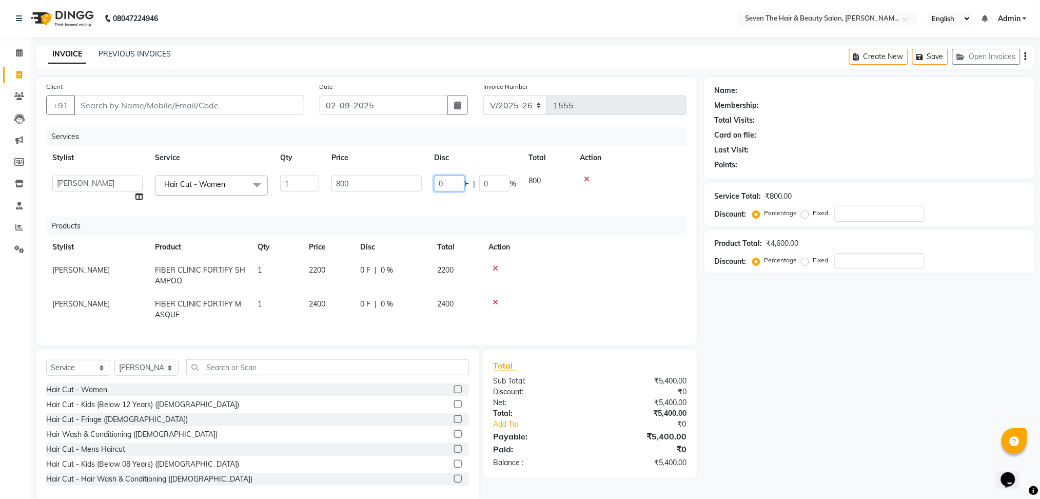
click at [441, 183] on input "0" at bounding box center [449, 183] width 31 height 16
type input "100"
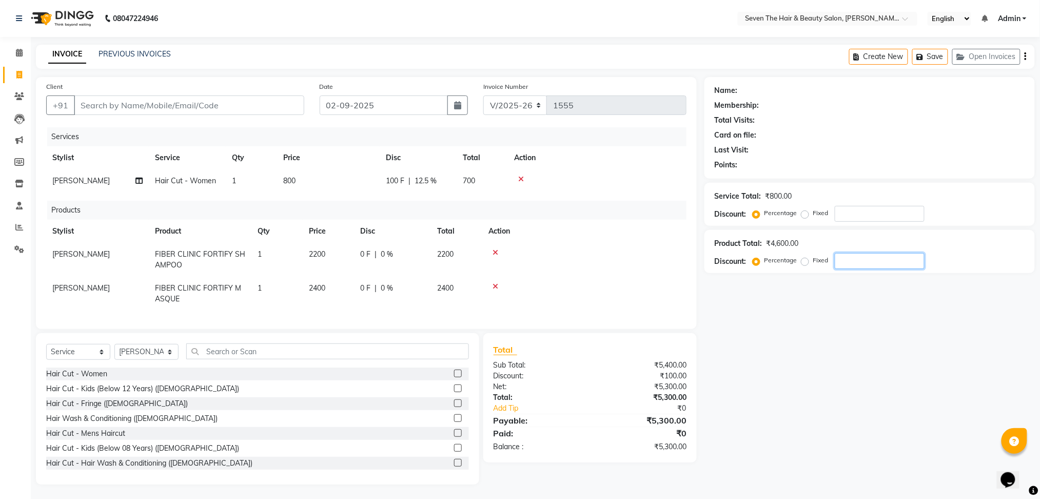
click at [851, 261] on input "number" at bounding box center [879, 261] width 90 height 16
type input "5"
click at [268, 111] on input "Client" at bounding box center [189, 104] width 230 height 19
type input "a"
type input "0"
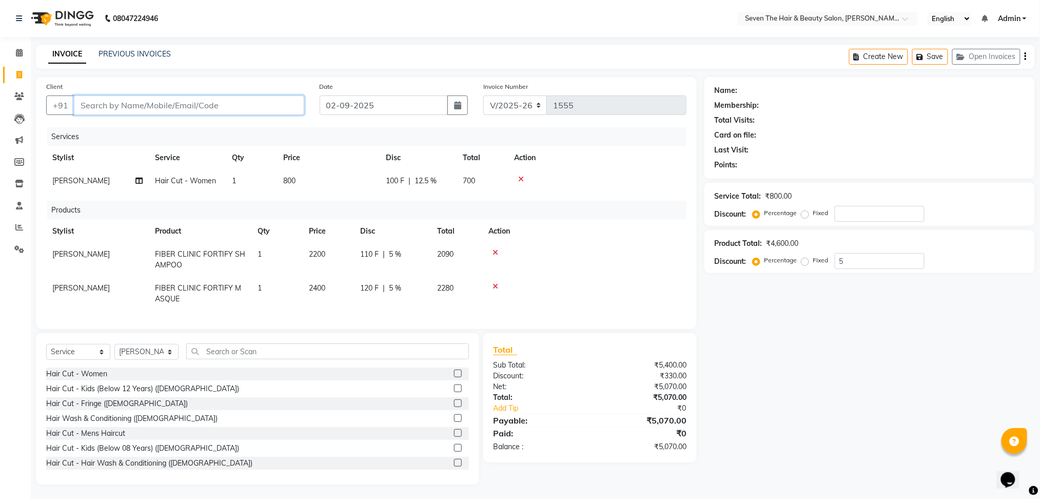
type input "0"
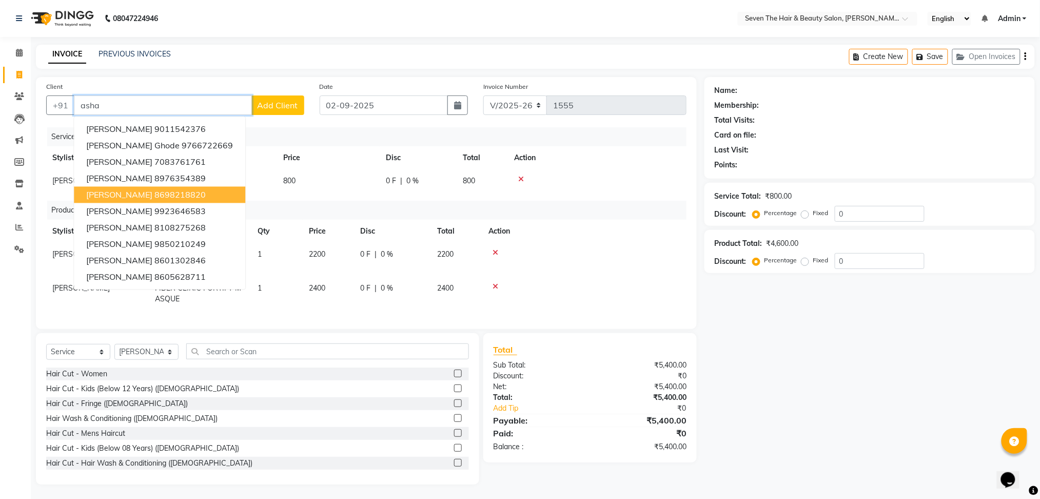
click at [166, 195] on ngb-highlight "8698218820" at bounding box center [179, 195] width 51 height 10
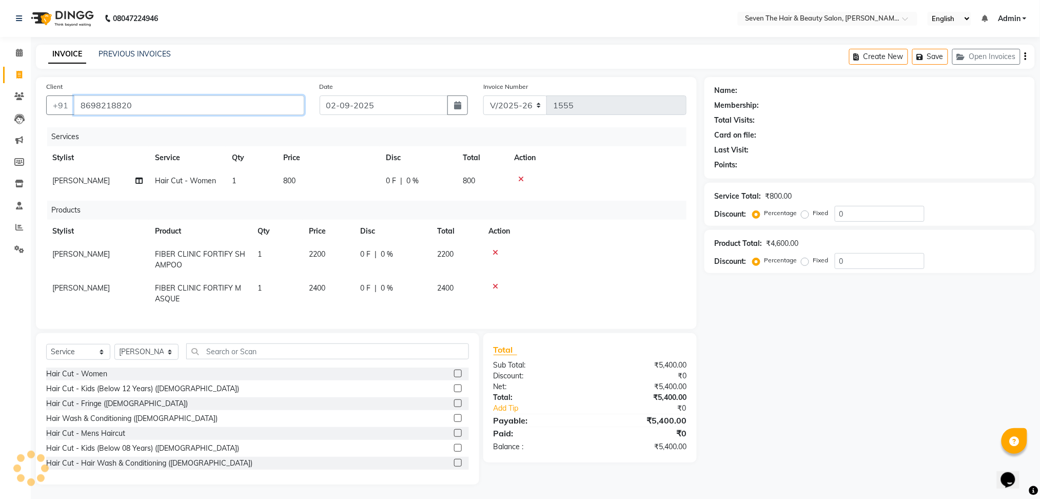
type input "8698218820"
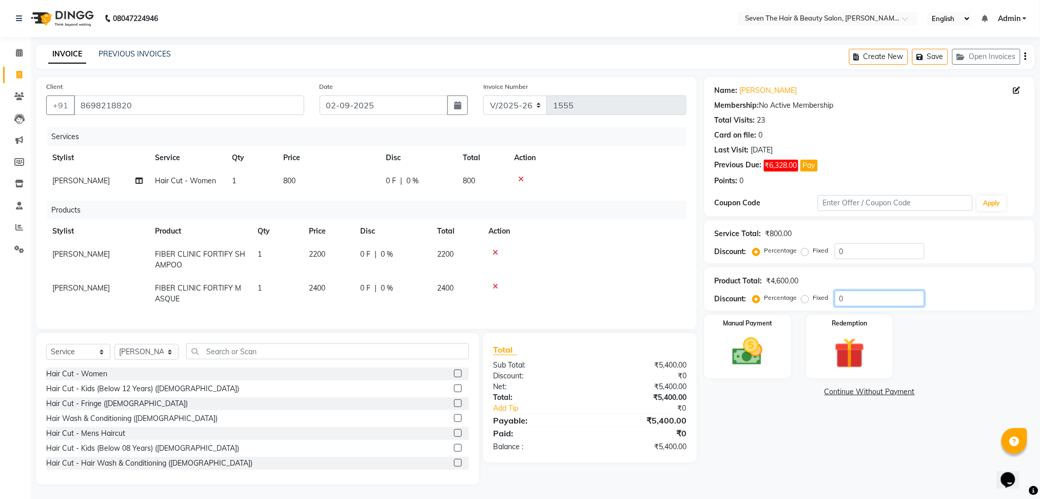
click at [842, 298] on input "0" at bounding box center [879, 298] width 90 height 16
type input "5"
click at [759, 356] on img at bounding box center [747, 351] width 51 height 36
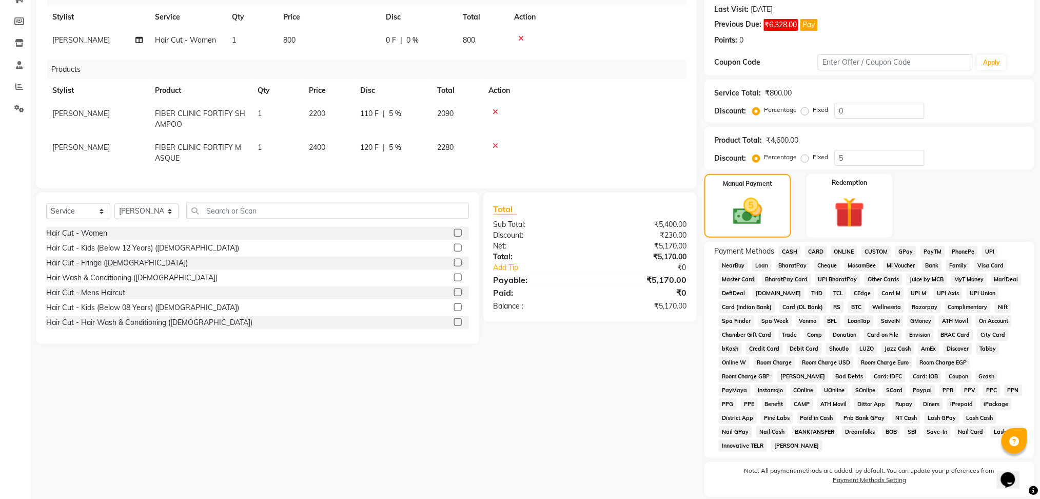
scroll to position [174, 0]
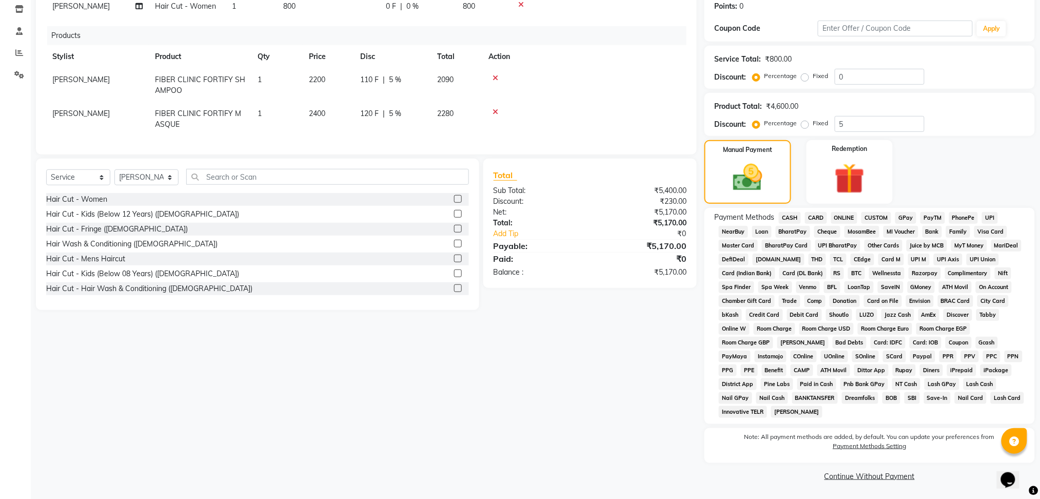
click at [821, 213] on span "CARD" at bounding box center [816, 218] width 22 height 12
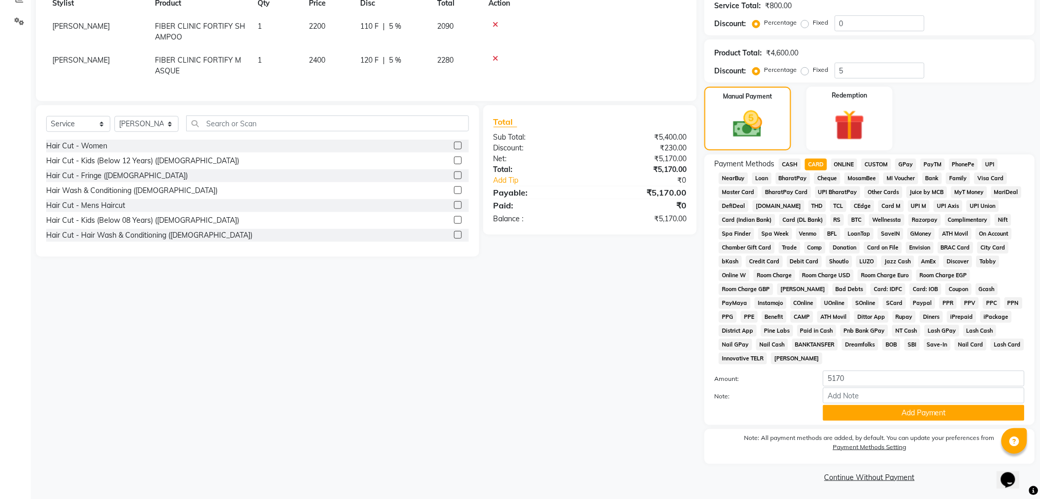
scroll to position [229, 0]
click at [938, 411] on button "Add Payment" at bounding box center [924, 412] width 202 height 16
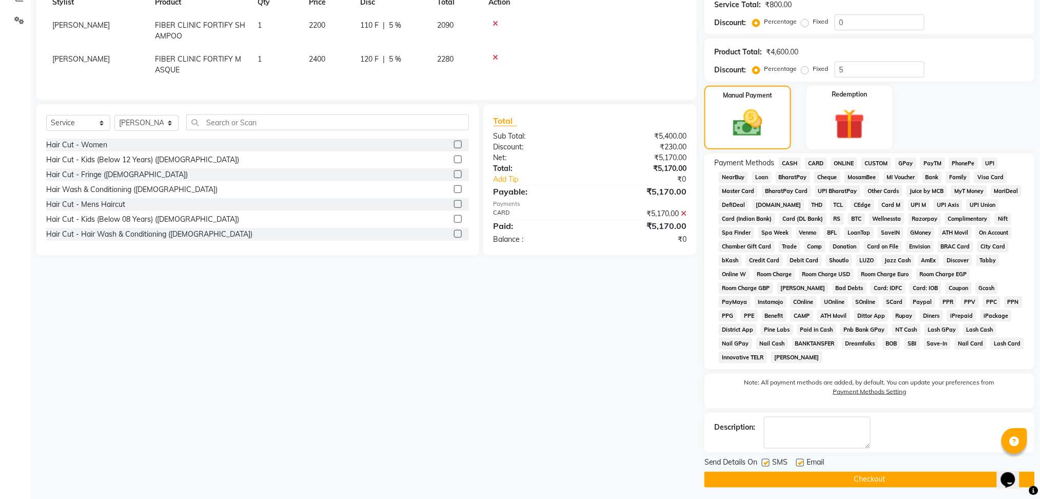
click at [800, 462] on label at bounding box center [800, 463] width 8 height 8
click at [800, 462] on input "checkbox" at bounding box center [799, 463] width 7 height 7
checkbox input "false"
click at [764, 461] on label at bounding box center [766, 463] width 8 height 8
click at [764, 461] on input "checkbox" at bounding box center [765, 463] width 7 height 7
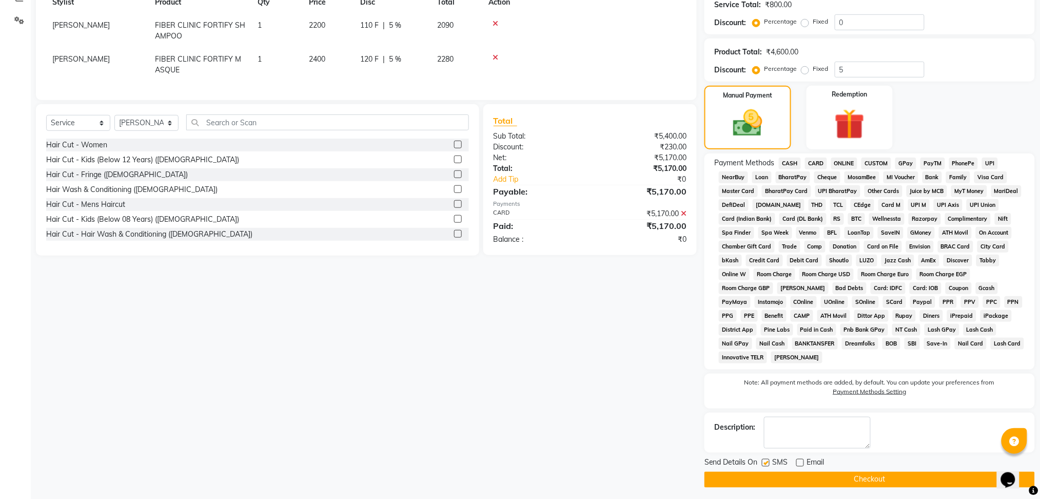
checkbox input "false"
click at [770, 474] on button "Checkout" at bounding box center [869, 479] width 330 height 16
click at [772, 476] on button "Checkout" at bounding box center [869, 479] width 330 height 16
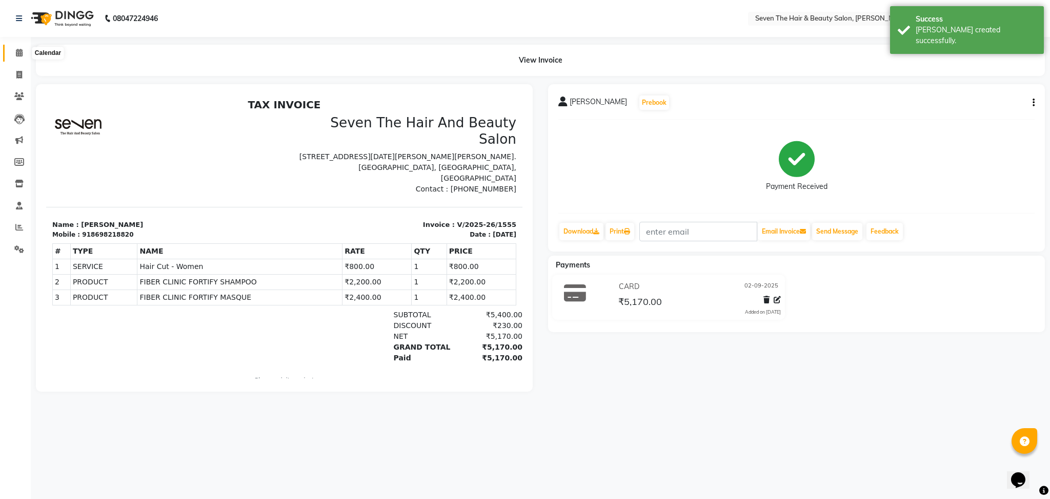
click at [19, 49] on icon at bounding box center [19, 53] width 7 height 8
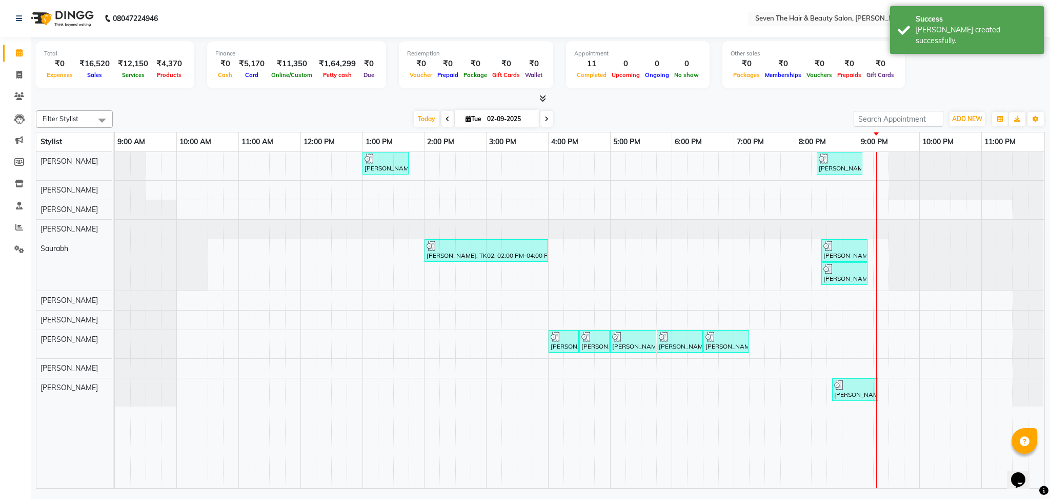
click at [594, 109] on div "Filter Stylist Select All [PERSON_NAME] [PERSON_NAME] [PERSON_NAME] Saurabh [PE…" at bounding box center [540, 297] width 1009 height 382
click at [593, 112] on div "[DATE] [DATE]" at bounding box center [483, 118] width 731 height 15
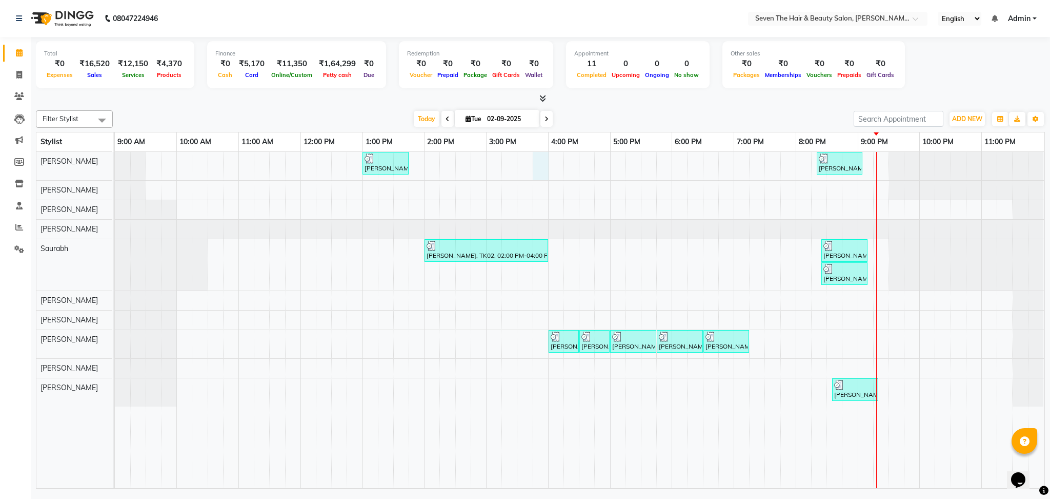
click at [548, 169] on div "[PERSON_NAME], TK01, 01:00 PM-01:45 PM, Hair Cut - Women [PERSON_NAME], TK03, 0…" at bounding box center [580, 320] width 930 height 336
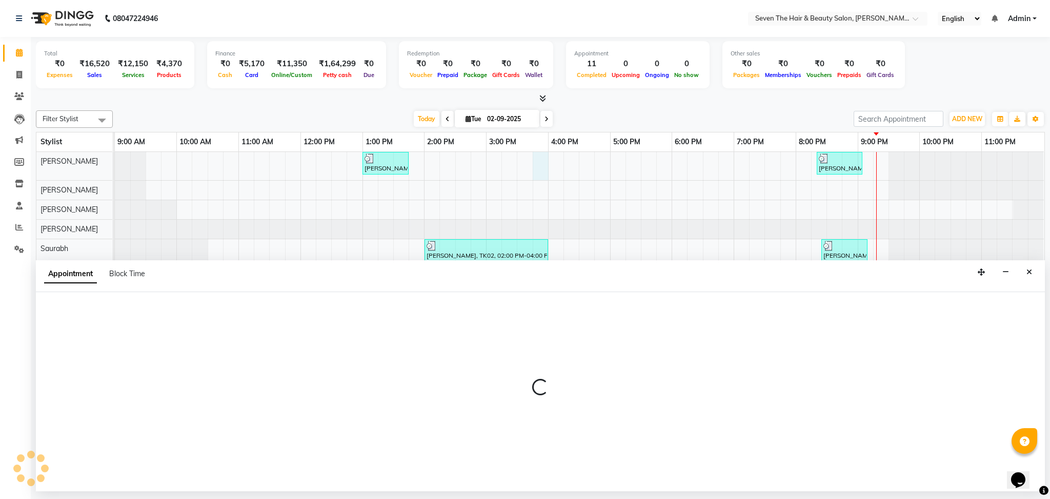
select select "9757"
select select "945"
select select "tentative"
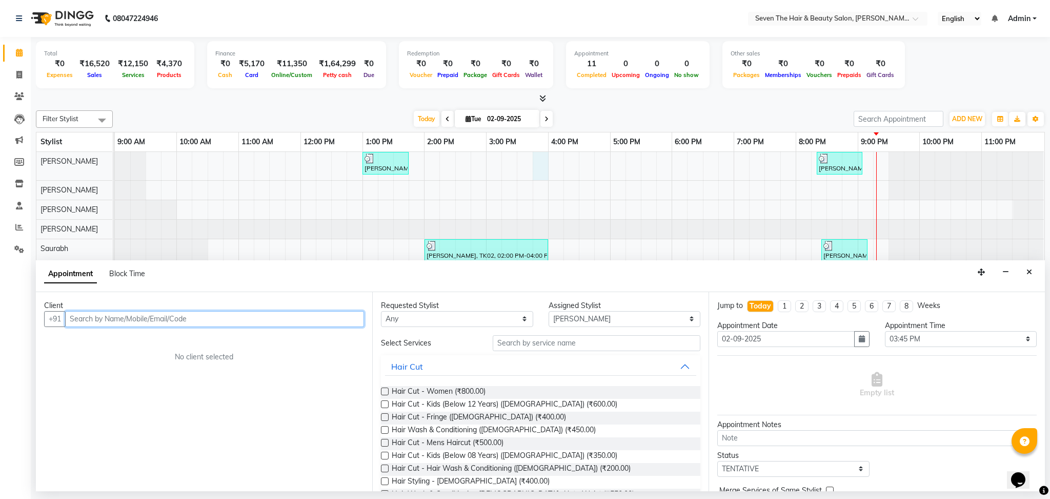
click at [124, 321] on input "text" at bounding box center [214, 319] width 299 height 16
click at [1034, 272] on button "Close" at bounding box center [1029, 272] width 15 height 16
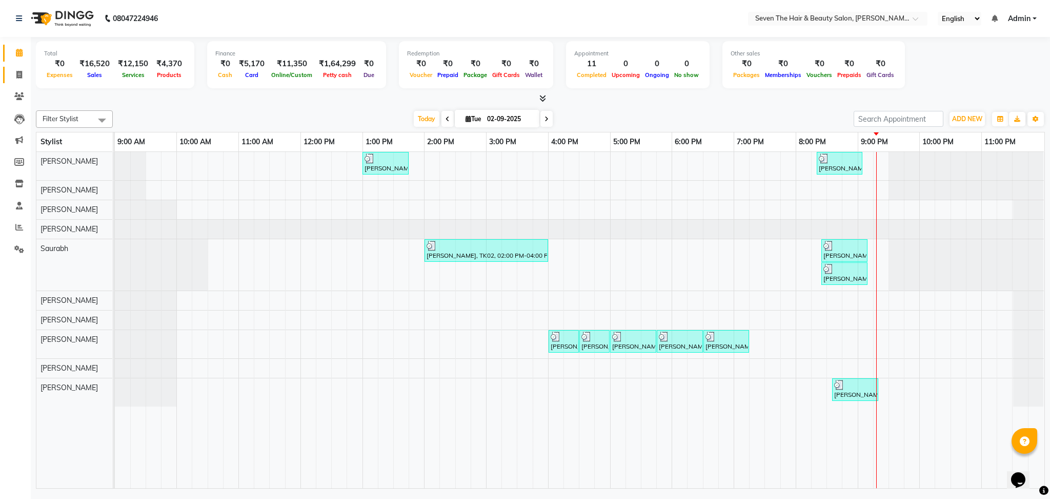
click at [21, 68] on link "Invoice" at bounding box center [15, 75] width 25 height 17
select select "659"
select select "service"
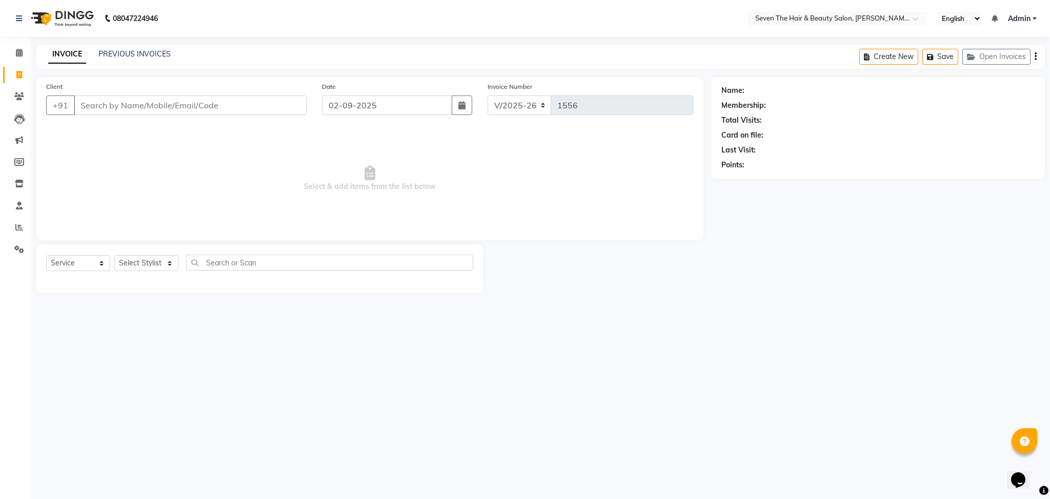
click at [21, 68] on link "Invoice" at bounding box center [15, 75] width 25 height 17
select select "659"
select select "service"
click at [112, 105] on input "Client" at bounding box center [190, 104] width 233 height 19
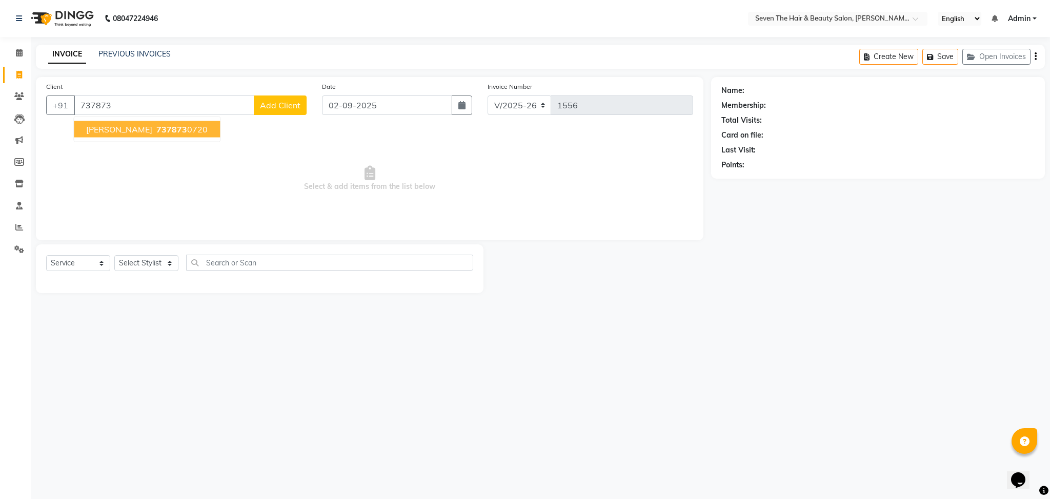
click at [124, 125] on button "[PERSON_NAME] 737873 0720" at bounding box center [147, 129] width 146 height 16
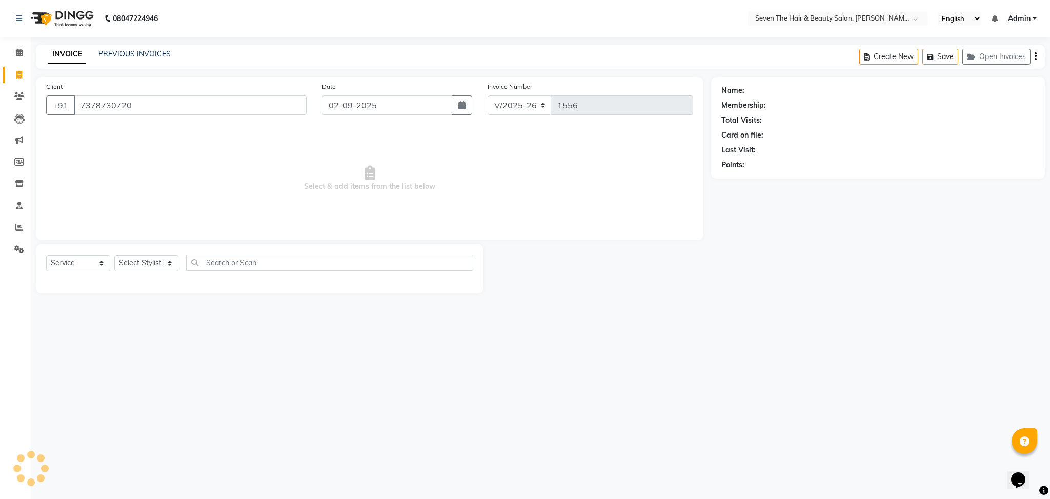
type input "7378730720"
click at [144, 259] on select "Select Stylist [PERSON_NAME] [PERSON_NAME] Pooja [PERSON_NAME] [PERSON_NAME] [P…" at bounding box center [146, 263] width 64 height 16
select select "9757"
click at [114, 255] on select "Select Stylist [PERSON_NAME] [PERSON_NAME] Pooja [PERSON_NAME] [PERSON_NAME] [P…" at bounding box center [146, 263] width 64 height 16
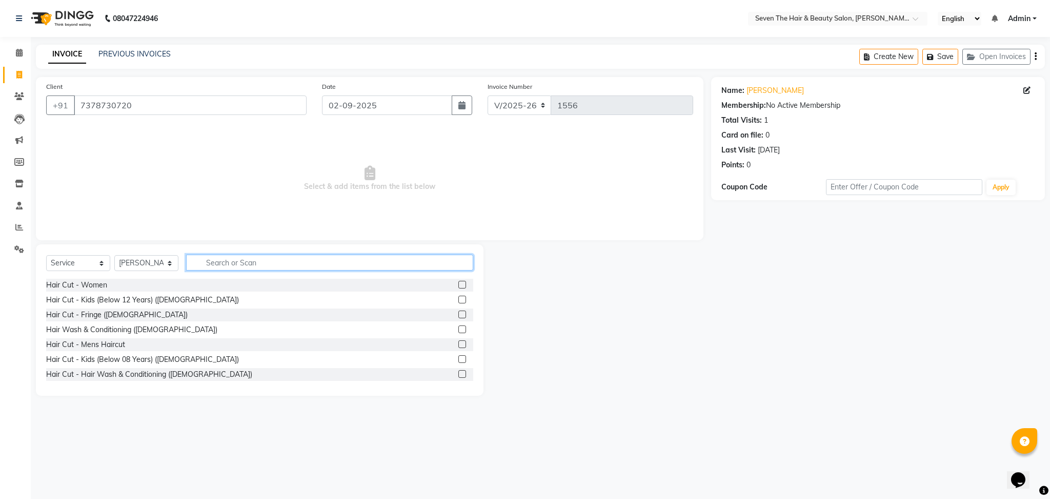
click at [235, 267] on input "text" at bounding box center [329, 262] width 287 height 16
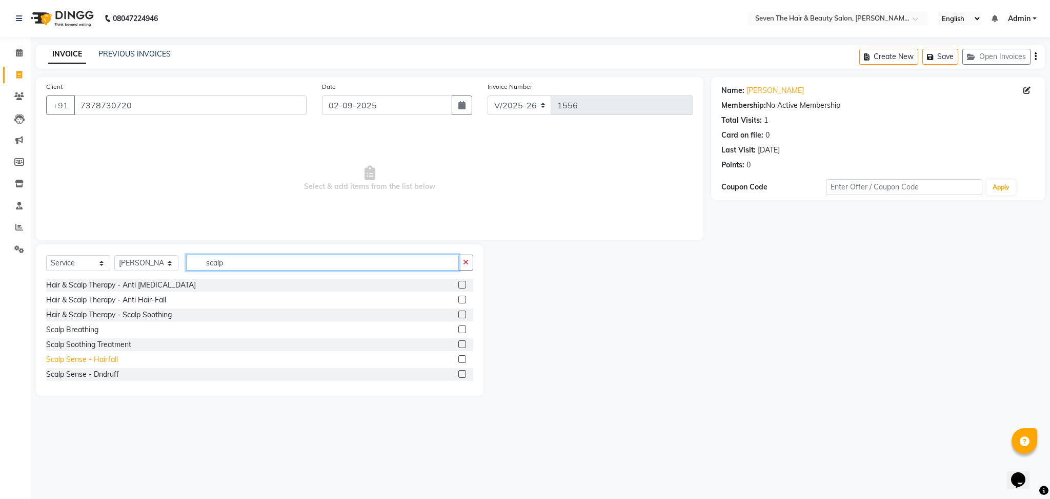
type input "scalp"
click at [104, 357] on div "Scalp Sense - Hairfall" at bounding box center [82, 359] width 72 height 11
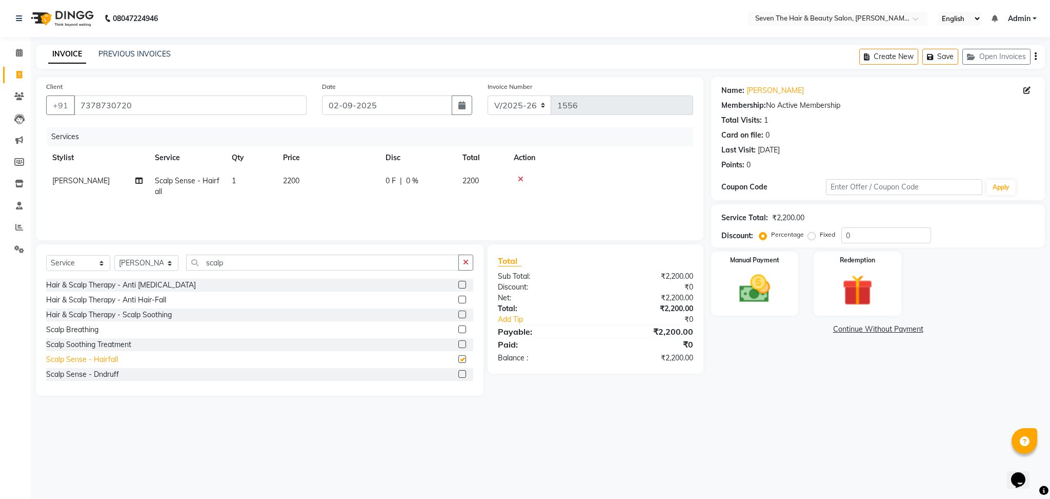
checkbox input "false"
click at [327, 187] on td "2200" at bounding box center [328, 186] width 103 height 34
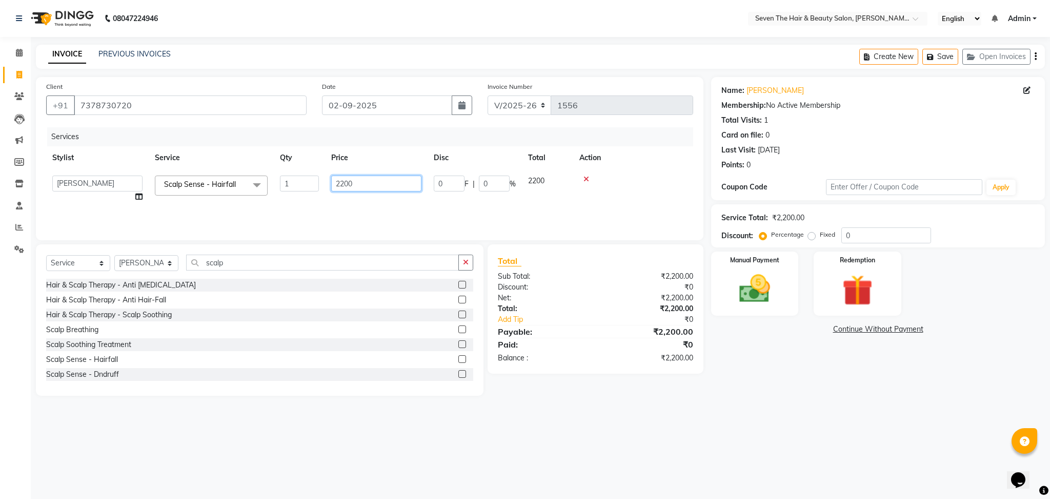
click at [373, 176] on input "2200" at bounding box center [376, 183] width 90 height 16
type input "2"
type input "3000"
click at [1034, 90] on span at bounding box center [1029, 90] width 11 height 11
drag, startPoint x: 1026, startPoint y: 85, endPoint x: 1028, endPoint y: 97, distance: 11.9
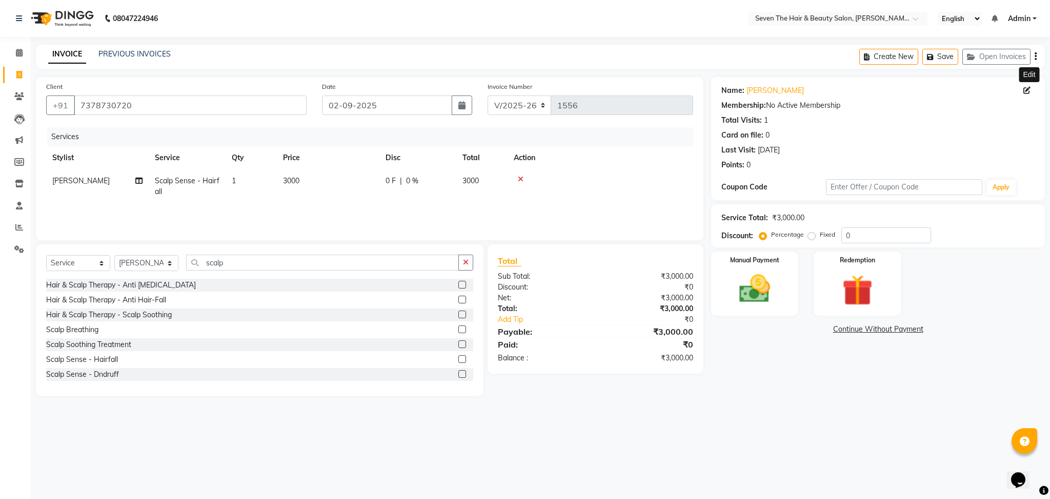
click at [1028, 97] on div "Name: [PERSON_NAME] Edit Membership: No Active Membership Total Visits: 1 Card …" at bounding box center [878, 125] width 313 height 89
drag, startPoint x: 1028, startPoint y: 97, endPoint x: 1026, endPoint y: 91, distance: 6.0
click at [1026, 91] on div "Name: [PERSON_NAME] Edit Membership: No Active Membership Total Visits: 1 Card …" at bounding box center [878, 125] width 313 height 89
click at [1026, 91] on icon at bounding box center [1027, 90] width 7 height 7
select select "22"
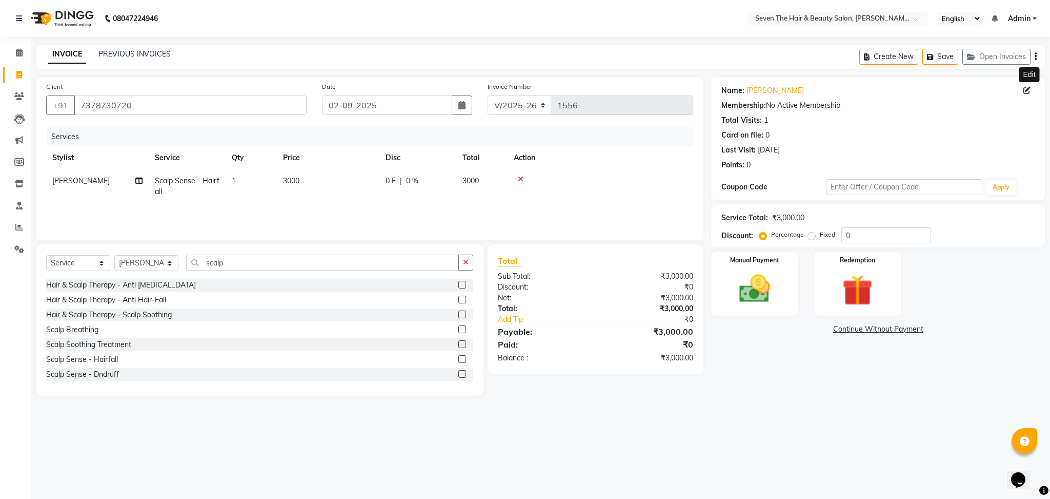
select select "[DEMOGRAPHIC_DATA]"
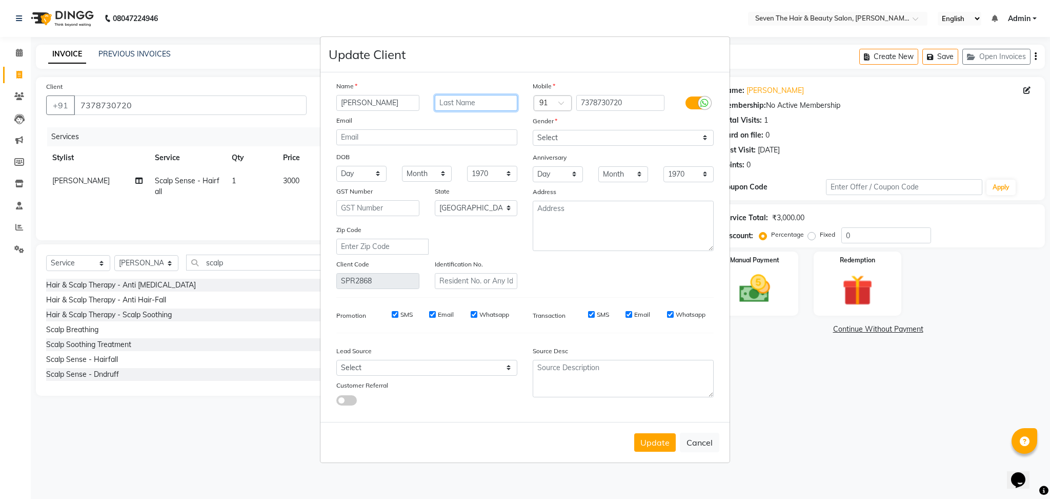
click at [476, 95] on input "text" at bounding box center [476, 103] width 83 height 16
type input "[PERSON_NAME]"
click at [646, 447] on button "Update" at bounding box center [655, 442] width 42 height 18
select select
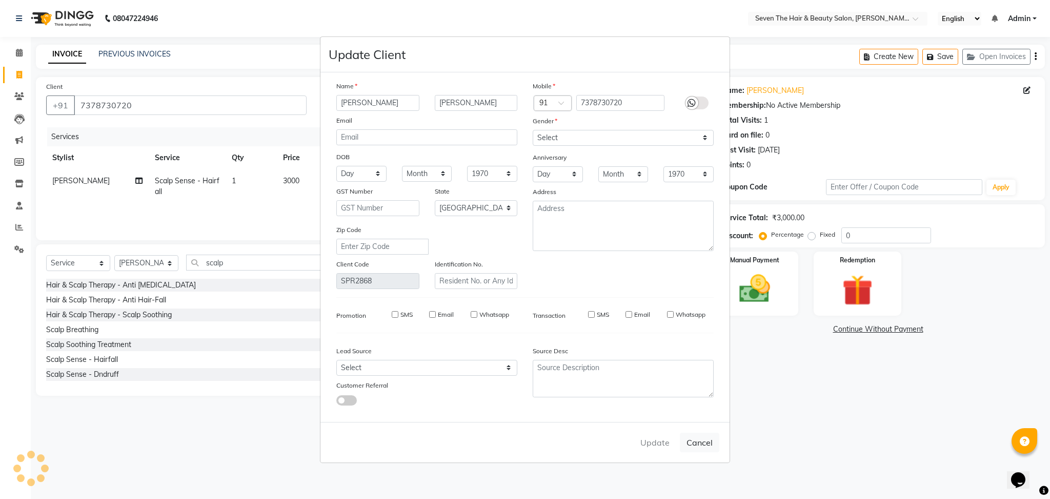
select select
select select "null"
select select
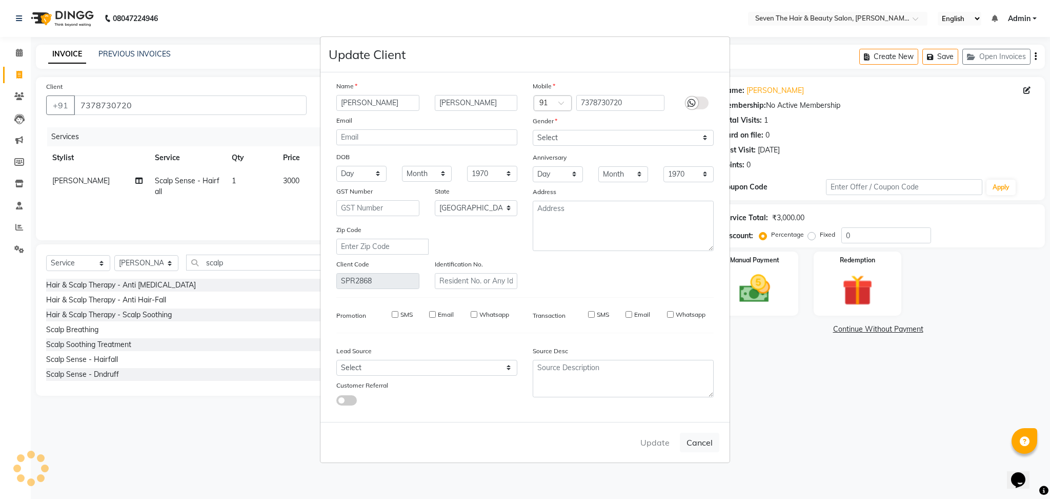
select select
checkbox input "false"
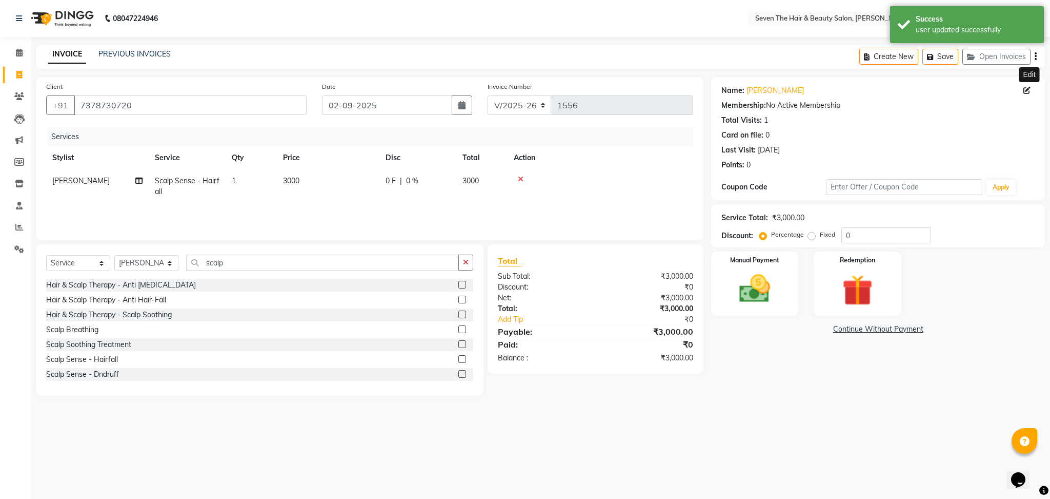
click at [820, 236] on label "Fixed" at bounding box center [827, 234] width 15 height 9
click at [811, 236] on input "Fixed" at bounding box center [813, 234] width 7 height 7
radio input "true"
click at [858, 232] on input "0" at bounding box center [887, 235] width 90 height 16
type input "1000"
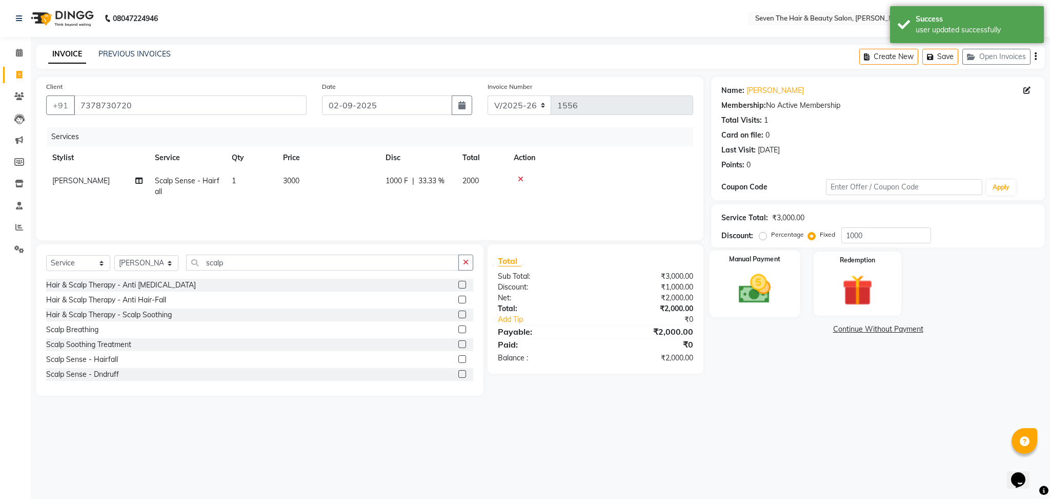
click at [774, 270] on div "Manual Payment" at bounding box center [755, 283] width 91 height 67
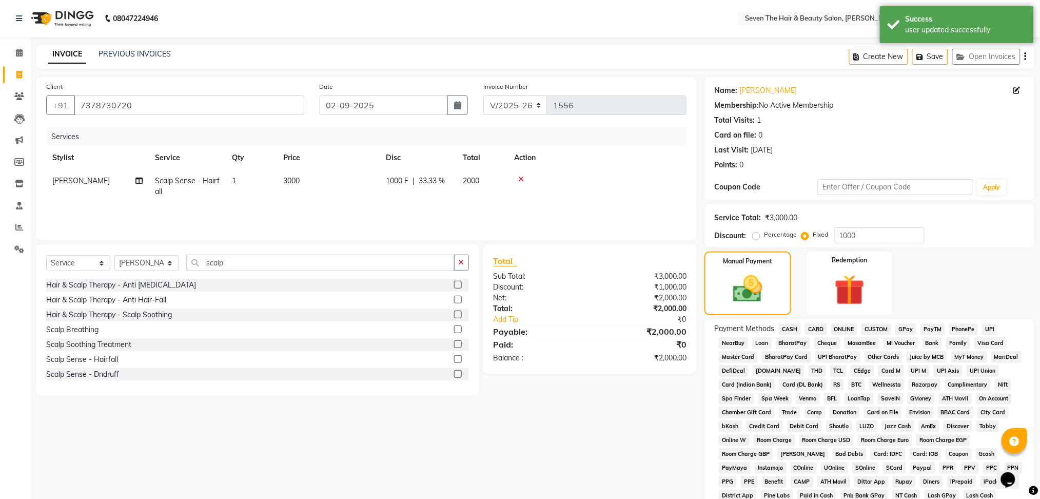
click at [908, 327] on span "GPay" at bounding box center [905, 329] width 21 height 12
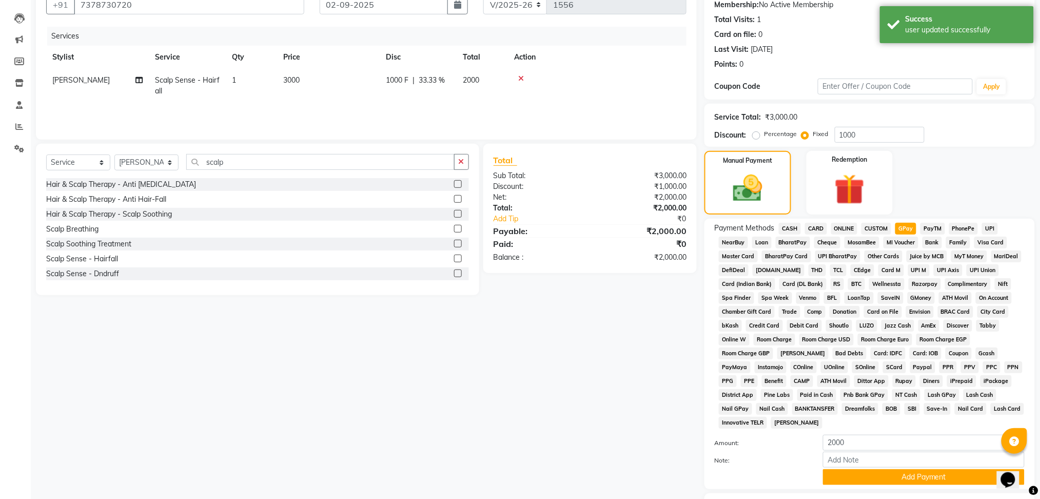
scroll to position [166, 0]
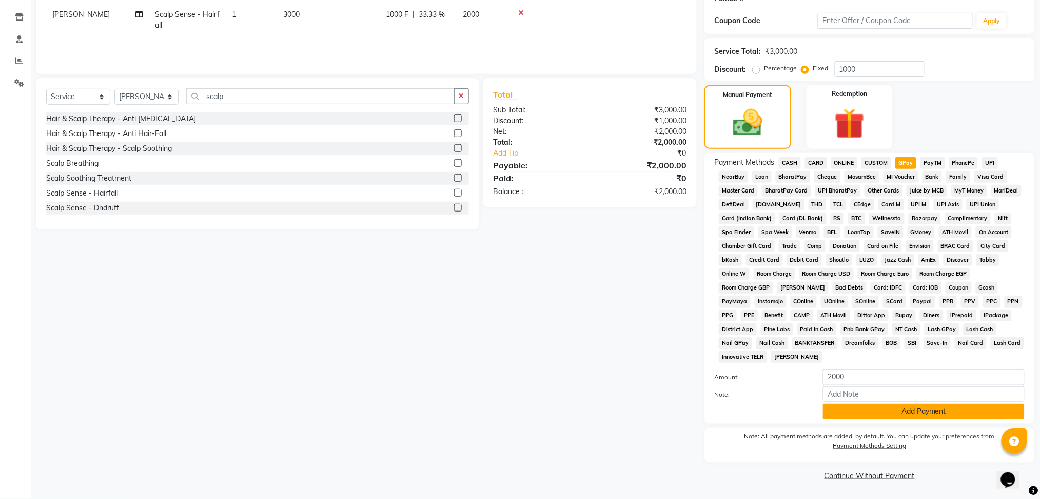
click at [896, 411] on button "Add Payment" at bounding box center [924, 411] width 202 height 16
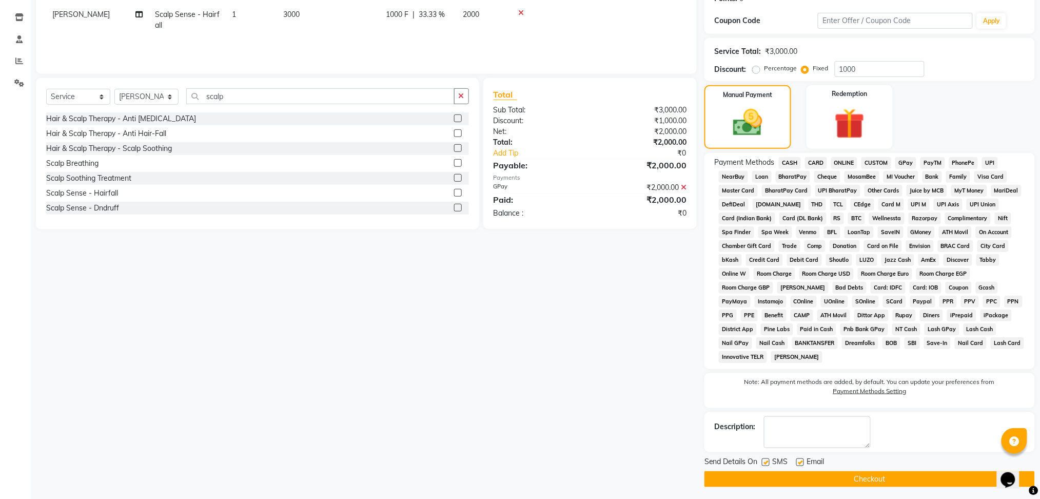
click at [799, 462] on label at bounding box center [800, 462] width 8 height 8
click at [799, 462] on input "checkbox" at bounding box center [799, 462] width 7 height 7
checkbox input "false"
click at [767, 459] on label at bounding box center [766, 462] width 8 height 8
click at [767, 459] on input "checkbox" at bounding box center [765, 462] width 7 height 7
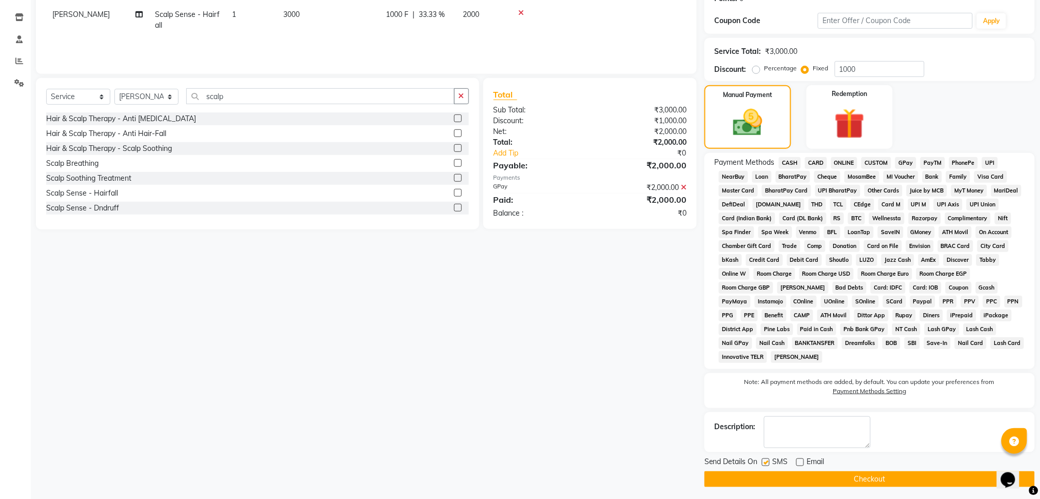
checkbox input "false"
click at [767, 476] on button "Checkout" at bounding box center [869, 479] width 330 height 16
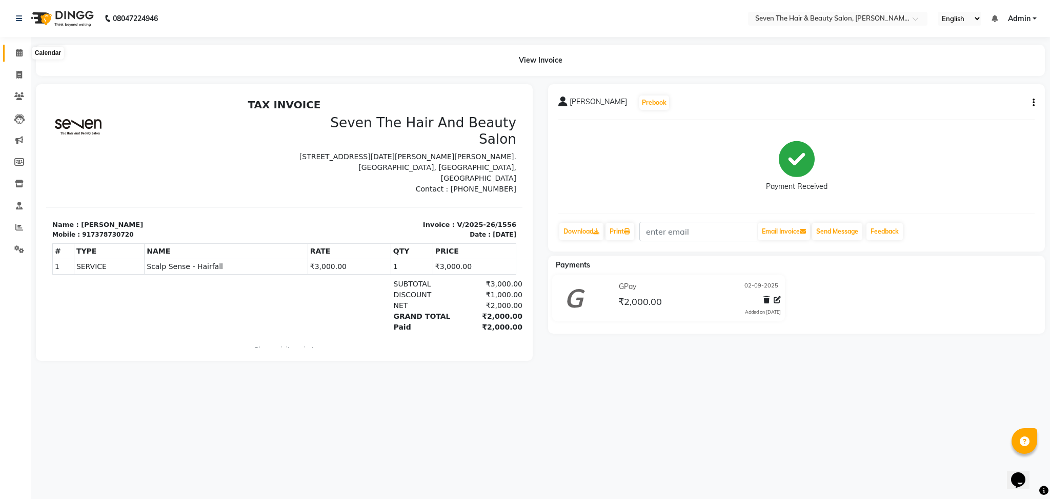
click at [13, 56] on span at bounding box center [19, 53] width 18 height 12
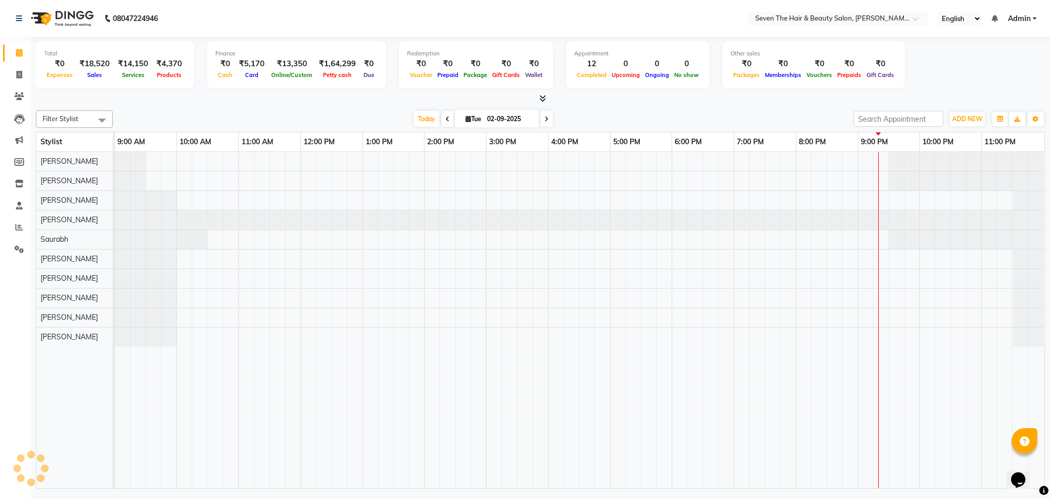
click at [186, 98] on div at bounding box center [540, 98] width 1009 height 11
click at [20, 224] on icon at bounding box center [19, 227] width 8 height 8
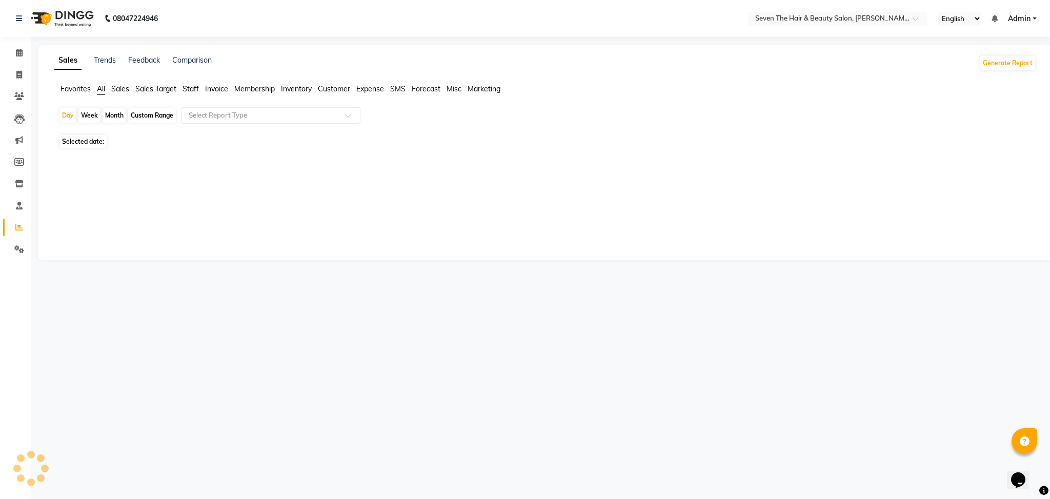
click at [117, 116] on div "Month" at bounding box center [115, 115] width 24 height 14
select select "9"
select select "2025"
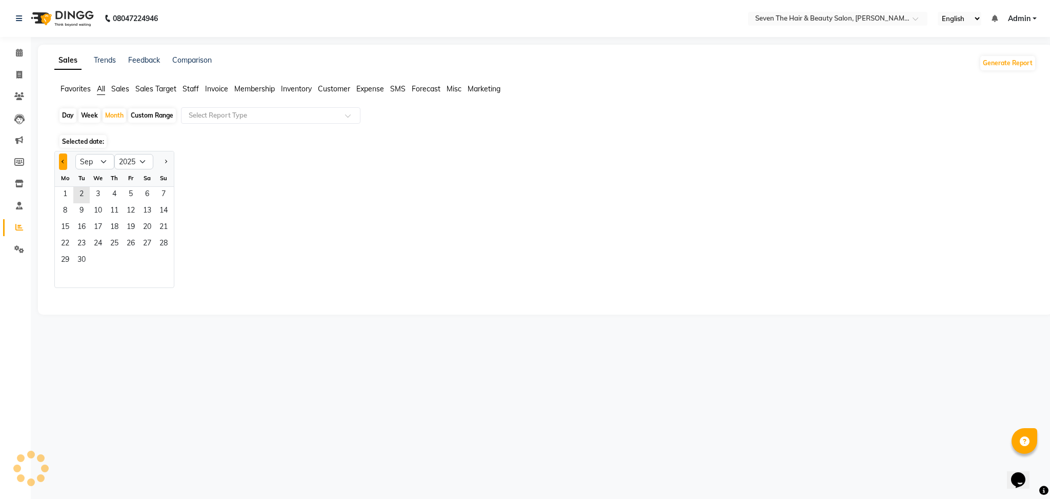
click at [66, 160] on button "Previous month" at bounding box center [63, 161] width 8 height 16
select select "8"
click at [79, 169] on ngb-datepicker-navigation-select "Jan Feb Mar Apr May Jun [DATE] Aug Sep Oct Nov [DATE] 2016 2017 2018 2019 2020 …" at bounding box center [114, 161] width 78 height 15
click at [135, 193] on span "1" at bounding box center [131, 195] width 16 height 16
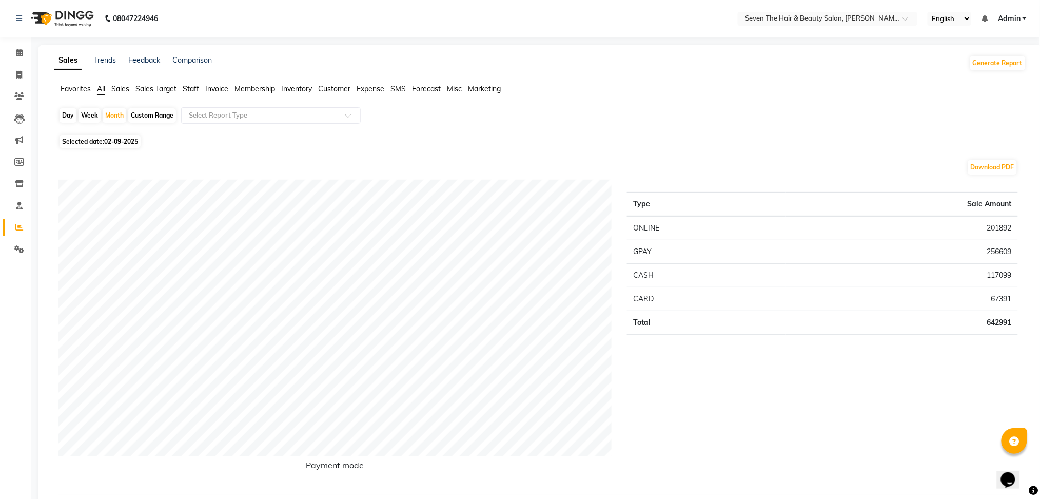
click at [197, 89] on span "Staff" at bounding box center [191, 88] width 16 height 9
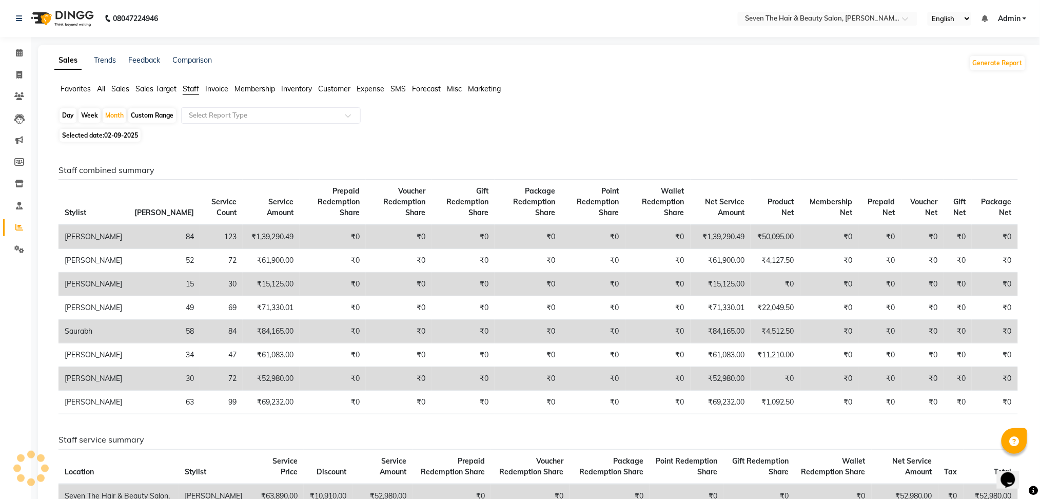
click at [781, 124] on div "Day Week Month Custom Range Select Report Type" at bounding box center [539, 116] width 963 height 18
click at [747, 114] on div "Day Week Month Custom Range Select Report Type" at bounding box center [539, 116] width 963 height 18
click at [1012, 19] on span "Admin" at bounding box center [1009, 18] width 23 height 11
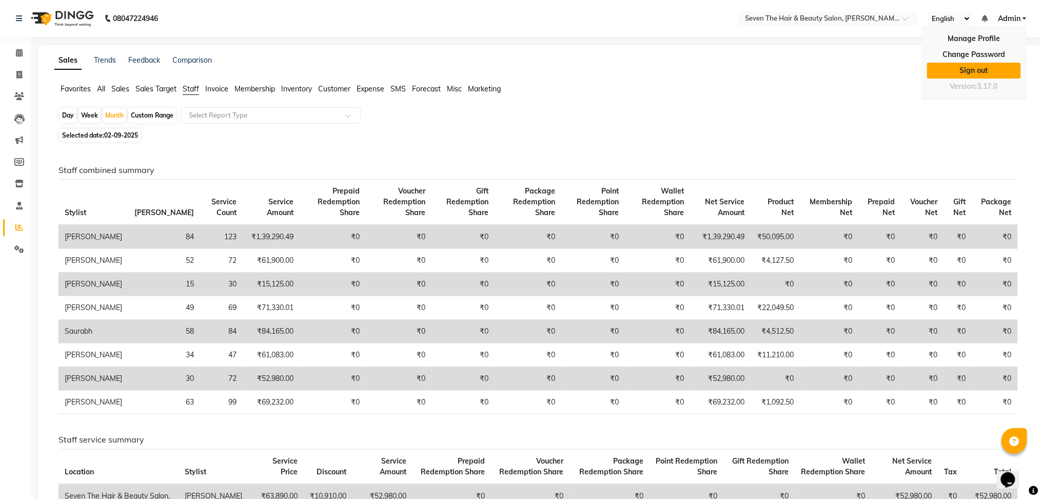
click at [972, 65] on link "Sign out" at bounding box center [974, 71] width 94 height 16
